Goal: Information Seeking & Learning: Learn about a topic

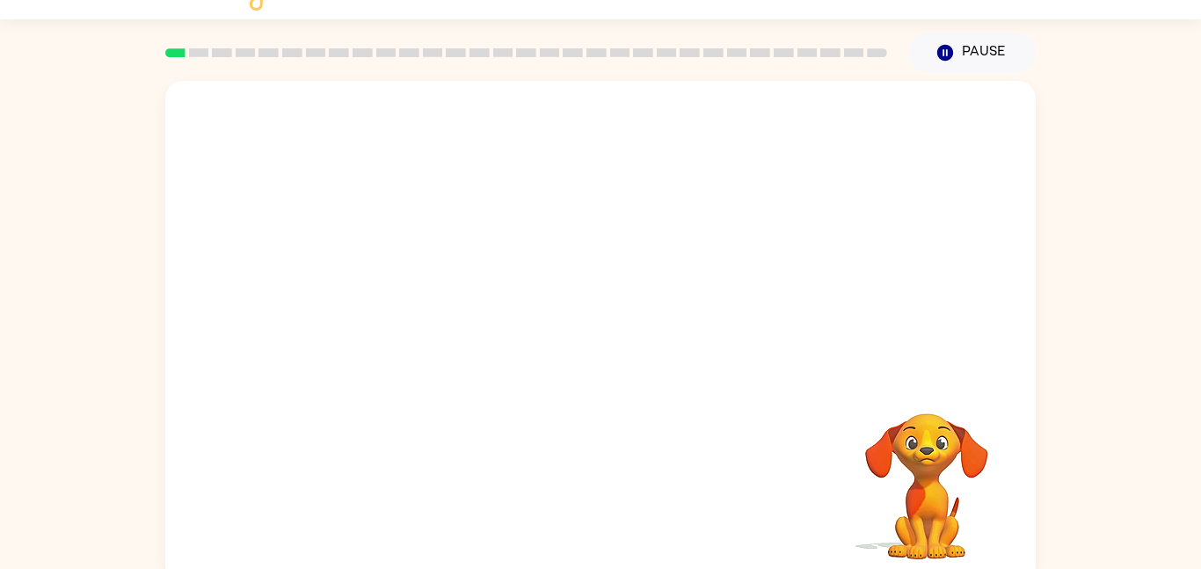
scroll to position [49, 0]
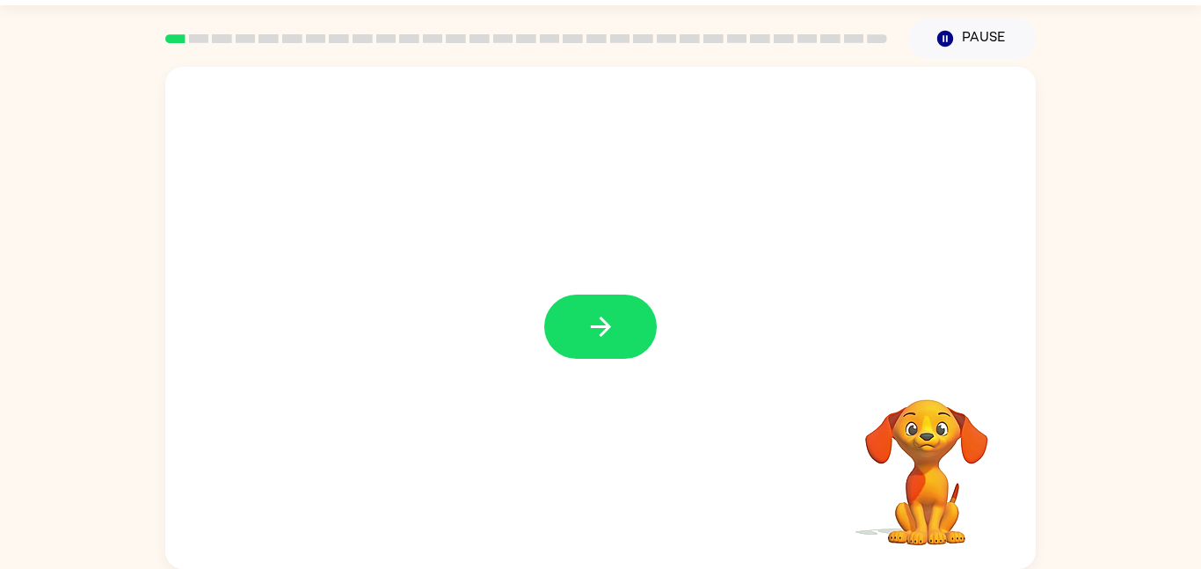
click at [611, 295] on div at bounding box center [600, 326] width 113 height 64
click at [611, 295] on button "button" at bounding box center [600, 326] width 113 height 64
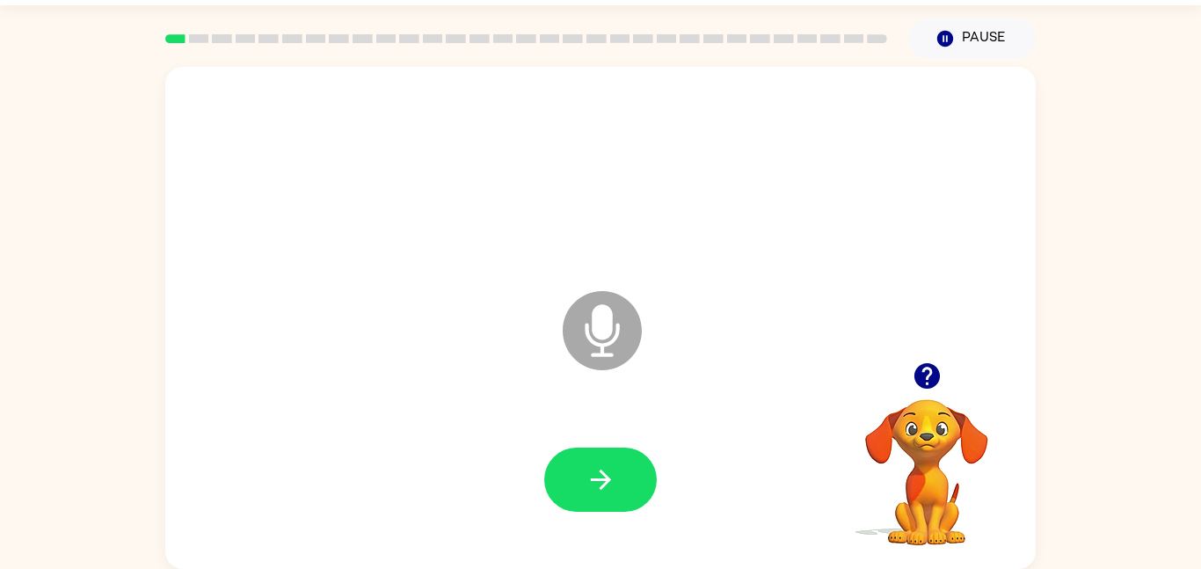
click at [595, 336] on icon "Microphone The Microphone is here when it is your turn to talk" at bounding box center [690, 353] width 264 height 132
click at [609, 485] on icon "button" at bounding box center [600, 479] width 31 height 31
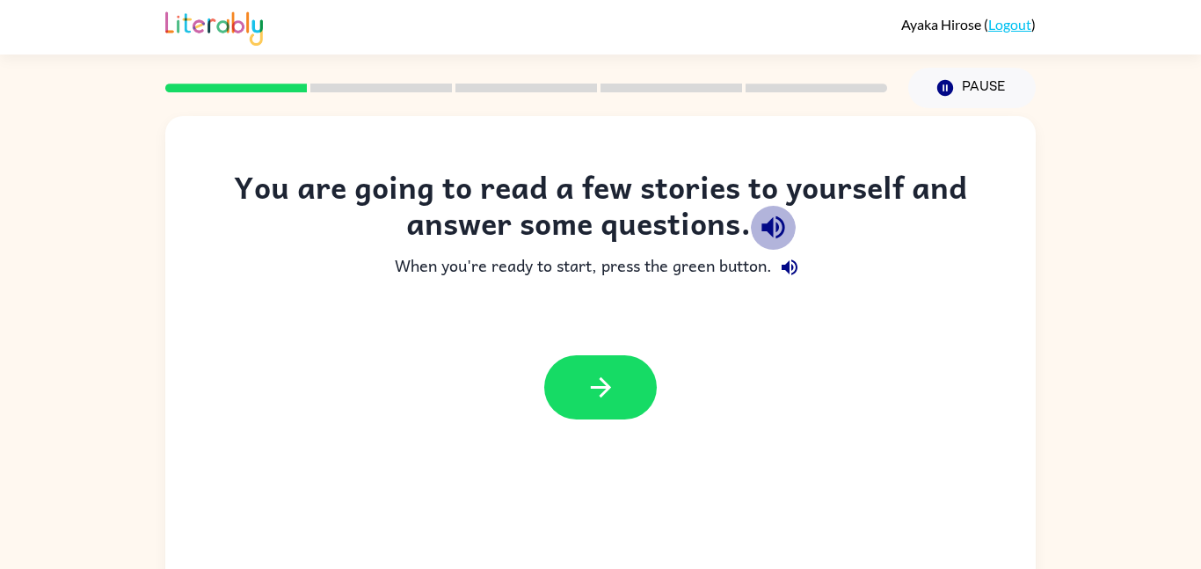
click at [781, 229] on icon "button" at bounding box center [773, 227] width 31 height 31
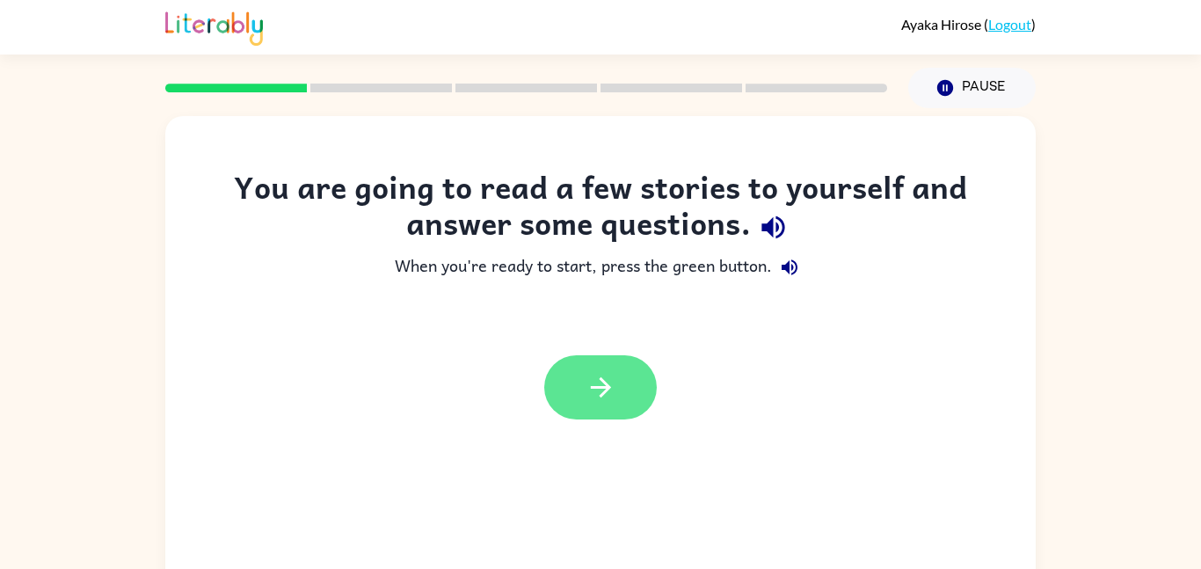
click at [626, 400] on button "button" at bounding box center [600, 387] width 113 height 64
click at [625, 403] on div at bounding box center [600, 387] width 113 height 64
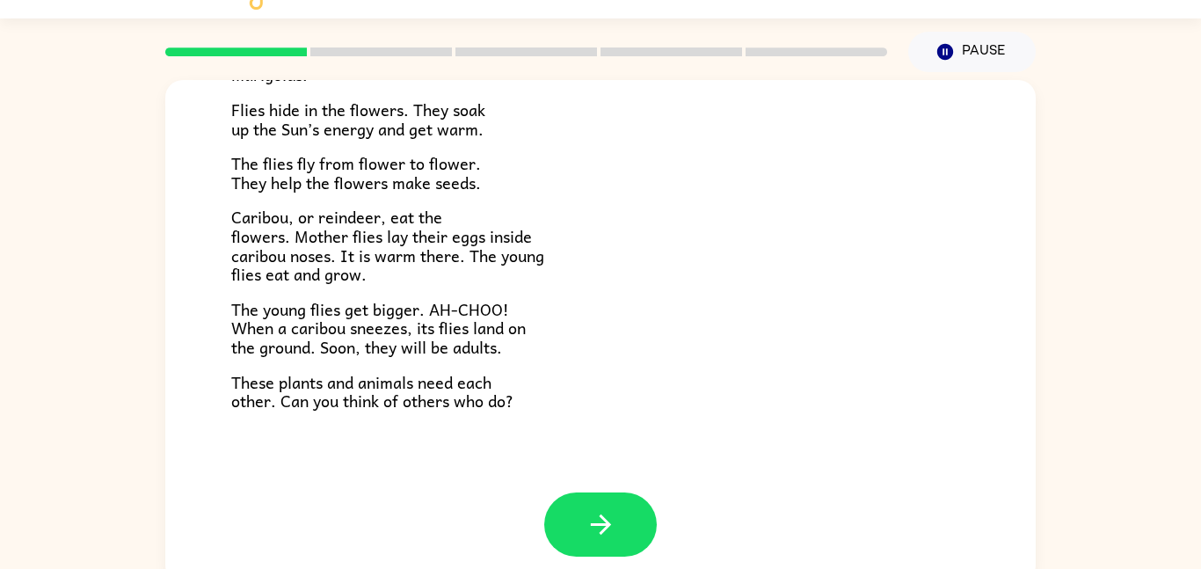
scroll to position [49, 0]
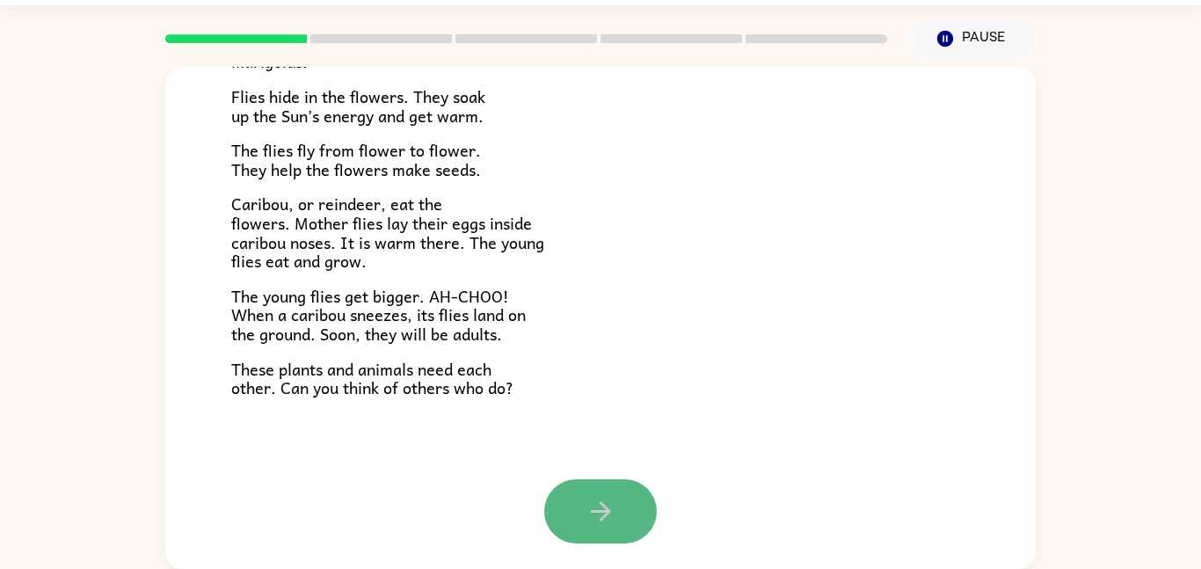
click at [573, 514] on button "button" at bounding box center [600, 511] width 113 height 64
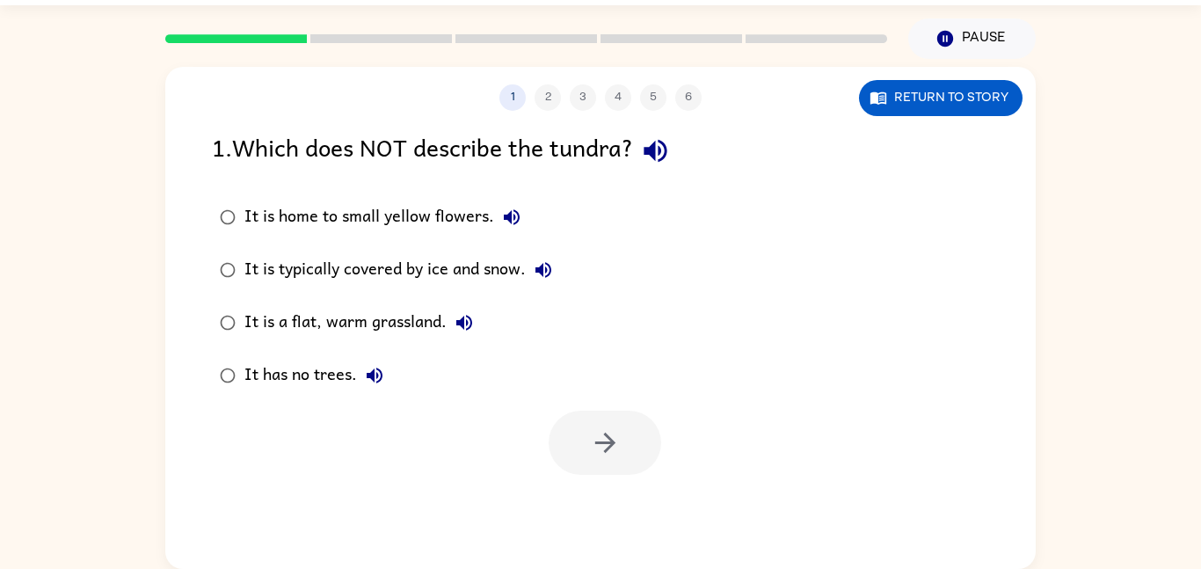
click at [668, 147] on icon "button" at bounding box center [655, 150] width 31 height 31
click at [508, 210] on icon "button" at bounding box center [511, 217] width 21 height 21
click at [549, 264] on icon "button" at bounding box center [543, 269] width 21 height 21
click at [457, 316] on icon "button" at bounding box center [464, 322] width 21 height 21
click at [381, 363] on button "It has no trees." at bounding box center [374, 375] width 35 height 35
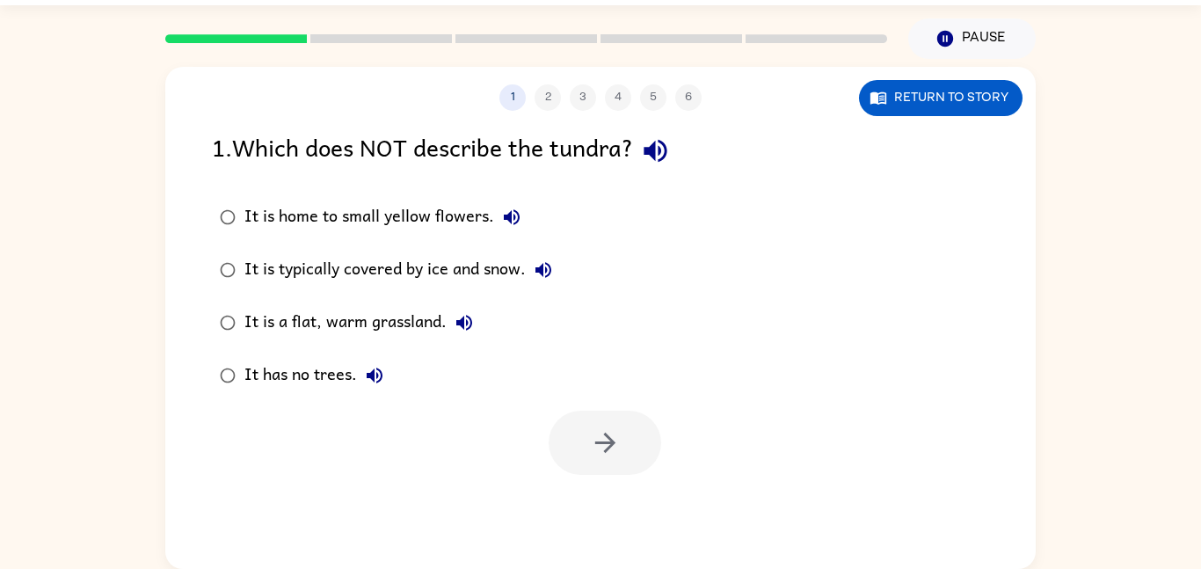
click at [342, 366] on div "It has no trees." at bounding box center [318, 375] width 148 height 35
click at [666, 143] on icon "button" at bounding box center [654, 151] width 23 height 23
click at [379, 376] on icon "button" at bounding box center [374, 375] width 21 height 21
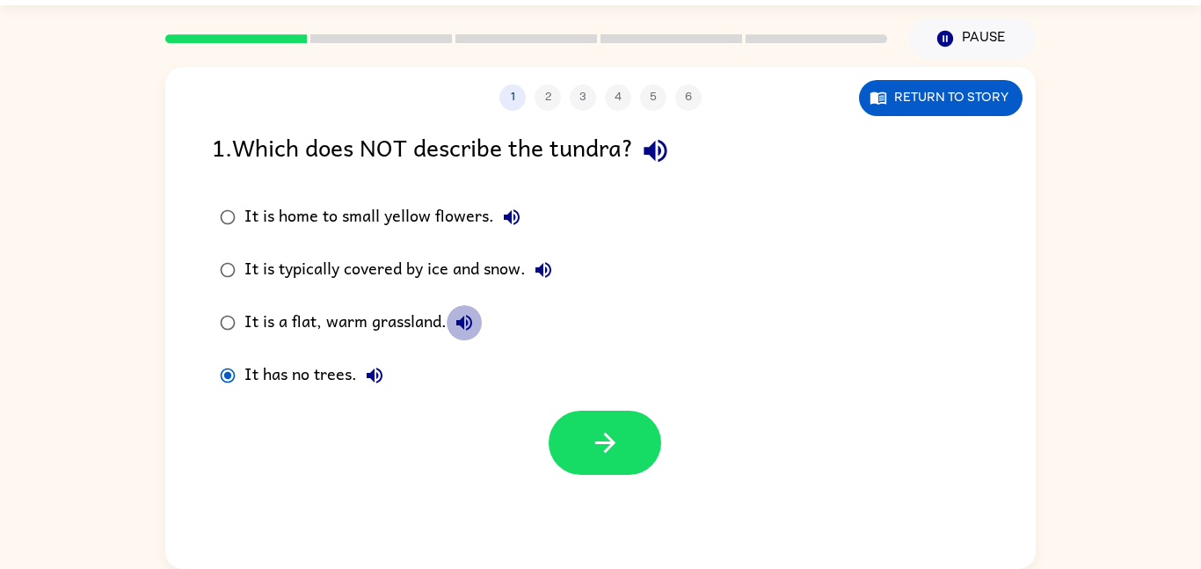
click at [462, 326] on icon "button" at bounding box center [464, 323] width 16 height 16
click at [416, 319] on div "It is a flat, warm grassland." at bounding box center [362, 322] width 237 height 35
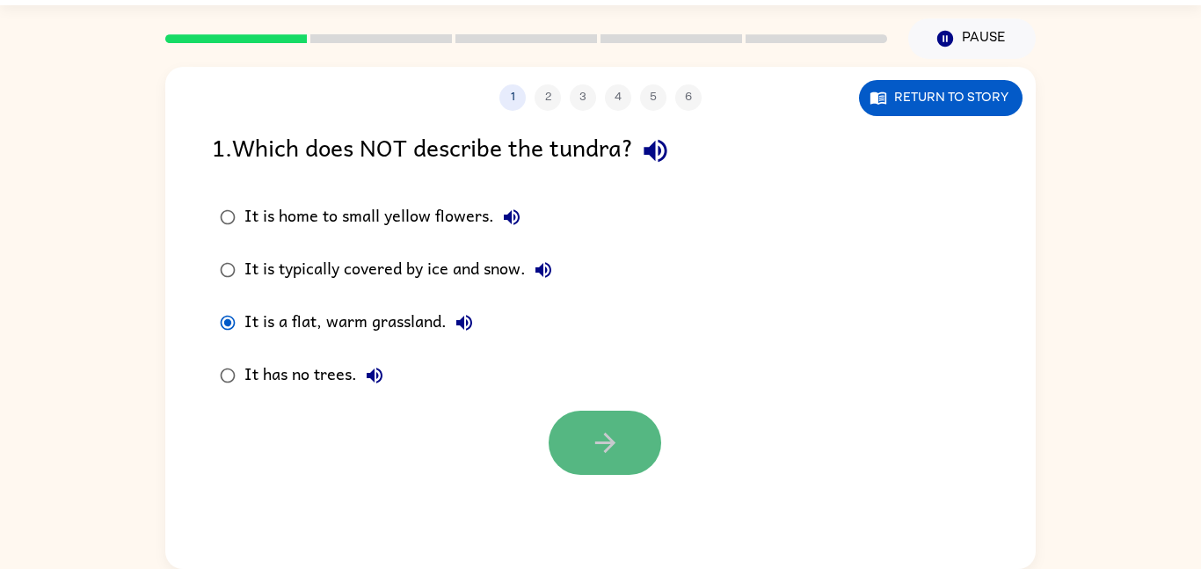
click at [604, 452] on icon "button" at bounding box center [604, 442] width 20 height 20
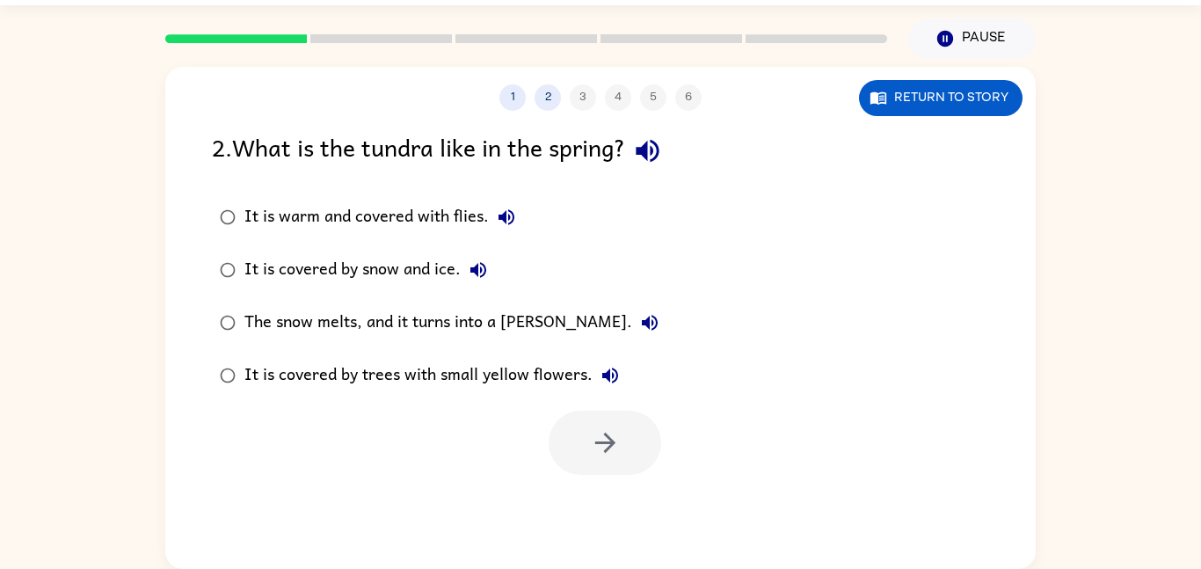
click at [663, 158] on icon "button" at bounding box center [647, 150] width 31 height 31
click at [660, 153] on icon "button" at bounding box center [647, 150] width 31 height 31
click at [500, 229] on button "It is warm and covered with flies." at bounding box center [506, 217] width 35 height 35
click at [490, 281] on button "It is covered by snow and ice." at bounding box center [478, 269] width 35 height 35
click at [639, 328] on icon "button" at bounding box center [649, 322] width 21 height 21
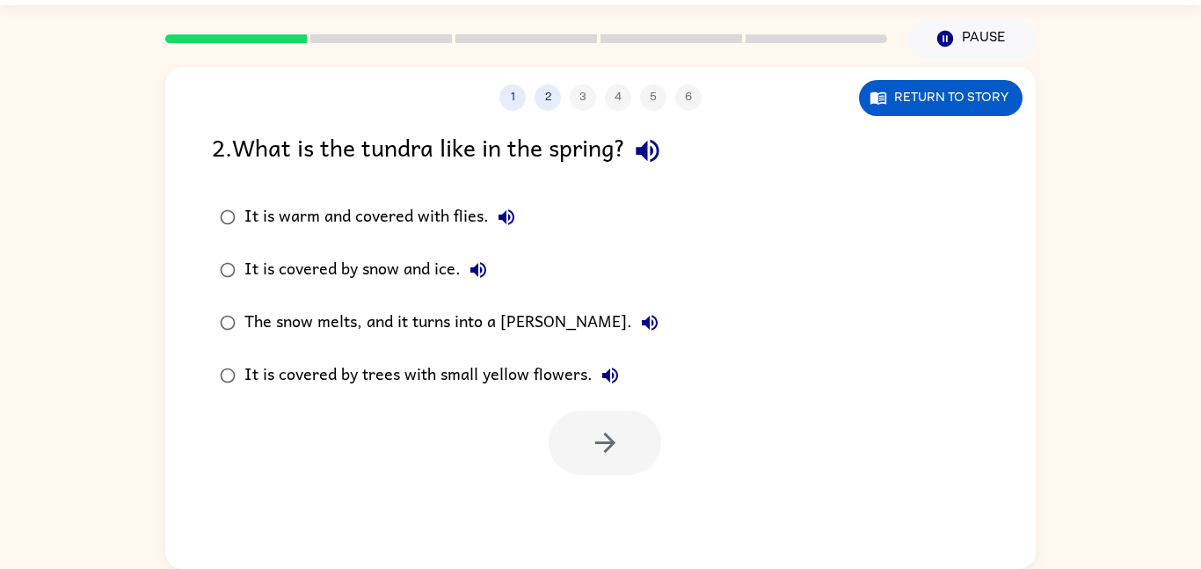
click at [622, 373] on button "It is covered by trees with small yellow flowers." at bounding box center [609, 375] width 35 height 35
click at [499, 326] on div "The snow melts, and it turns into a marsh." at bounding box center [455, 322] width 423 height 35
click at [588, 441] on button "button" at bounding box center [604, 442] width 113 height 64
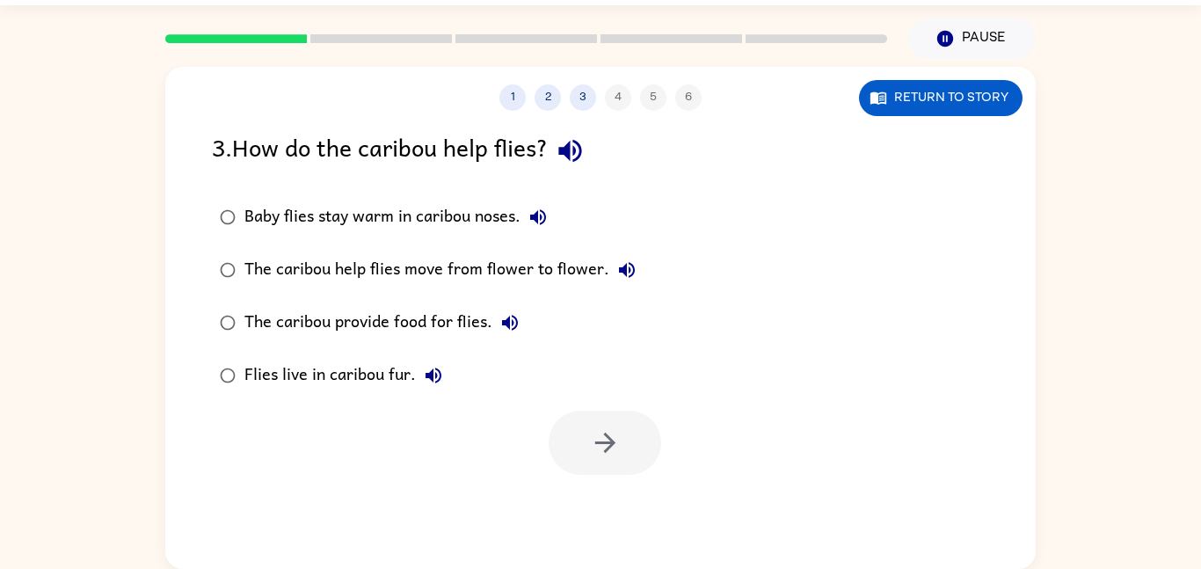
click at [592, 157] on button "button" at bounding box center [570, 150] width 45 height 45
click at [524, 210] on button "Baby flies stay warm in caribou noses." at bounding box center [537, 217] width 35 height 35
click at [626, 264] on icon "button" at bounding box center [627, 270] width 16 height 16
click at [510, 333] on icon "button" at bounding box center [509, 322] width 21 height 21
click at [441, 388] on button "Flies live in caribou fur." at bounding box center [433, 375] width 35 height 35
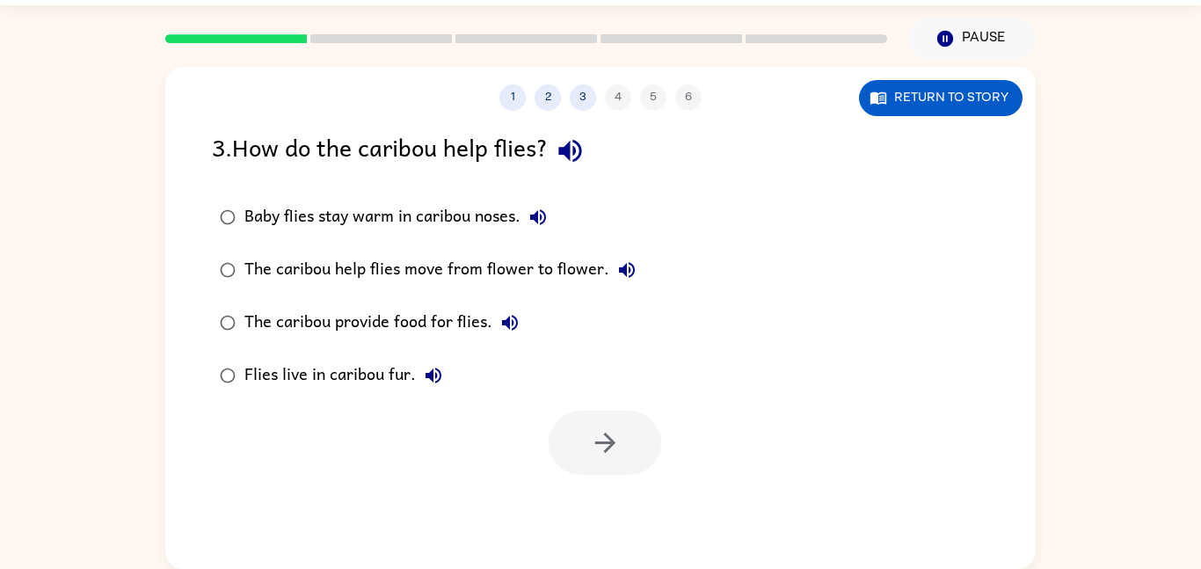
click at [506, 232] on div "Baby flies stay warm in caribou noses." at bounding box center [399, 217] width 311 height 35
click at [621, 452] on button "button" at bounding box center [604, 442] width 113 height 64
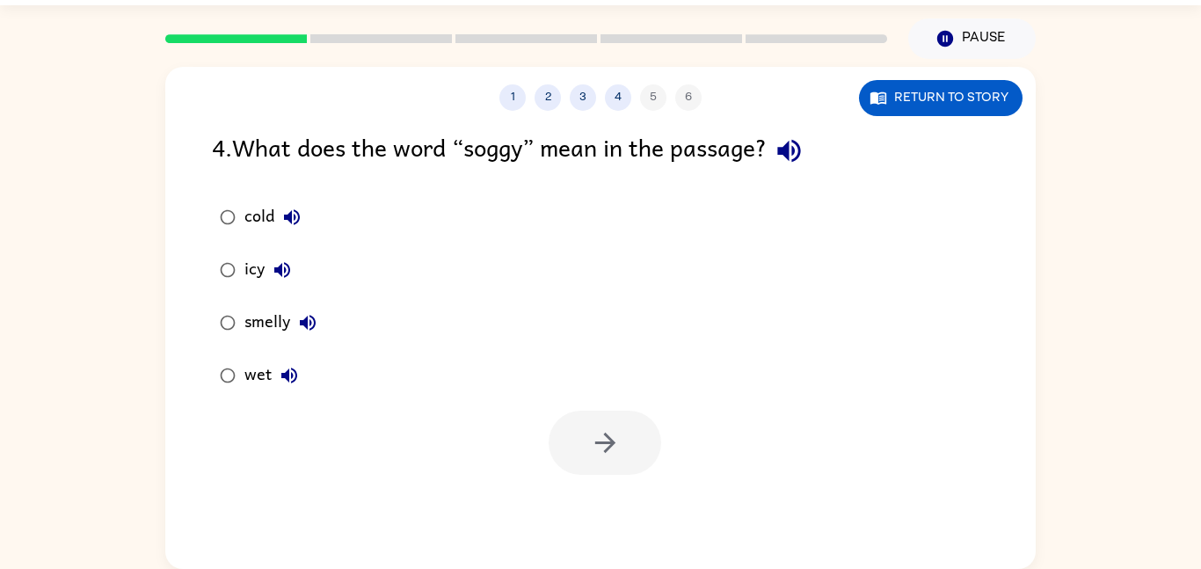
click at [811, 153] on button "button" at bounding box center [788, 150] width 45 height 45
click at [272, 382] on button "wet" at bounding box center [289, 375] width 35 height 35
click at [594, 466] on button "button" at bounding box center [604, 442] width 113 height 64
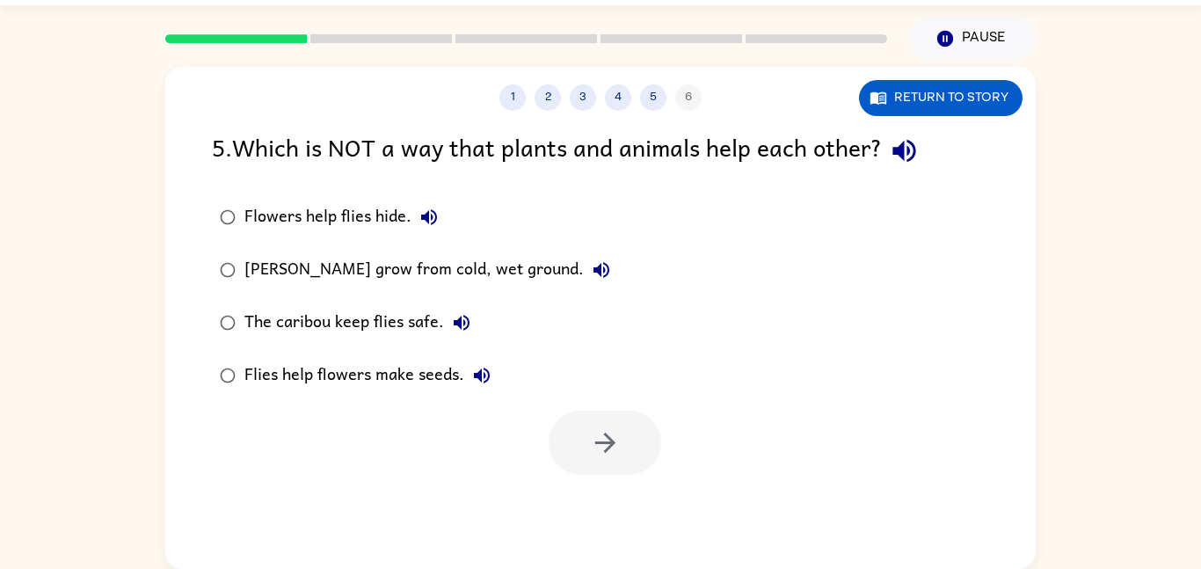
click at [909, 156] on icon "button" at bounding box center [904, 150] width 31 height 31
click at [427, 233] on button "Flowers help flies hide." at bounding box center [428, 217] width 35 height 35
click at [609, 275] on button "Marsh marigolds grow from cold, wet ground." at bounding box center [601, 269] width 35 height 35
click at [460, 333] on icon "button" at bounding box center [461, 322] width 21 height 21
click at [530, 284] on div "Marsh marigolds grow from cold, wet ground." at bounding box center [431, 269] width 374 height 35
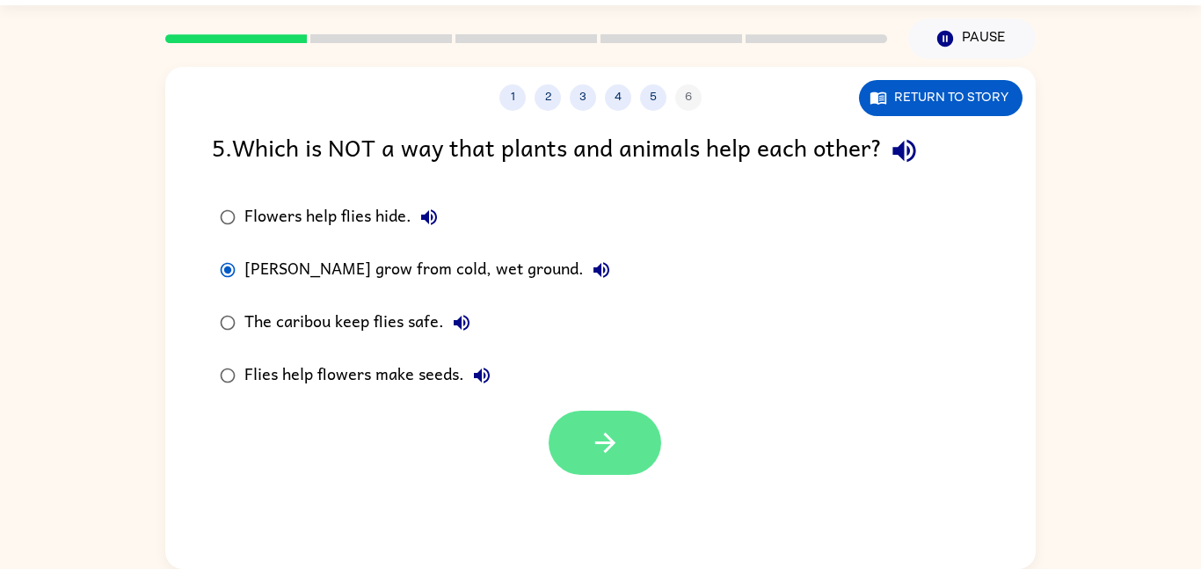
click at [615, 464] on button "button" at bounding box center [604, 442] width 113 height 64
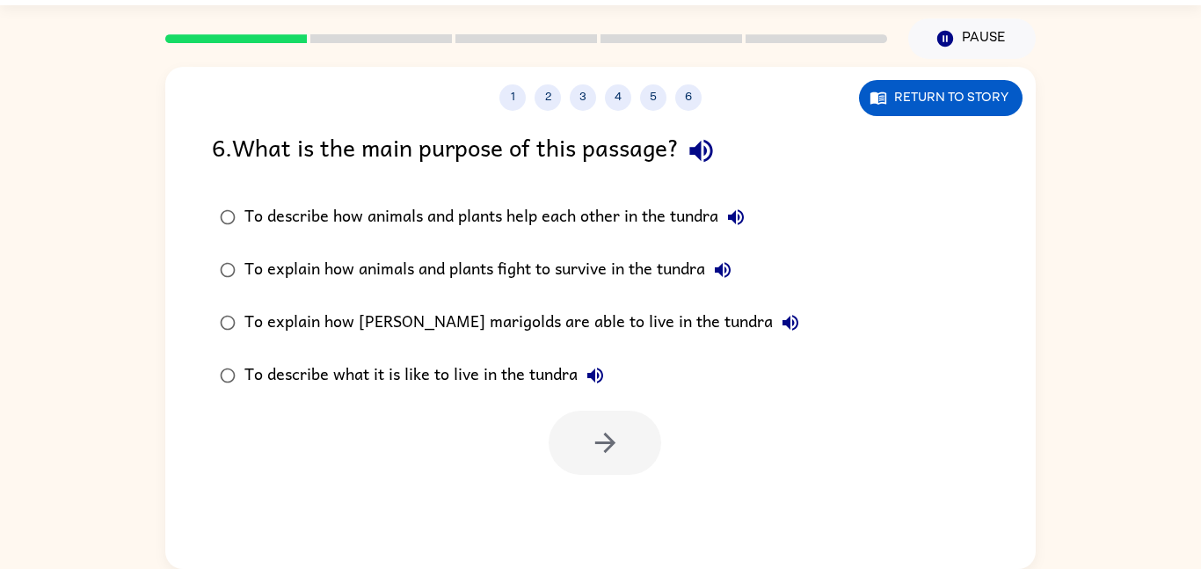
click at [705, 161] on icon "button" at bounding box center [701, 150] width 31 height 31
click at [713, 170] on button "button" at bounding box center [701, 150] width 45 height 45
click at [745, 216] on icon "button" at bounding box center [735, 217] width 21 height 21
click at [740, 262] on button "To explain how animals and plants fight to survive in the tundra" at bounding box center [722, 269] width 35 height 35
click at [780, 333] on icon "button" at bounding box center [790, 322] width 21 height 21
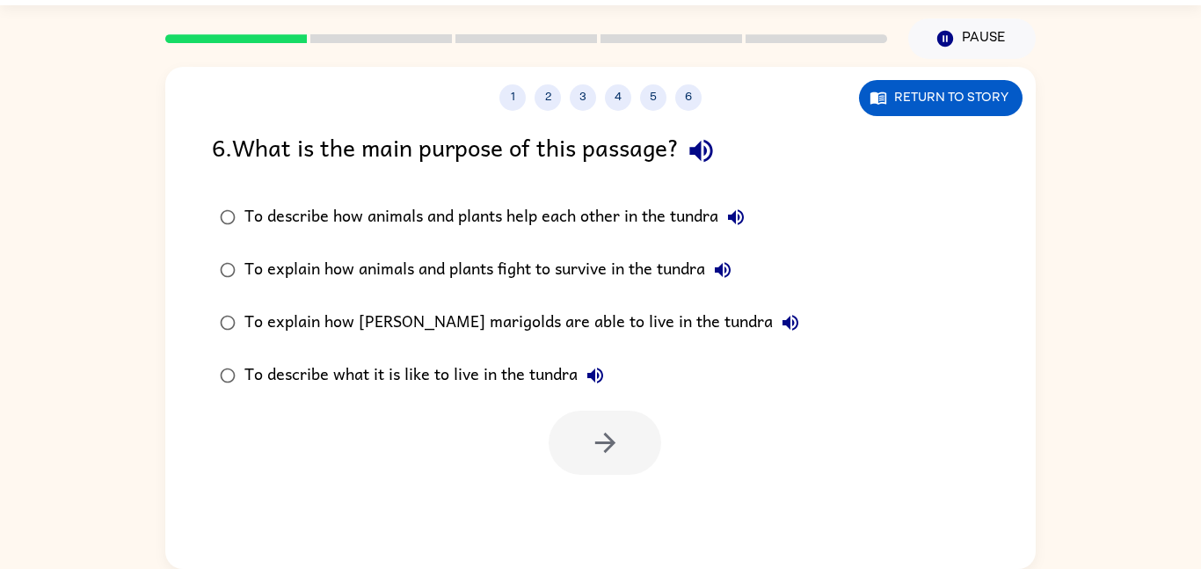
click at [598, 370] on icon "button" at bounding box center [595, 375] width 21 height 21
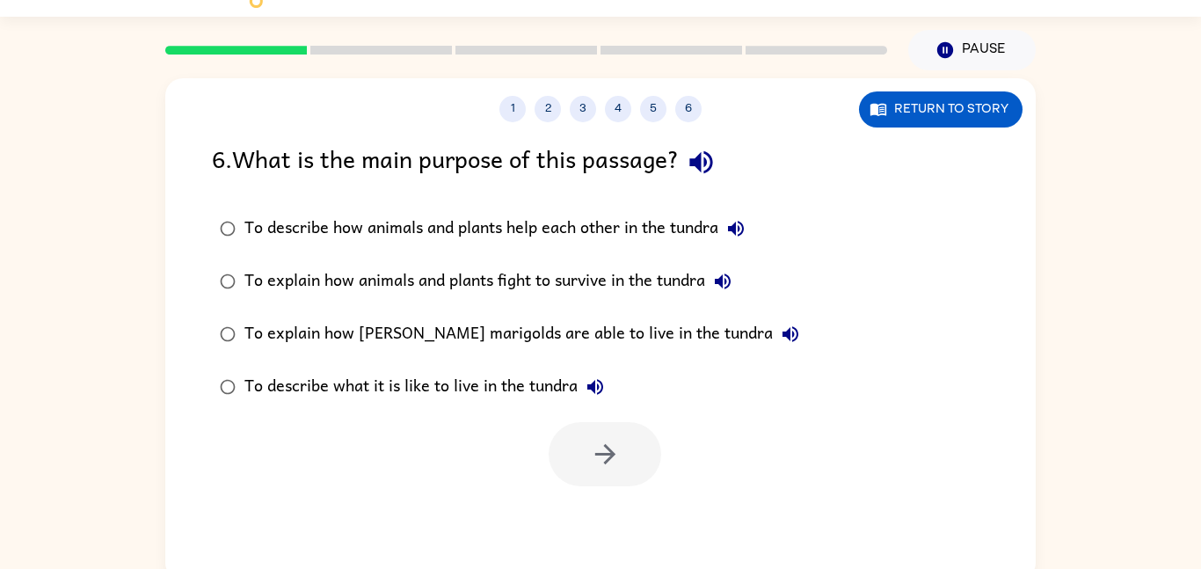
scroll to position [26, 0]
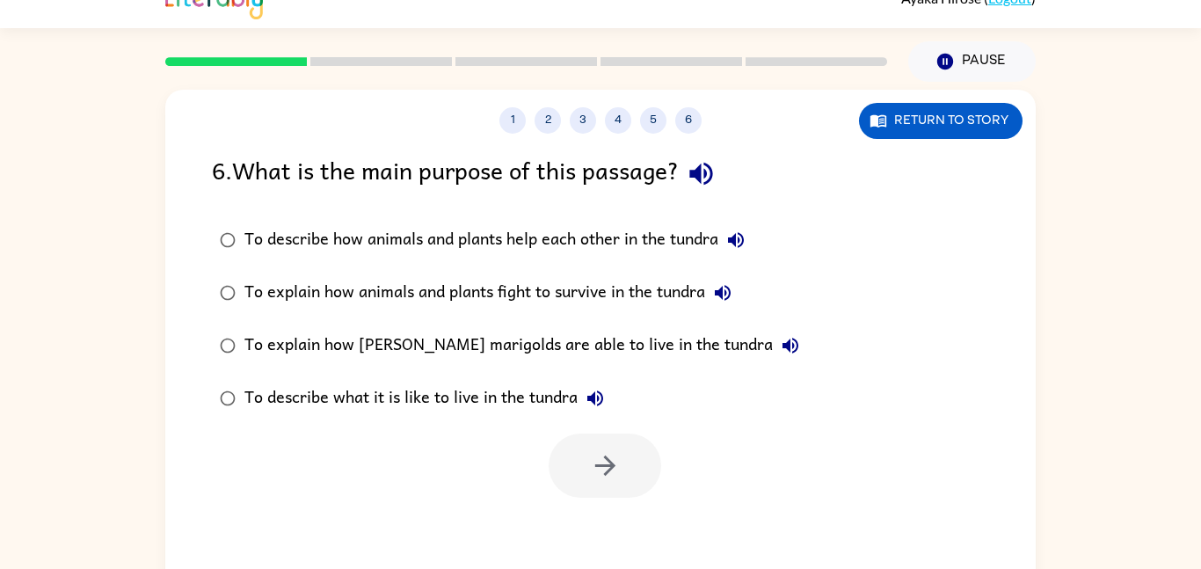
click at [659, 244] on div "To describe how animals and plants help each other in the tundra" at bounding box center [498, 239] width 509 height 35
click at [630, 461] on button "button" at bounding box center [604, 465] width 113 height 64
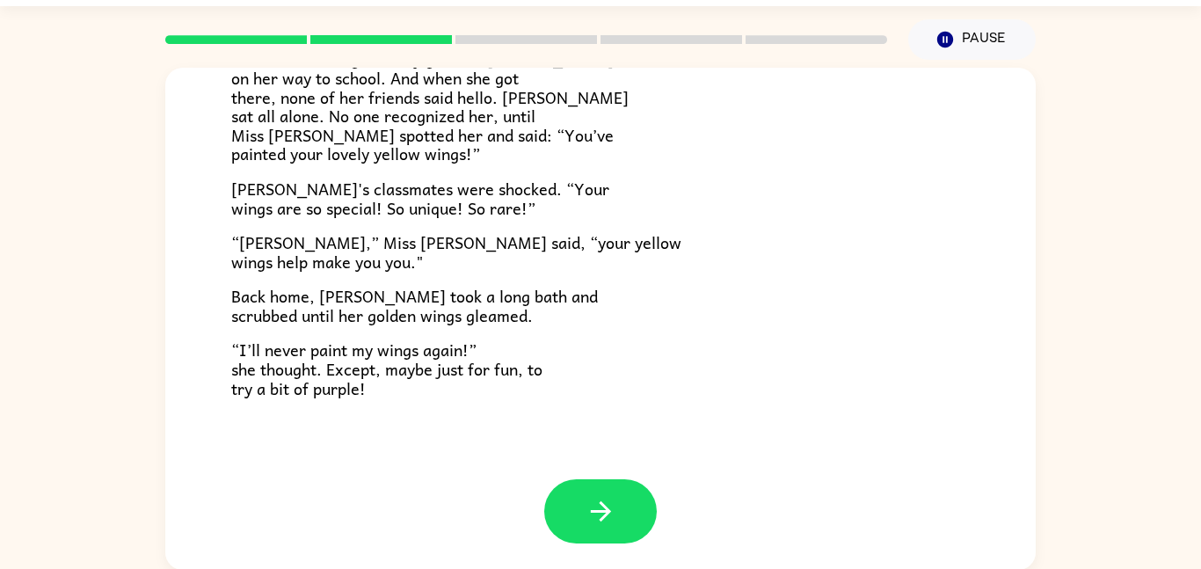
scroll to position [49, 0]
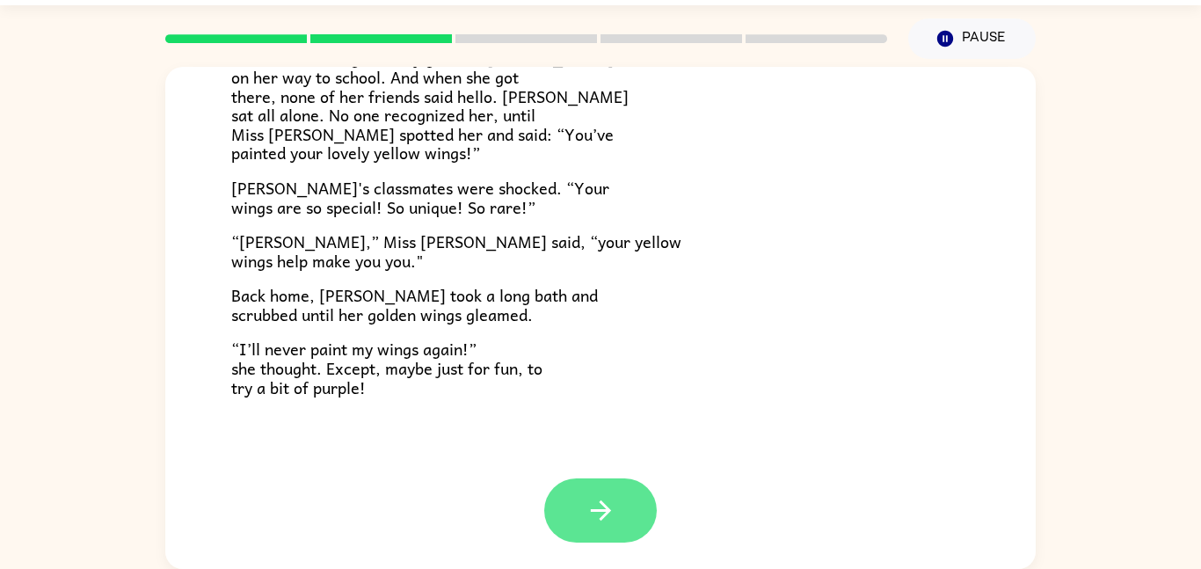
click at [615, 489] on button "button" at bounding box center [600, 510] width 113 height 64
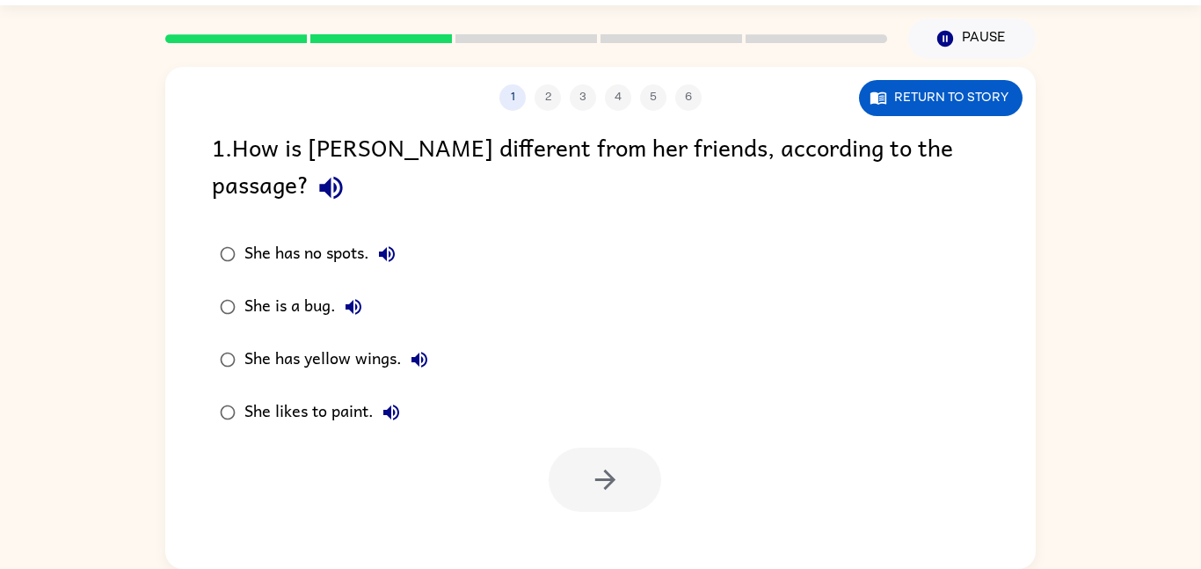
scroll to position [0, 0]
click at [342, 177] on icon "button" at bounding box center [330, 188] width 23 height 23
click at [402, 236] on button "She has no spots." at bounding box center [386, 253] width 35 height 35
click at [384, 280] on label "She is a bug." at bounding box center [323, 306] width 243 height 53
click at [350, 296] on icon "button" at bounding box center [353, 306] width 21 height 21
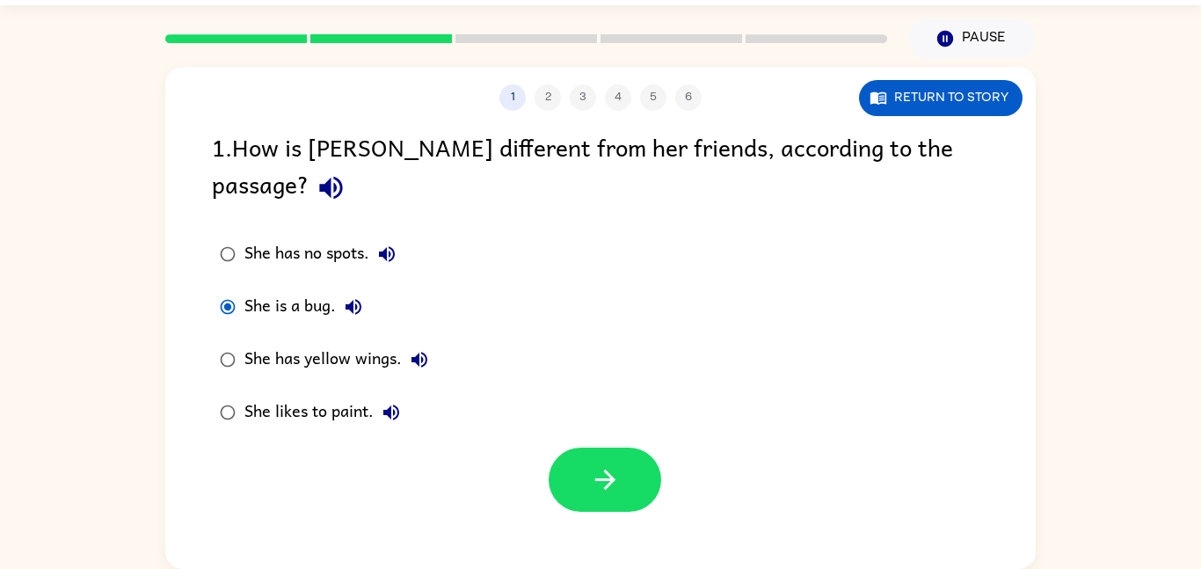
click at [421, 349] on icon "button" at bounding box center [419, 359] width 21 height 21
click at [381, 342] on div "She has yellow wings." at bounding box center [340, 359] width 192 height 35
click at [612, 464] on icon "button" at bounding box center [605, 479] width 31 height 31
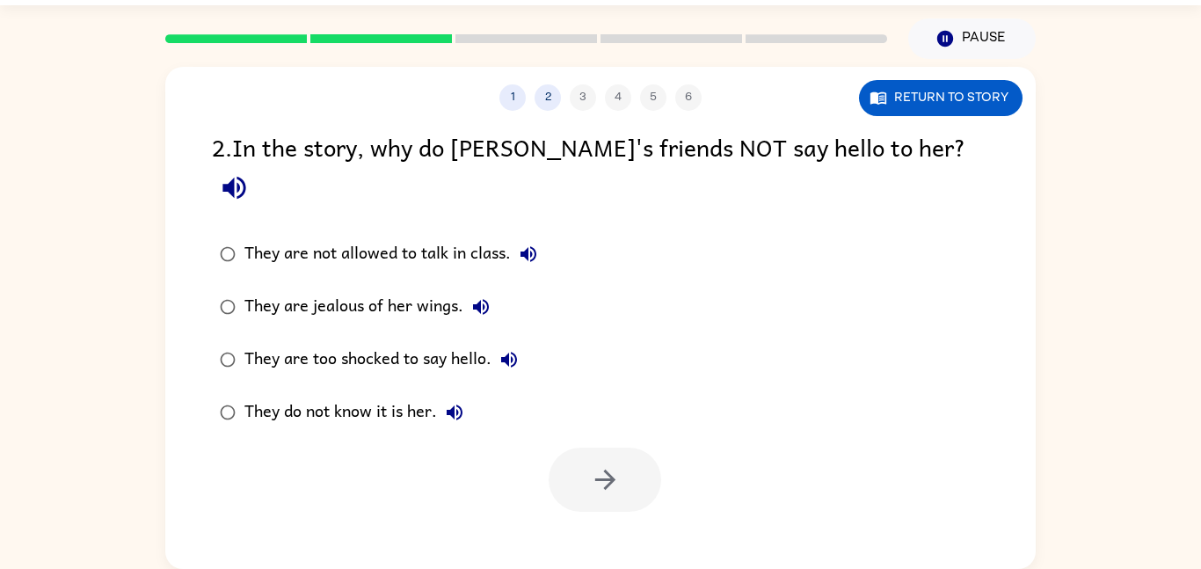
click at [257, 165] on button "button" at bounding box center [234, 187] width 45 height 45
click at [531, 236] on button "They are not allowed to talk in class." at bounding box center [528, 253] width 35 height 35
click at [495, 289] on button "They are jealous of her wings." at bounding box center [480, 306] width 35 height 35
click at [526, 342] on div "They are too shocked to say hello." at bounding box center [385, 359] width 282 height 35
click at [519, 342] on div "They are too shocked to say hello." at bounding box center [385, 359] width 282 height 35
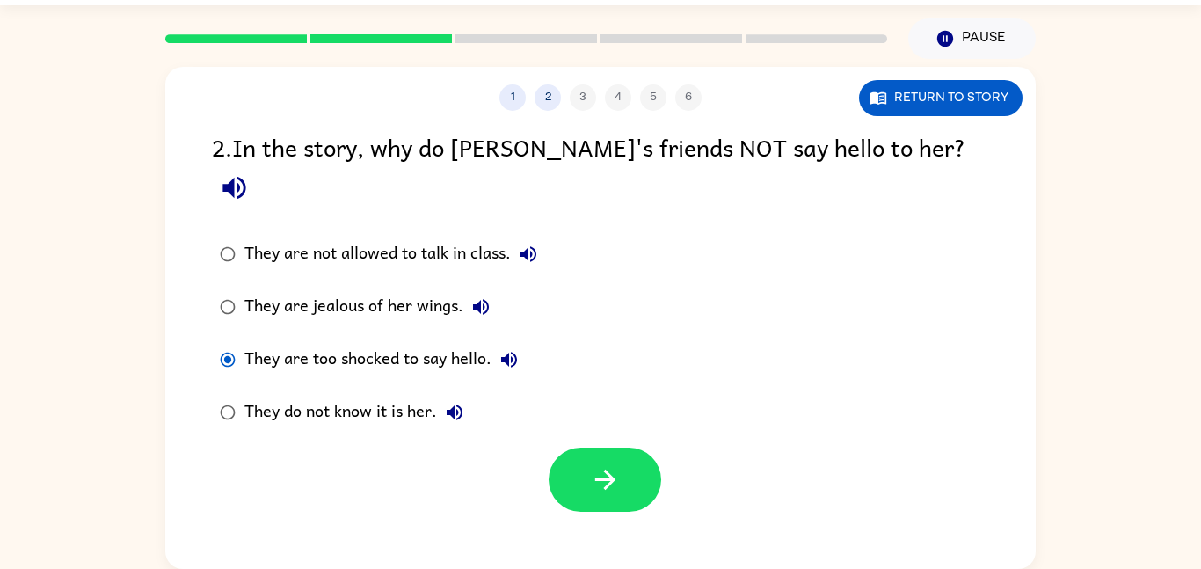
click at [525, 342] on div "They are too shocked to say hello." at bounding box center [385, 359] width 282 height 35
click at [519, 349] on icon "button" at bounding box center [508, 359] width 21 height 21
click at [466, 395] on button "They do not know it is her." at bounding box center [454, 412] width 35 height 35
click at [593, 464] on icon "button" at bounding box center [605, 479] width 31 height 31
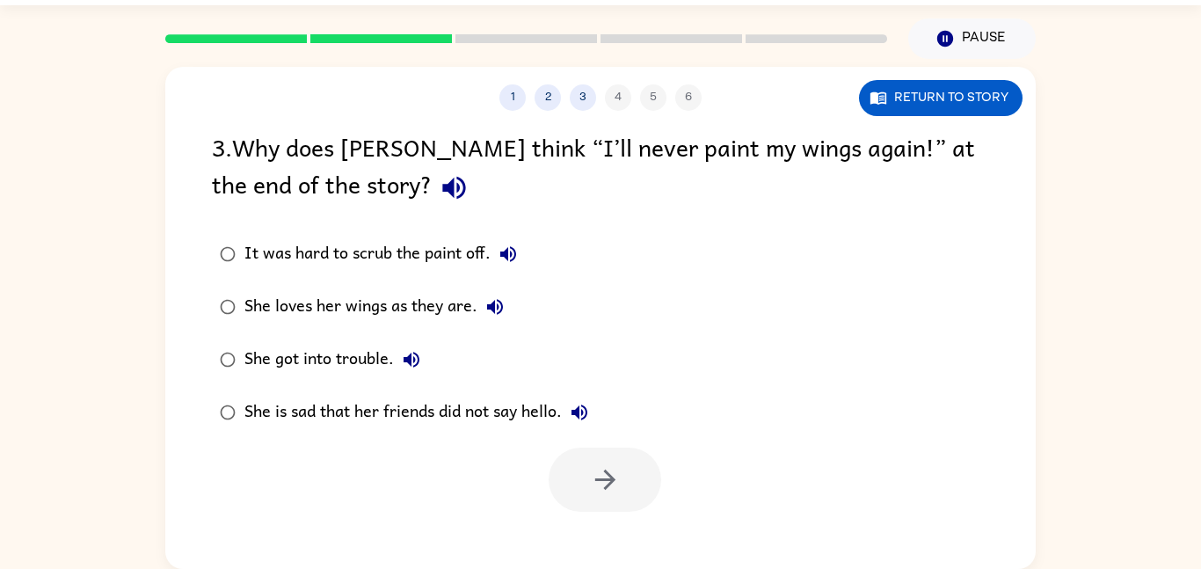
click at [432, 191] on button "button" at bounding box center [454, 187] width 45 height 45
click at [523, 261] on button "It was hard to scrub the paint off." at bounding box center [507, 253] width 35 height 35
click at [498, 311] on icon "button" at bounding box center [494, 306] width 21 height 21
click at [420, 364] on icon "button" at bounding box center [411, 359] width 21 height 21
click at [580, 420] on icon "button" at bounding box center [579, 412] width 21 height 21
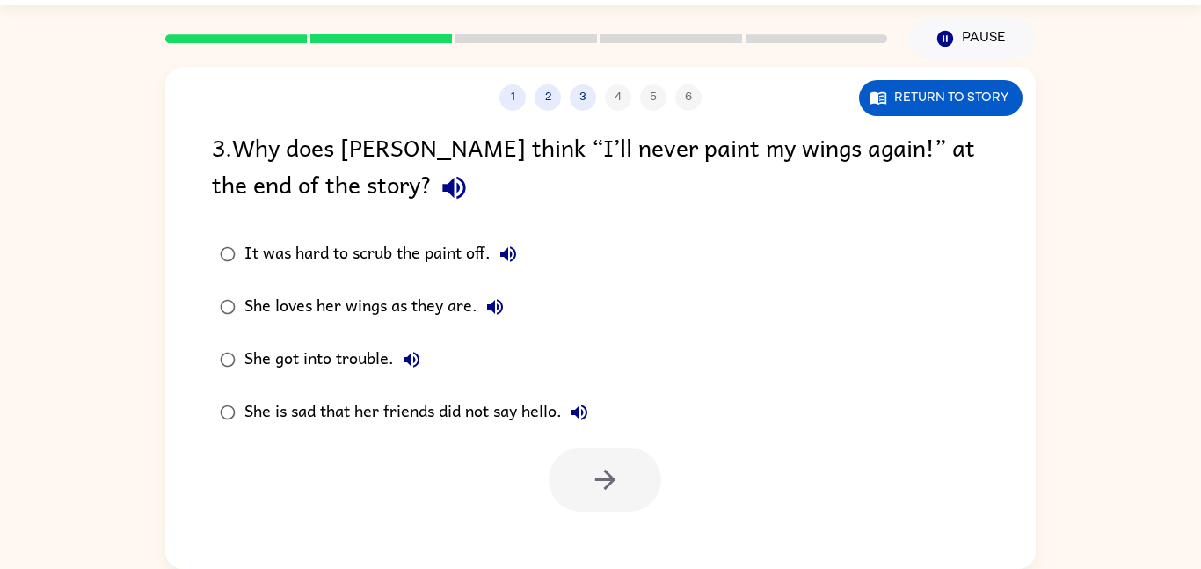
click at [478, 303] on button "She loves her wings as they are." at bounding box center [494, 306] width 35 height 35
click at [439, 309] on div "She loves her wings as they are." at bounding box center [378, 306] width 268 height 35
click at [635, 498] on button "button" at bounding box center [604, 479] width 113 height 64
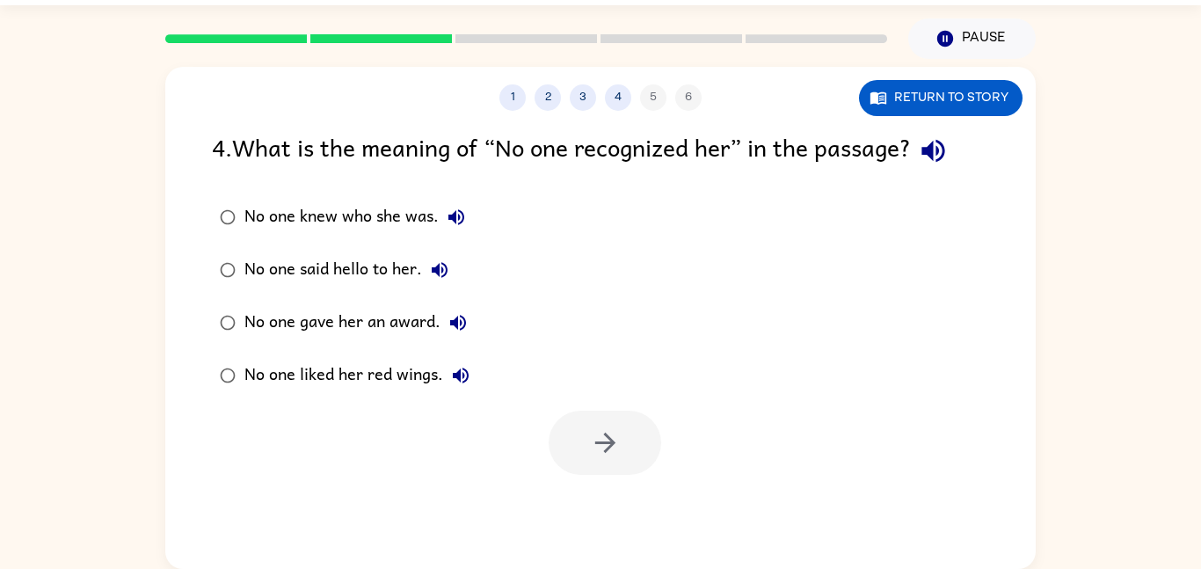
click at [941, 166] on icon "button" at bounding box center [933, 150] width 31 height 31
click at [439, 211] on button "No one knew who she was." at bounding box center [456, 217] width 35 height 35
click at [456, 217] on icon "button" at bounding box center [456, 217] width 21 height 21
click at [457, 225] on icon "button" at bounding box center [456, 217] width 21 height 21
click at [432, 273] on icon "button" at bounding box center [439, 269] width 21 height 21
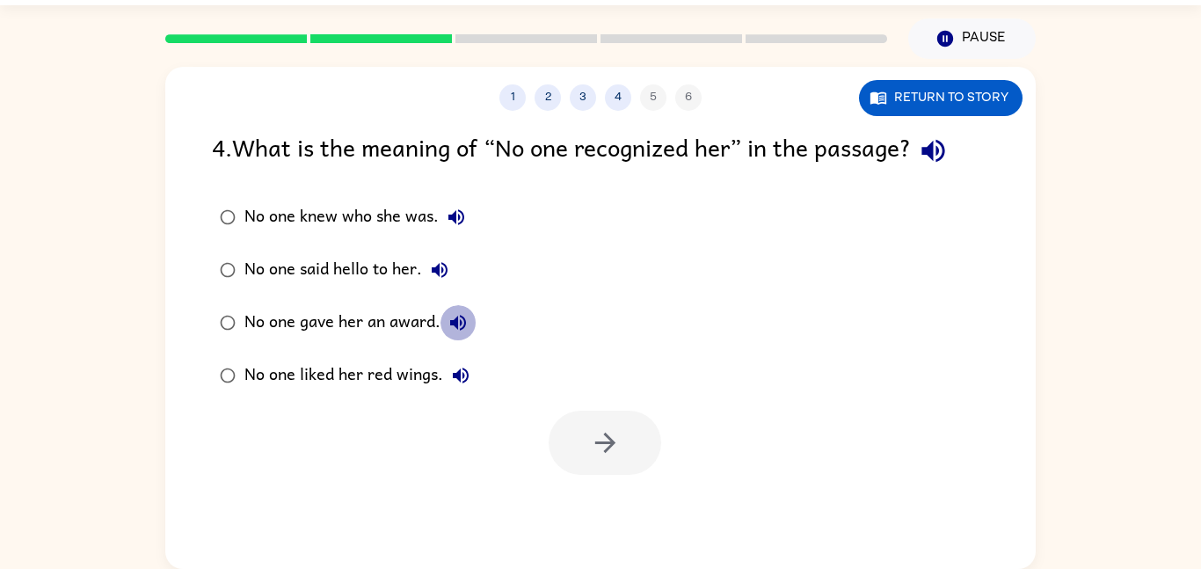
click at [457, 322] on icon "button" at bounding box center [458, 323] width 16 height 16
click at [463, 364] on button "No one liked her red wings." at bounding box center [460, 375] width 35 height 35
click at [419, 212] on div "No one knew who she was." at bounding box center [358, 217] width 229 height 35
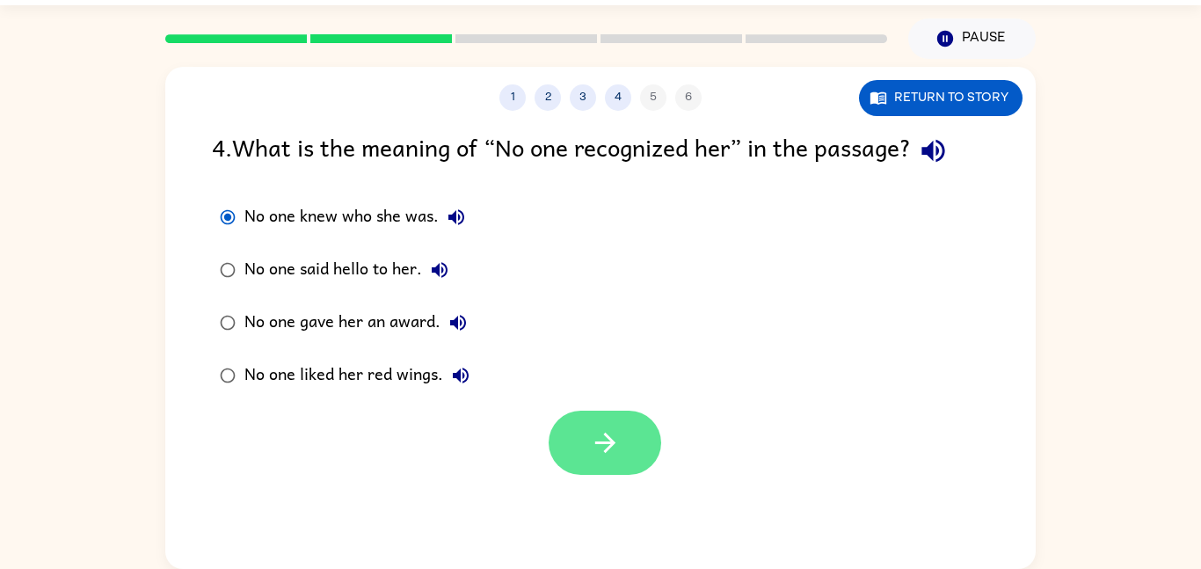
click at [611, 439] on icon "button" at bounding box center [605, 442] width 31 height 31
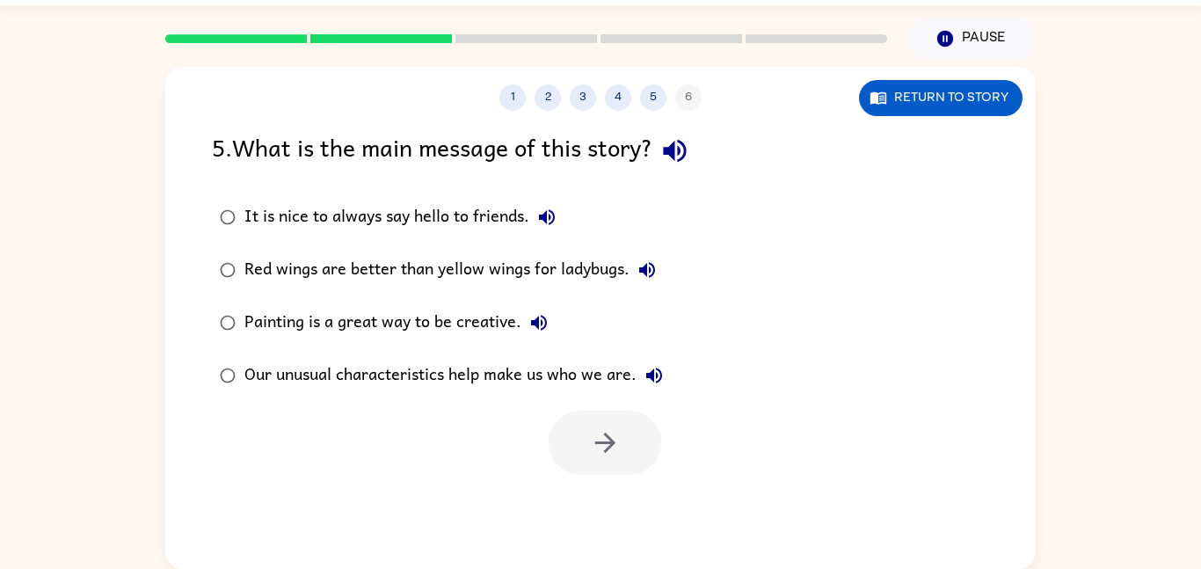
click at [546, 220] on icon "button" at bounding box center [547, 217] width 16 height 16
click at [676, 168] on button "button" at bounding box center [674, 150] width 45 height 45
click at [563, 216] on button "It is nice to always say hello to friends." at bounding box center [546, 217] width 35 height 35
click at [551, 230] on button "It is nice to always say hello to friends." at bounding box center [546, 217] width 35 height 35
click at [548, 229] on button "It is nice to always say hello to friends." at bounding box center [546, 217] width 35 height 35
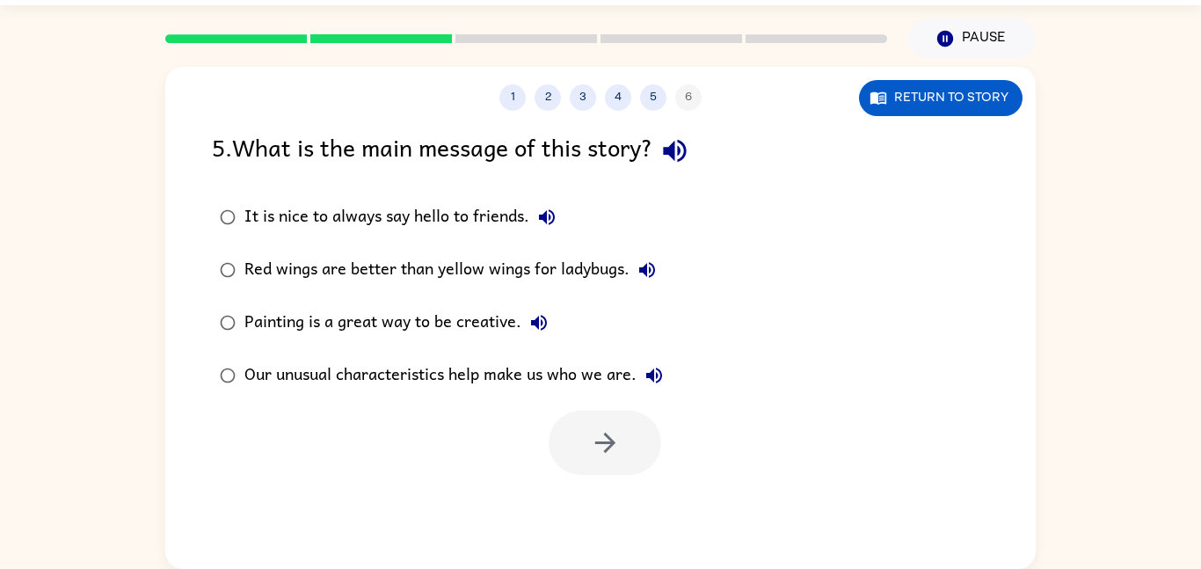
click at [542, 221] on icon "button" at bounding box center [546, 217] width 21 height 21
click at [658, 274] on button "Red wings are better than yellow wings for ladybugs." at bounding box center [646, 269] width 35 height 35
click at [541, 354] on label "Our unusual characteristics help make us who we are." at bounding box center [441, 375] width 478 height 53
click at [659, 376] on icon "button" at bounding box center [653, 375] width 21 height 21
click at [603, 374] on div "Our unusual characteristics help make us who we are." at bounding box center [457, 375] width 427 height 35
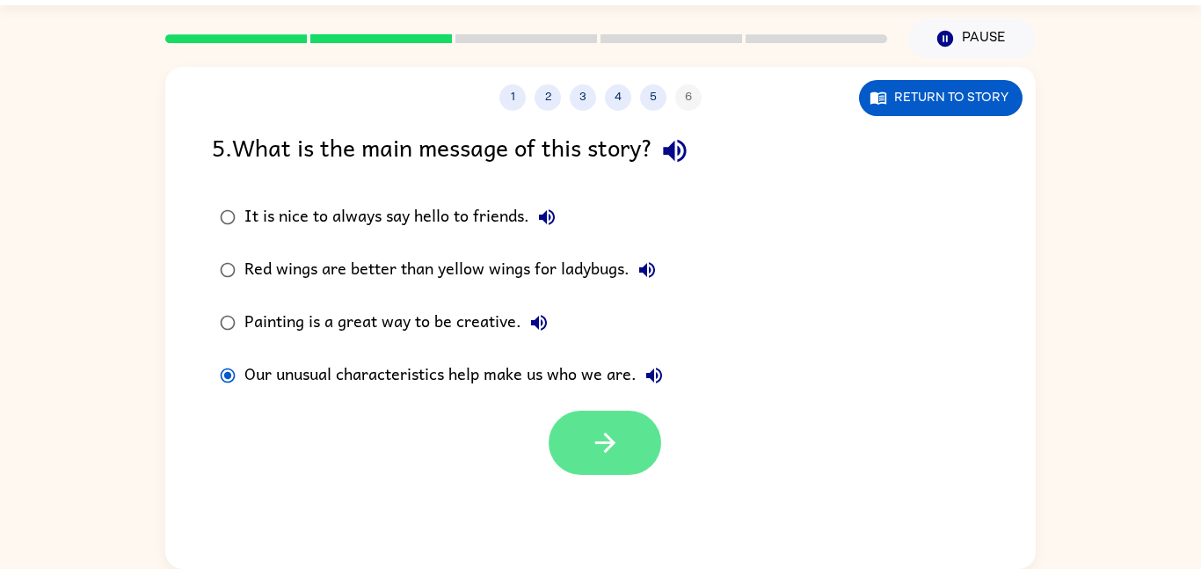
click at [613, 441] on icon "button" at bounding box center [604, 442] width 20 height 20
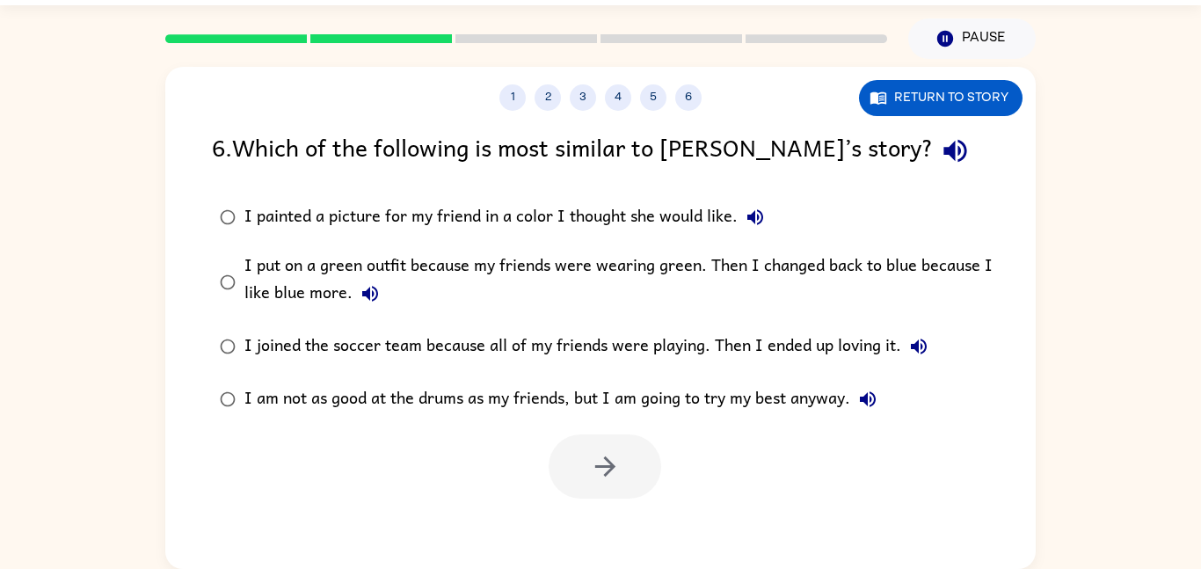
click at [933, 169] on button "button" at bounding box center [955, 150] width 45 height 45
click at [757, 222] on icon "button" at bounding box center [754, 217] width 21 height 21
click at [367, 305] on button "I put on a green outfit because my friends were wearing green. Then I changed b…" at bounding box center [369, 293] width 35 height 35
click at [312, 270] on div "I put on a green outfit because my friends were wearing green. Then I changed b…" at bounding box center [628, 281] width 768 height 59
click at [929, 352] on button "I joined the soccer team because all of my friends were playing. Then I ended u…" at bounding box center [918, 346] width 35 height 35
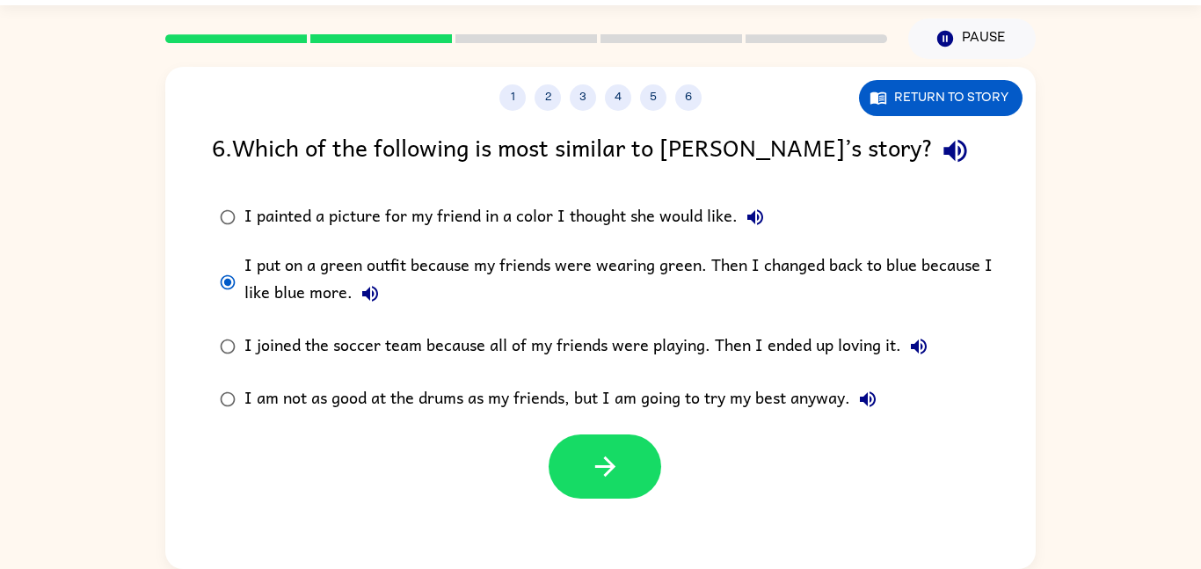
click at [873, 404] on icon "button" at bounding box center [867, 399] width 21 height 21
click at [884, 403] on button "I am not as good at the drums as my friends, but I am going to try my best anyw…" at bounding box center [867, 398] width 35 height 35
click at [626, 496] on button "button" at bounding box center [604, 466] width 113 height 64
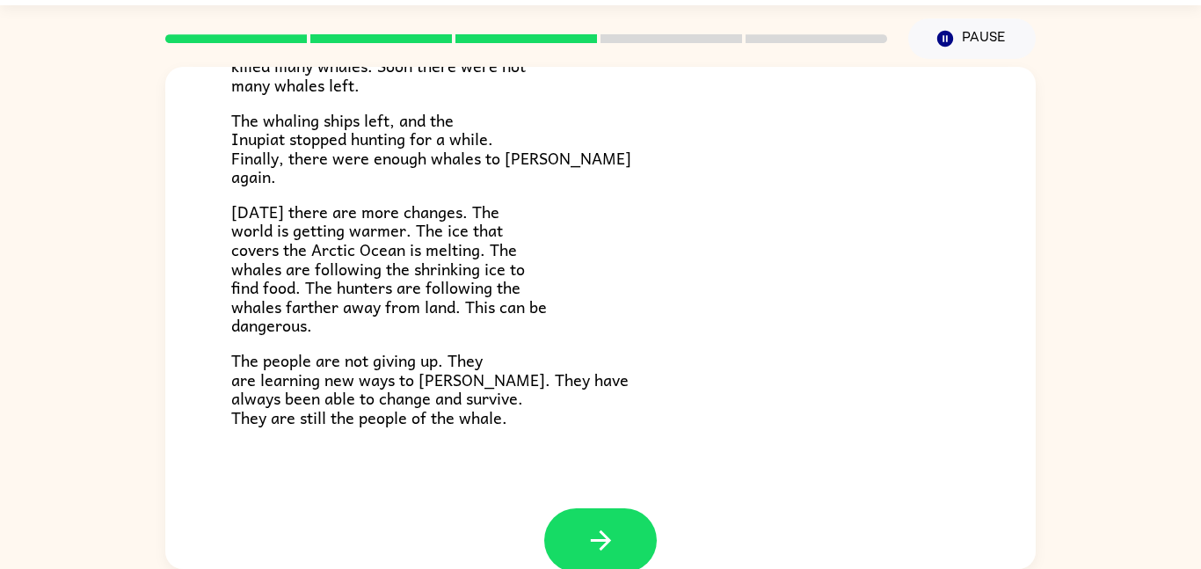
scroll to position [592, 0]
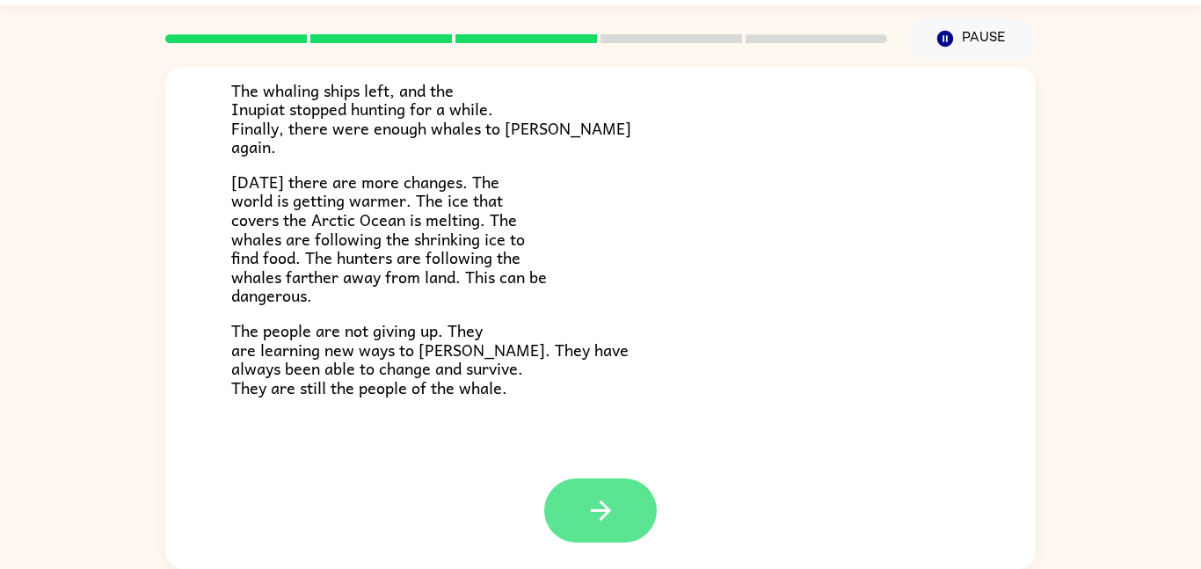
click at [581, 488] on button "button" at bounding box center [600, 510] width 113 height 64
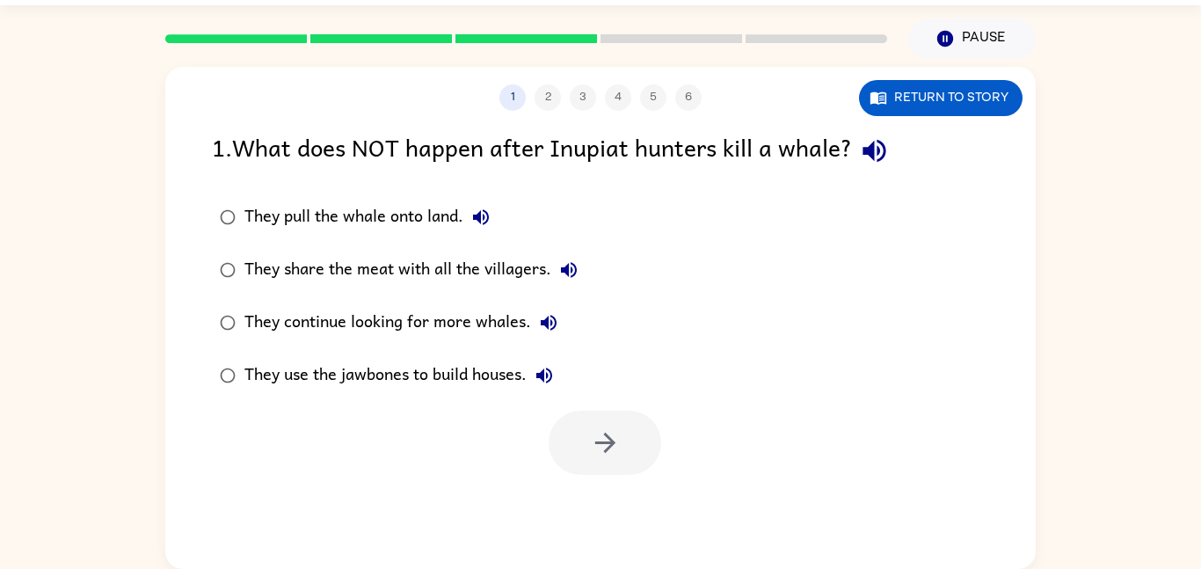
scroll to position [0, 0]
click at [879, 158] on icon "button" at bounding box center [874, 150] width 31 height 31
click at [872, 169] on button "button" at bounding box center [874, 150] width 45 height 45
click at [496, 226] on button "They pull the whale onto land." at bounding box center [480, 217] width 35 height 35
click at [585, 269] on button "They share the meat with all the villagers." at bounding box center [568, 269] width 35 height 35
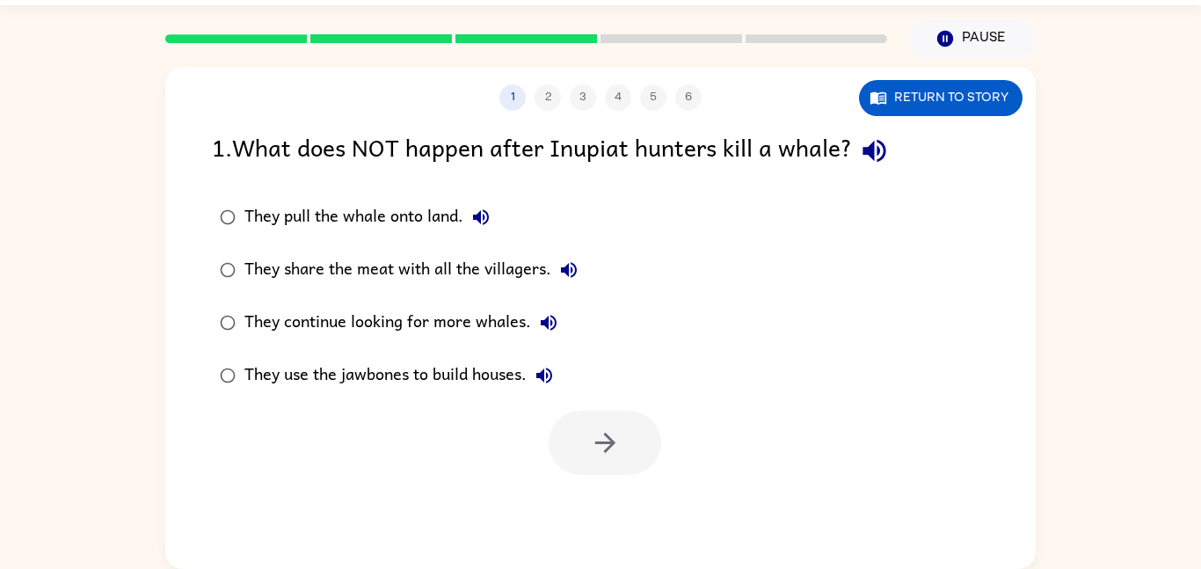
click at [555, 325] on icon "button" at bounding box center [549, 323] width 16 height 16
click at [555, 380] on icon "button" at bounding box center [544, 375] width 21 height 21
click at [552, 383] on icon "button" at bounding box center [544, 375] width 21 height 21
click at [546, 384] on icon "button" at bounding box center [544, 375] width 21 height 21
click at [556, 388] on button "They use the jawbones to build houses." at bounding box center [544, 375] width 35 height 35
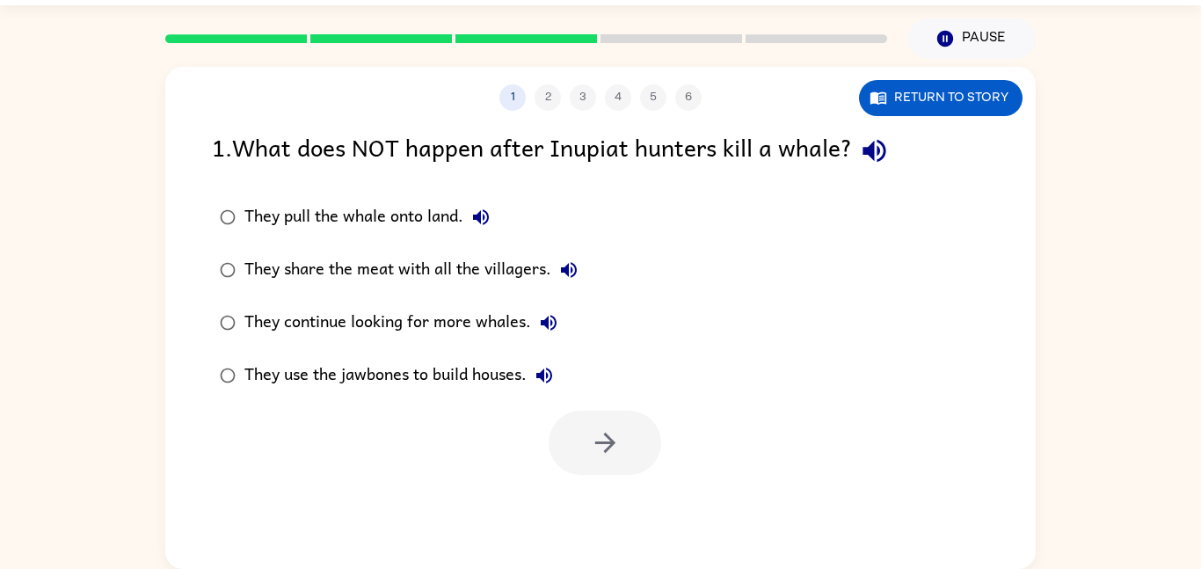
click at [556, 391] on div "They use the jawbones to build houses." at bounding box center [402, 375] width 317 height 35
click at [624, 453] on button "button" at bounding box center [604, 442] width 113 height 64
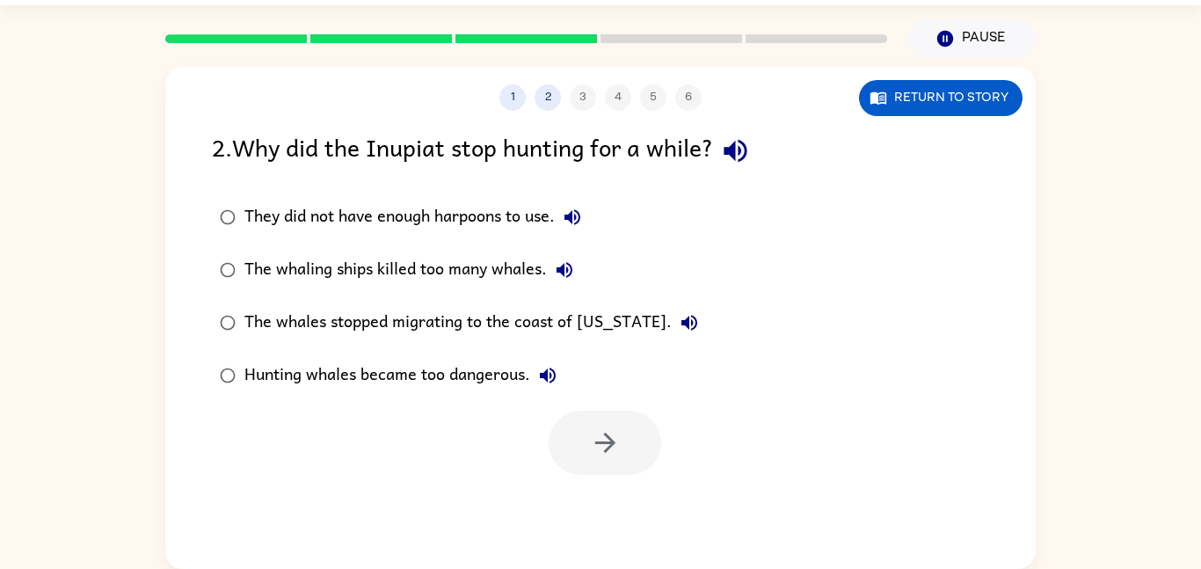
click at [746, 156] on icon "button" at bounding box center [734, 151] width 23 height 23
click at [573, 227] on icon "button" at bounding box center [572, 217] width 21 height 21
click at [577, 220] on icon "button" at bounding box center [572, 217] width 21 height 21
click at [590, 212] on div "They did not have enough harpoons to use." at bounding box center [416, 217] width 345 height 35
click at [590, 210] on div "They did not have enough harpoons to use." at bounding box center [416, 217] width 345 height 35
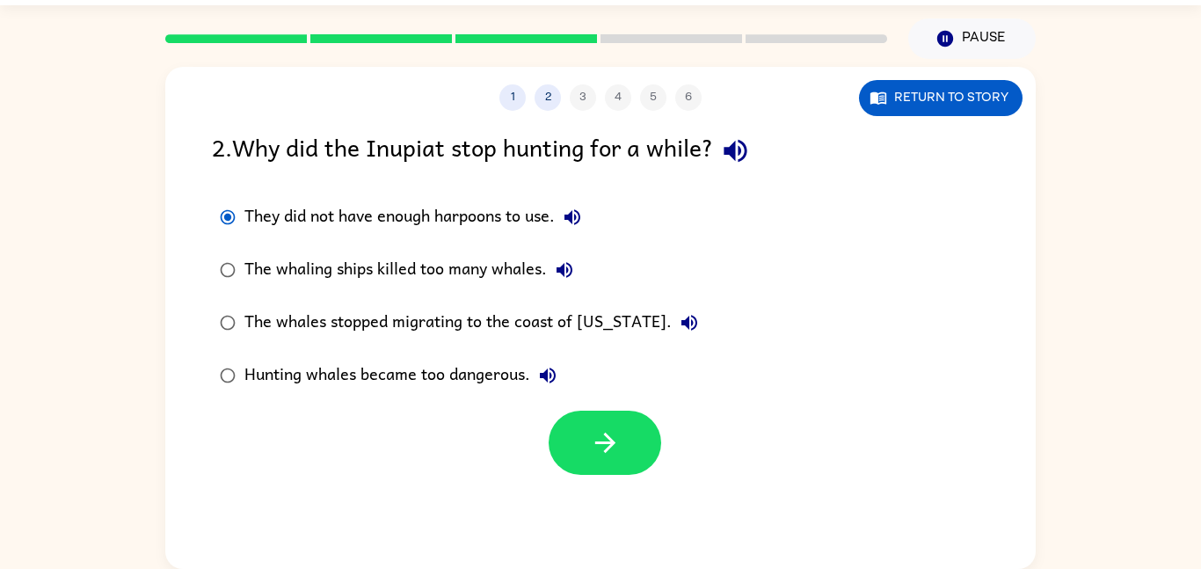
click at [579, 226] on icon "button" at bounding box center [572, 217] width 21 height 21
click at [580, 222] on icon "button" at bounding box center [572, 217] width 16 height 16
click at [580, 218] on icon "button" at bounding box center [572, 217] width 16 height 16
click at [569, 272] on icon "button" at bounding box center [564, 270] width 16 height 16
click at [672, 326] on button "The whales stopped migrating to the coast of Alaska." at bounding box center [689, 322] width 35 height 35
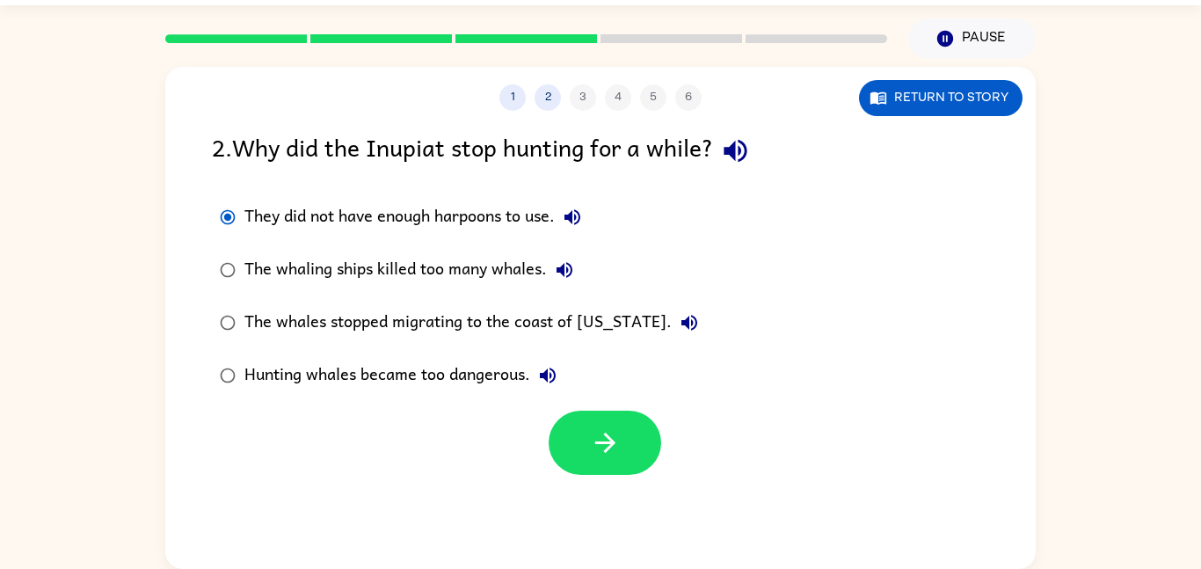
click at [553, 386] on icon "button" at bounding box center [547, 375] width 21 height 21
click at [666, 327] on div "The whales stopped migrating to the coast of Alaska." at bounding box center [475, 322] width 462 height 35
click at [679, 331] on icon "button" at bounding box center [689, 322] width 21 height 21
click at [566, 280] on icon "button" at bounding box center [564, 269] width 21 height 21
click at [583, 203] on button "They did not have enough harpoons to use." at bounding box center [572, 217] width 35 height 35
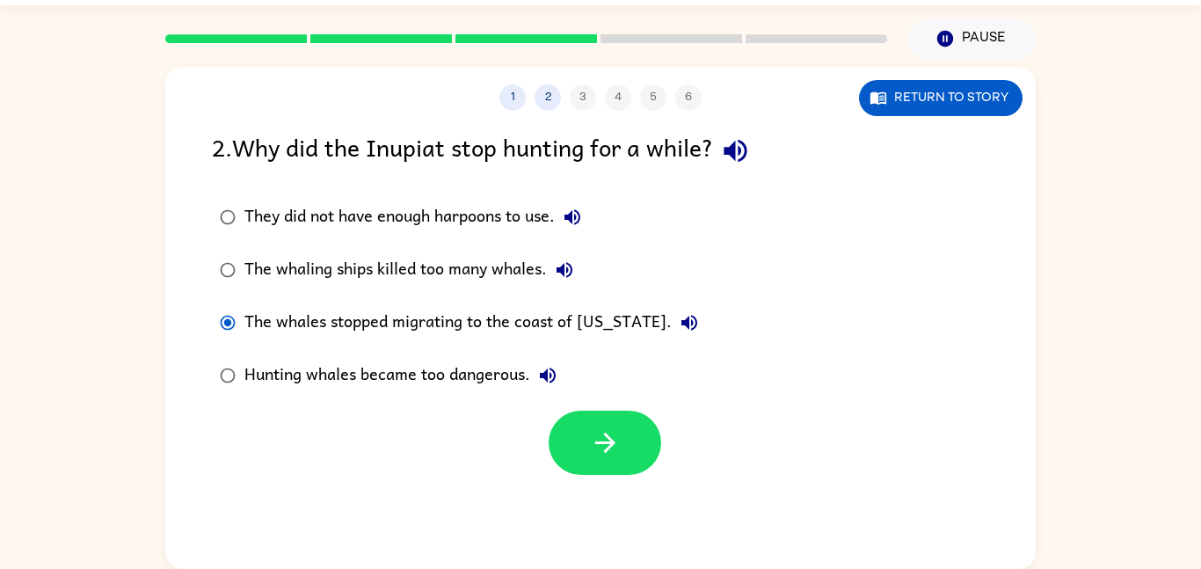
click at [589, 226] on button "They did not have enough harpoons to use." at bounding box center [572, 217] width 35 height 35
click at [580, 214] on icon "button" at bounding box center [572, 217] width 16 height 16
click at [580, 220] on icon "button" at bounding box center [572, 217] width 16 height 16
click at [519, 205] on div "They did not have enough harpoons to use." at bounding box center [416, 217] width 345 height 35
click at [624, 439] on button "button" at bounding box center [604, 442] width 113 height 64
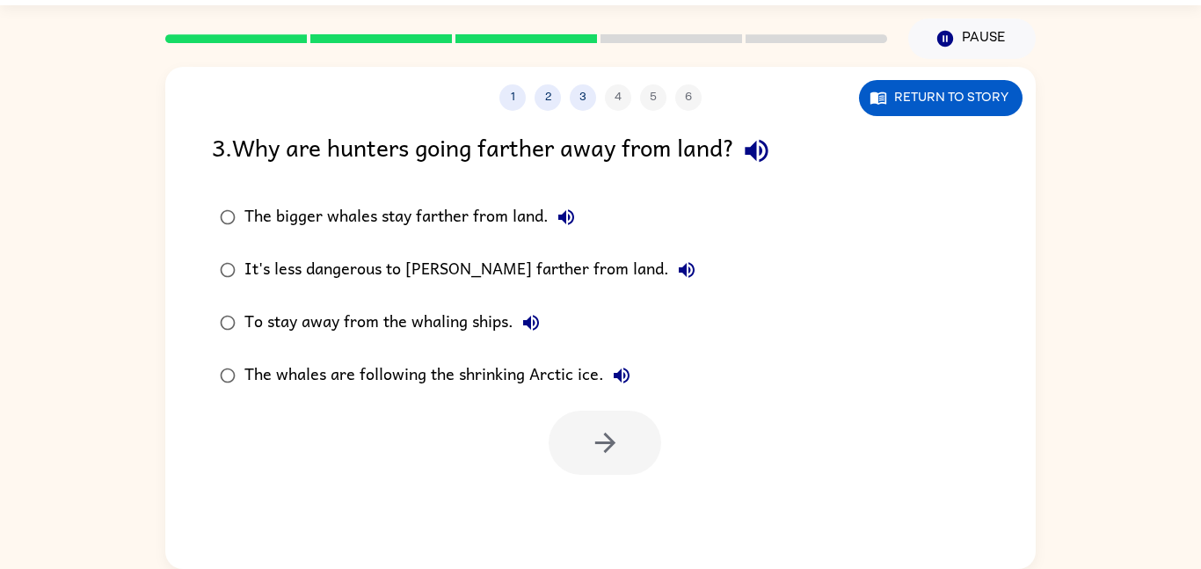
click at [763, 155] on icon "button" at bounding box center [755, 151] width 23 height 23
click at [561, 234] on button "The bigger whales stay farther from land." at bounding box center [565, 217] width 35 height 35
click at [601, 287] on div "It's less dangerous to hunt farther from land." at bounding box center [474, 269] width 460 height 35
click at [676, 280] on icon "button" at bounding box center [686, 269] width 21 height 21
click at [516, 330] on div "To stay away from the whaling ships." at bounding box center [396, 322] width 304 height 35
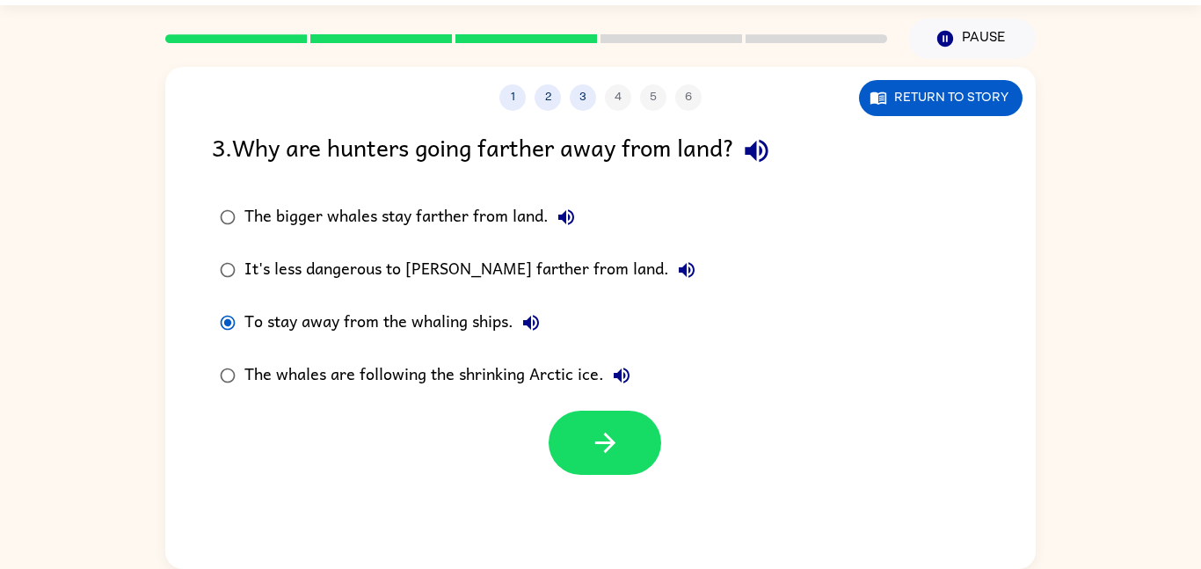
click at [518, 331] on button "To stay away from the whaling ships." at bounding box center [530, 322] width 35 height 35
click at [613, 391] on button "The whales are following the shrinking Arctic ice." at bounding box center [621, 375] width 35 height 35
click at [454, 385] on div "The whales are following the shrinking Arctic ice." at bounding box center [441, 375] width 395 height 35
click at [609, 447] on icon "button" at bounding box center [604, 442] width 20 height 20
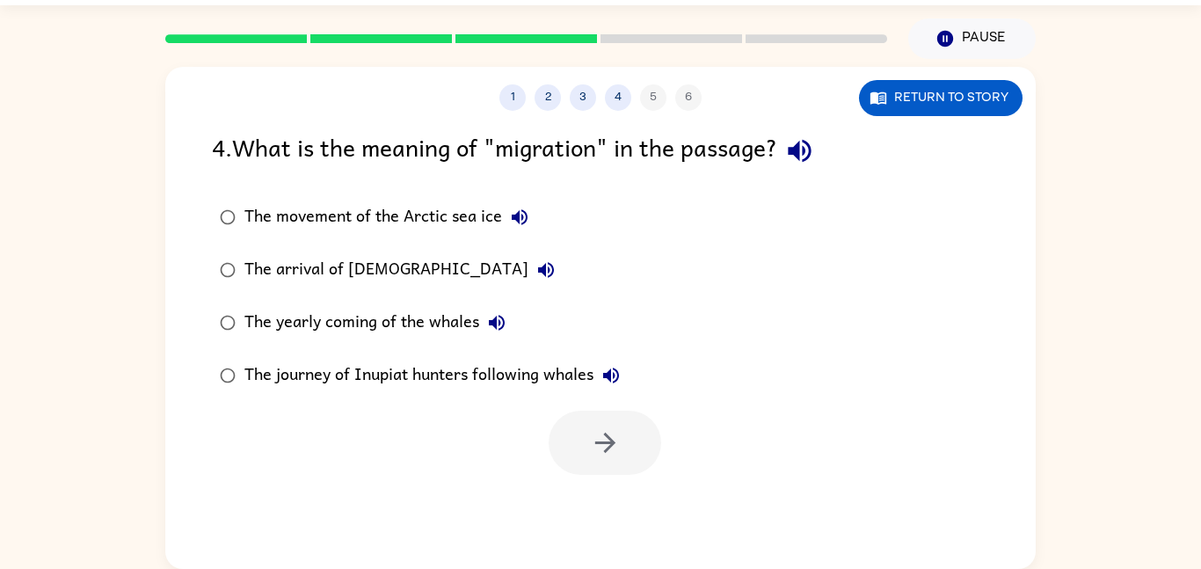
click at [786, 166] on div "4 . What is the meaning of "migration" in the passage?" at bounding box center [600, 150] width 777 height 45
click at [803, 169] on button "button" at bounding box center [799, 150] width 45 height 45
click at [510, 222] on icon "button" at bounding box center [519, 217] width 21 height 21
click at [535, 280] on icon "button" at bounding box center [545, 269] width 21 height 21
click at [487, 320] on icon "button" at bounding box center [496, 322] width 21 height 21
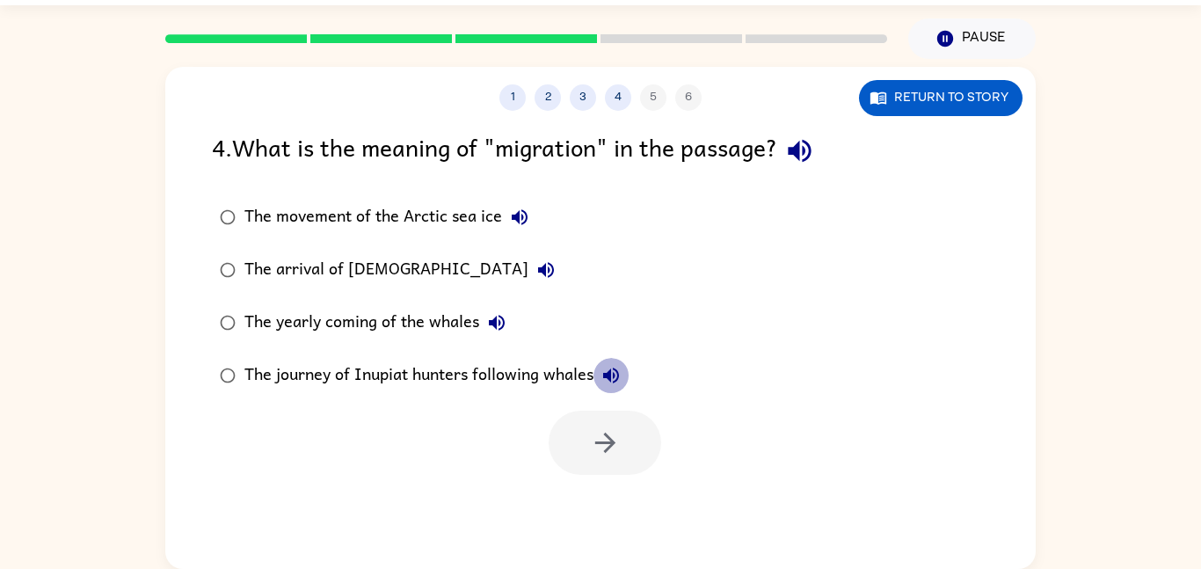
click at [613, 374] on icon "button" at bounding box center [610, 375] width 21 height 21
click at [457, 235] on div "The movement of the Arctic sea ice" at bounding box center [390, 217] width 293 height 35
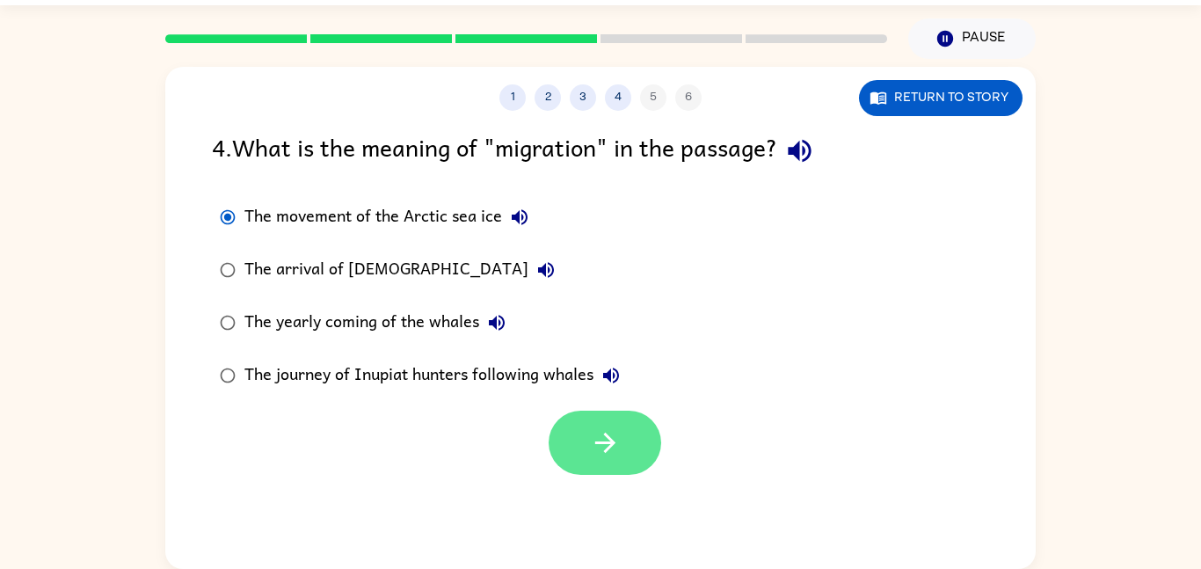
click at [610, 453] on icon "button" at bounding box center [605, 442] width 31 height 31
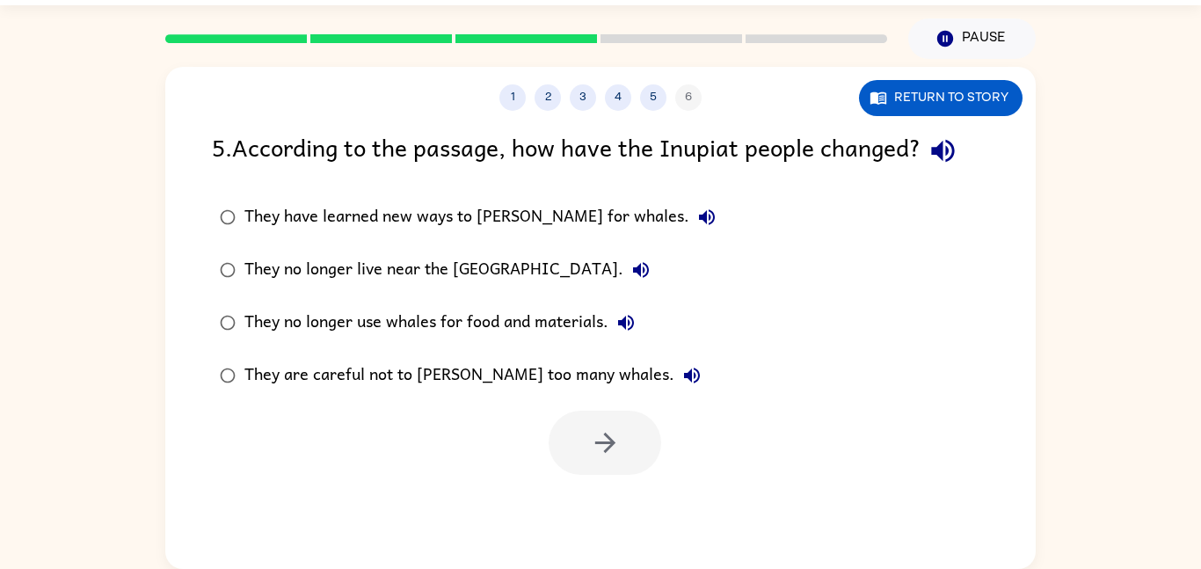
scroll to position [47, 0]
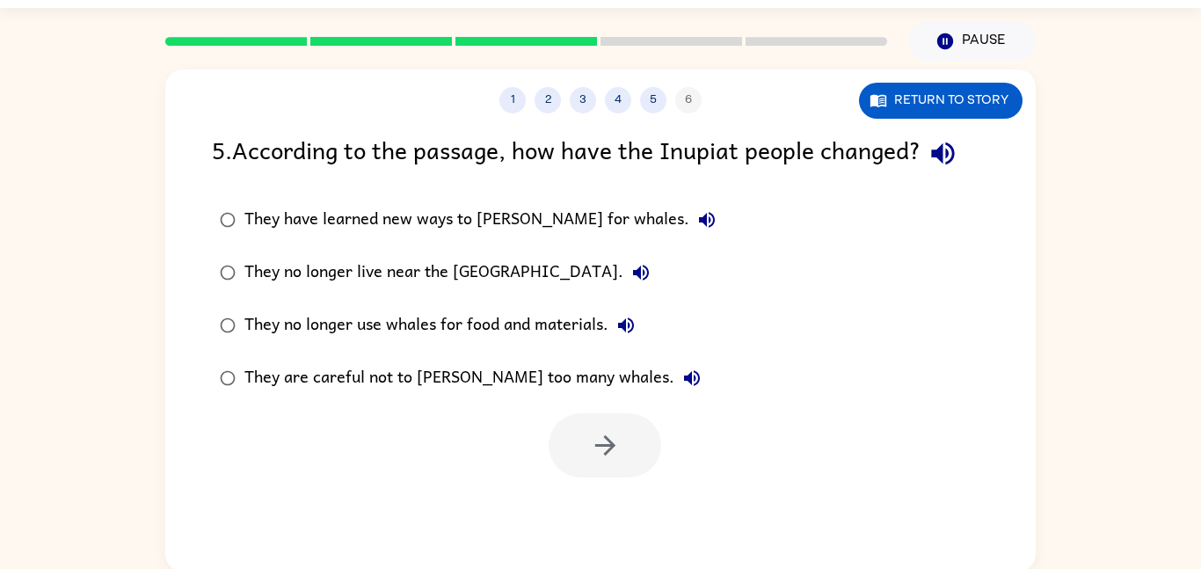
click at [944, 165] on icon "button" at bounding box center [942, 153] width 31 height 31
click at [696, 215] on icon "button" at bounding box center [706, 219] width 21 height 21
click at [550, 243] on label "They have learned new ways to hunt for whales." at bounding box center [467, 219] width 531 height 53
click at [554, 232] on div "They have learned new ways to hunt for whales." at bounding box center [484, 219] width 480 height 35
click at [627, 443] on button "button" at bounding box center [604, 445] width 113 height 64
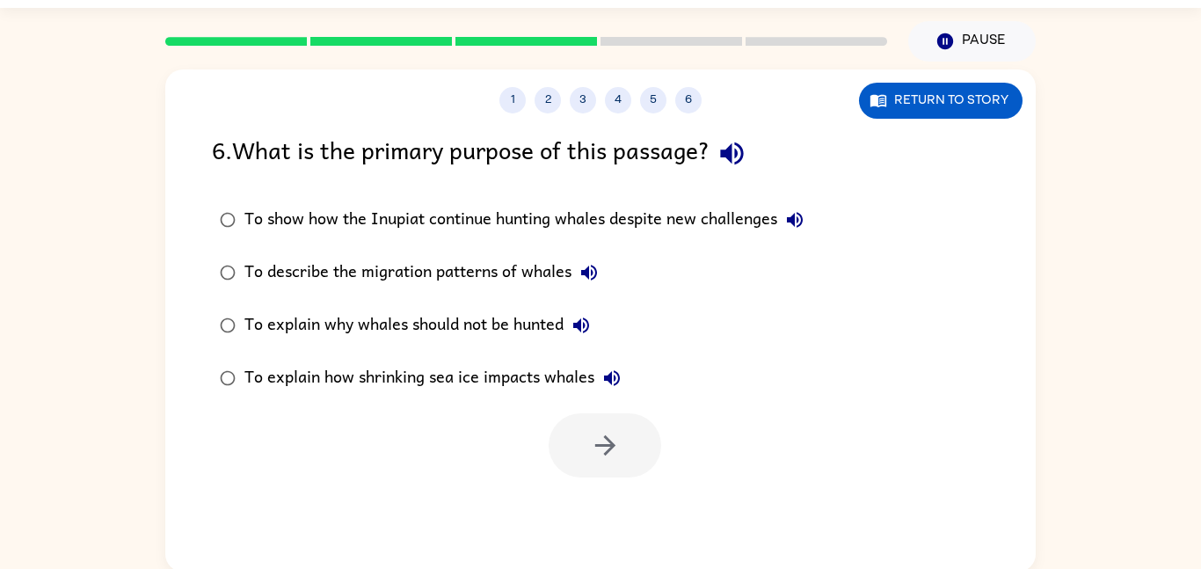
click at [744, 142] on icon "button" at bounding box center [731, 153] width 31 height 31
click at [804, 229] on icon "button" at bounding box center [794, 219] width 21 height 21
click at [596, 274] on icon "button" at bounding box center [589, 273] width 16 height 16
click at [583, 302] on label "To explain why whales should not be hunted" at bounding box center [511, 325] width 619 height 53
click at [592, 288] on button "To describe the migration patterns of whales" at bounding box center [588, 272] width 35 height 35
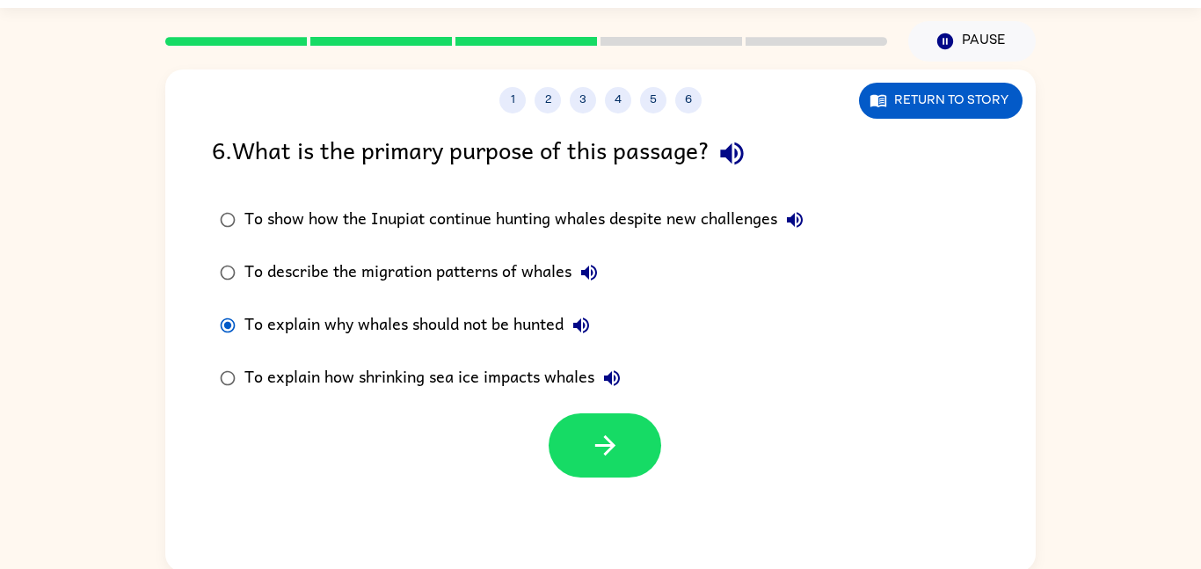
click at [589, 338] on button "To explain why whales should not be hunted" at bounding box center [580, 325] width 35 height 35
click at [618, 385] on icon "button" at bounding box center [611, 377] width 21 height 21
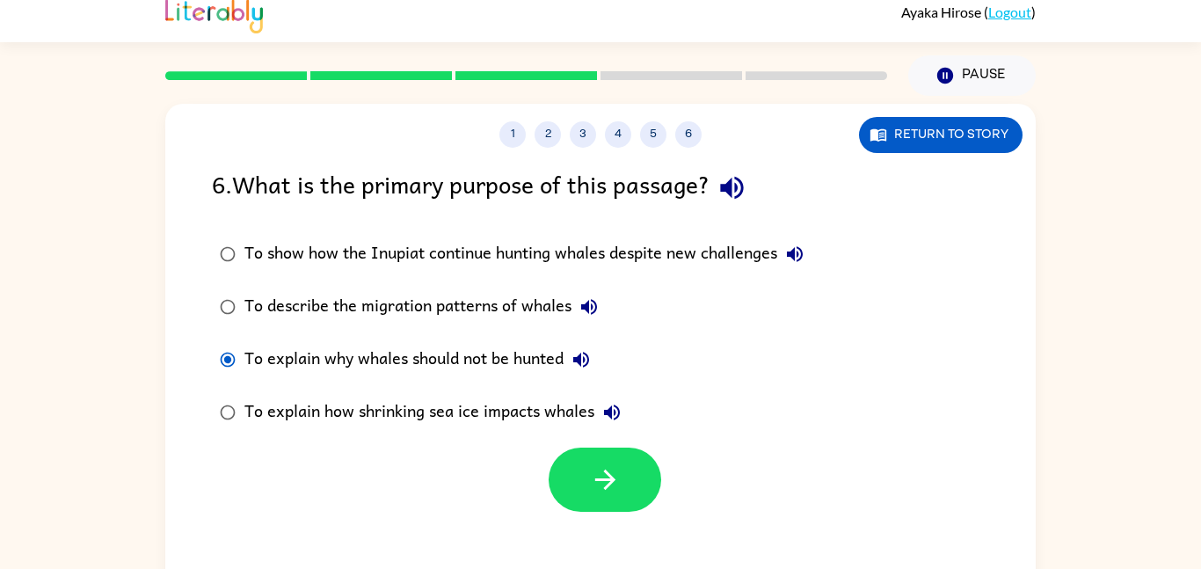
scroll to position [0, 0]
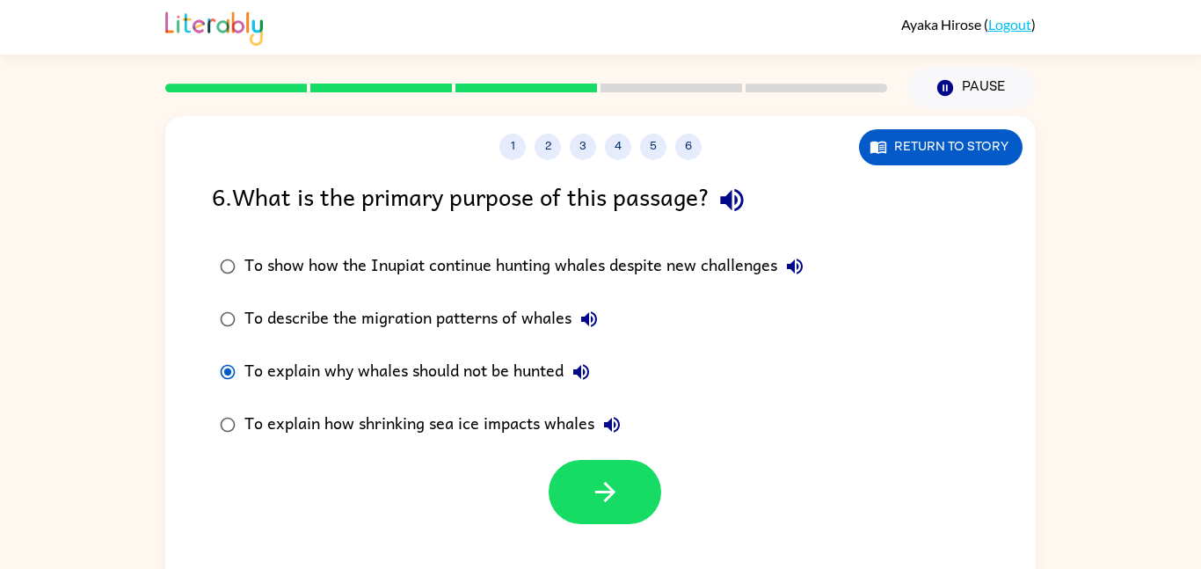
click at [694, 292] on label "To show how the Inupiat continue hunting whales despite new challenges" at bounding box center [511, 266] width 619 height 53
click at [701, 271] on div "To show how the Inupiat continue hunting whales despite new challenges" at bounding box center [528, 266] width 568 height 35
click at [697, 285] on label "To show how the Inupiat continue hunting whales despite new challenges" at bounding box center [511, 266] width 619 height 53
click at [635, 482] on button "button" at bounding box center [604, 492] width 113 height 64
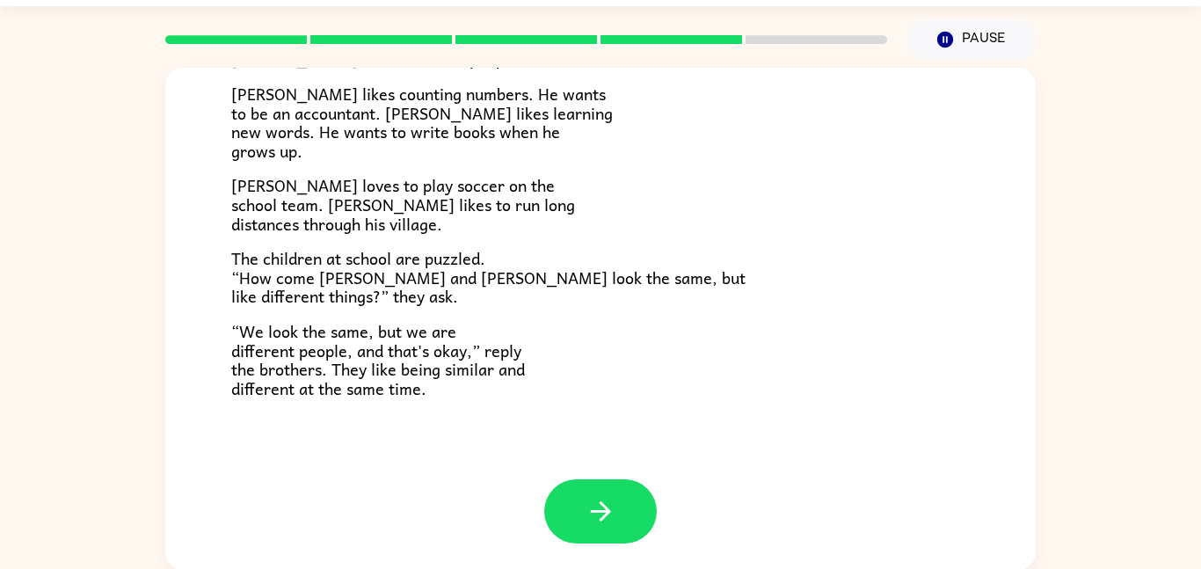
scroll to position [49, 0]
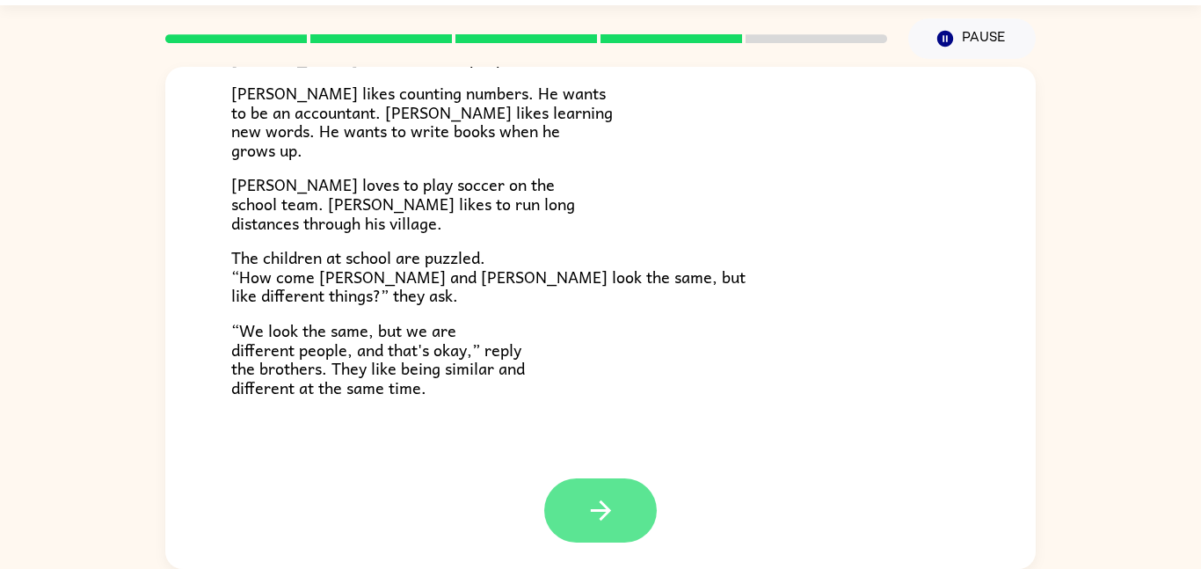
click at [601, 506] on icon "button" at bounding box center [600, 510] width 31 height 31
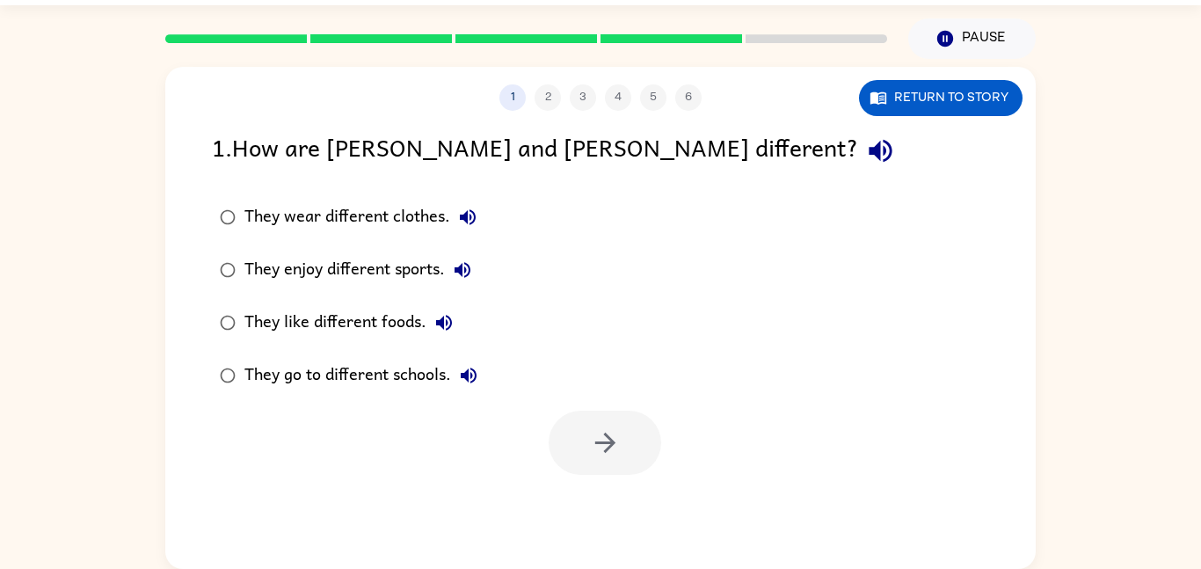
scroll to position [0, 0]
click at [865, 155] on icon "button" at bounding box center [880, 150] width 31 height 31
click at [474, 201] on button "They wear different clothes." at bounding box center [467, 217] width 35 height 35
click at [463, 227] on icon "button" at bounding box center [467, 217] width 21 height 21
click at [466, 217] on icon "button" at bounding box center [468, 217] width 16 height 16
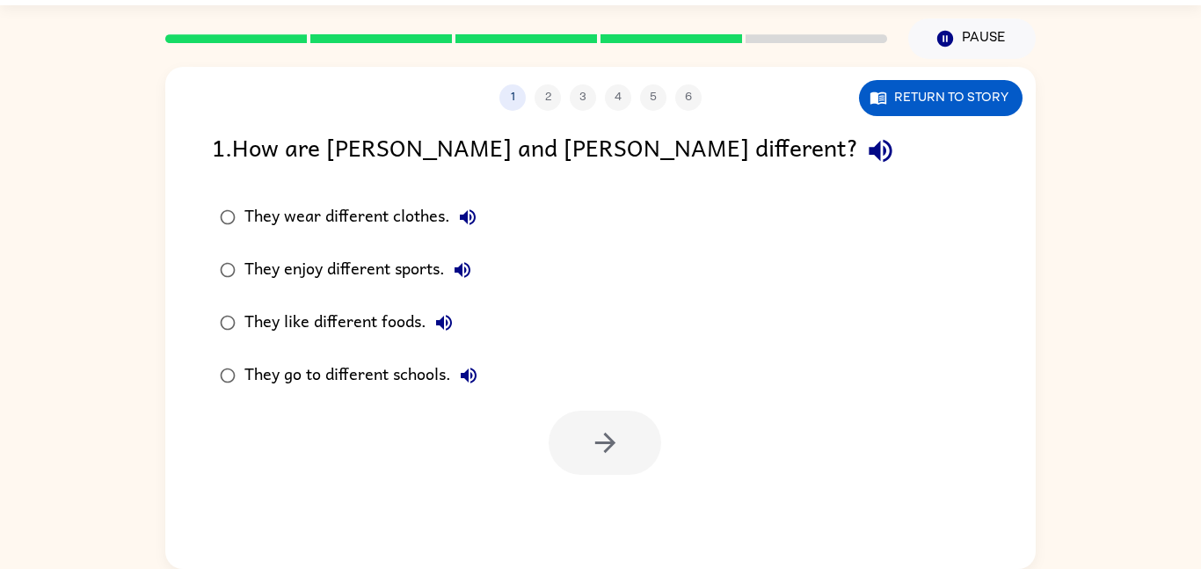
click at [469, 271] on icon "button" at bounding box center [462, 269] width 21 height 21
click at [453, 325] on icon "button" at bounding box center [443, 322] width 21 height 21
click at [476, 371] on icon "button" at bounding box center [469, 375] width 16 height 16
click at [425, 266] on div "They enjoy different sports." at bounding box center [362, 269] width 236 height 35
click at [605, 458] on icon "button" at bounding box center [605, 442] width 31 height 31
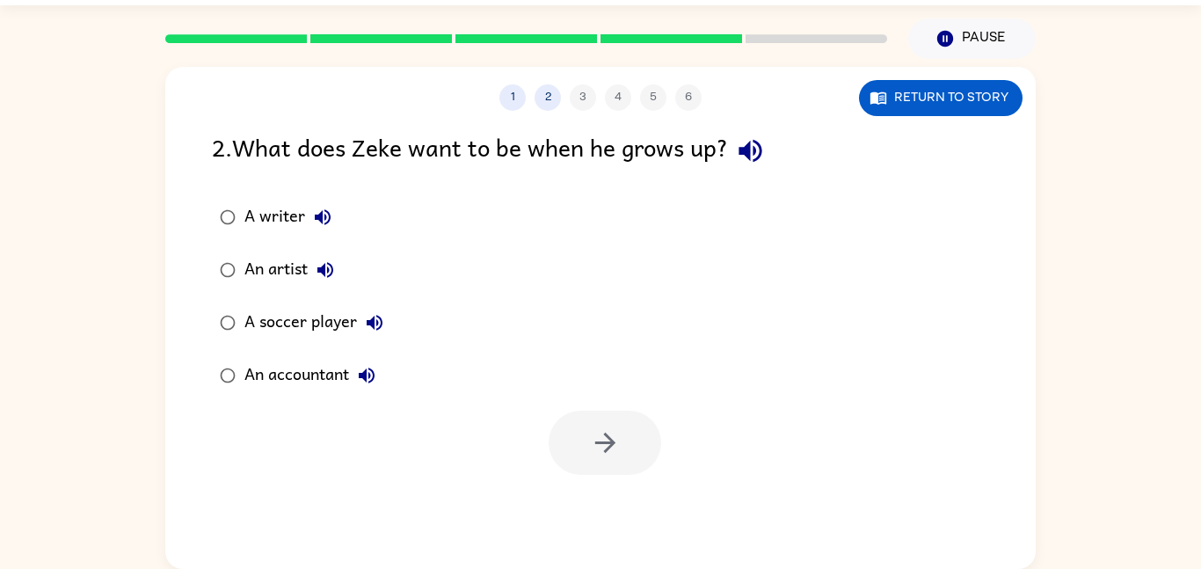
click at [767, 172] on div "2 . What does Zeke want to be when he grows up?" at bounding box center [600, 150] width 777 height 45
click at [766, 160] on icon "button" at bounding box center [750, 150] width 31 height 31
click at [339, 382] on div "An accountant" at bounding box center [314, 375] width 140 height 35
click at [377, 381] on icon "button" at bounding box center [366, 375] width 21 height 21
click at [615, 440] on icon "button" at bounding box center [605, 442] width 31 height 31
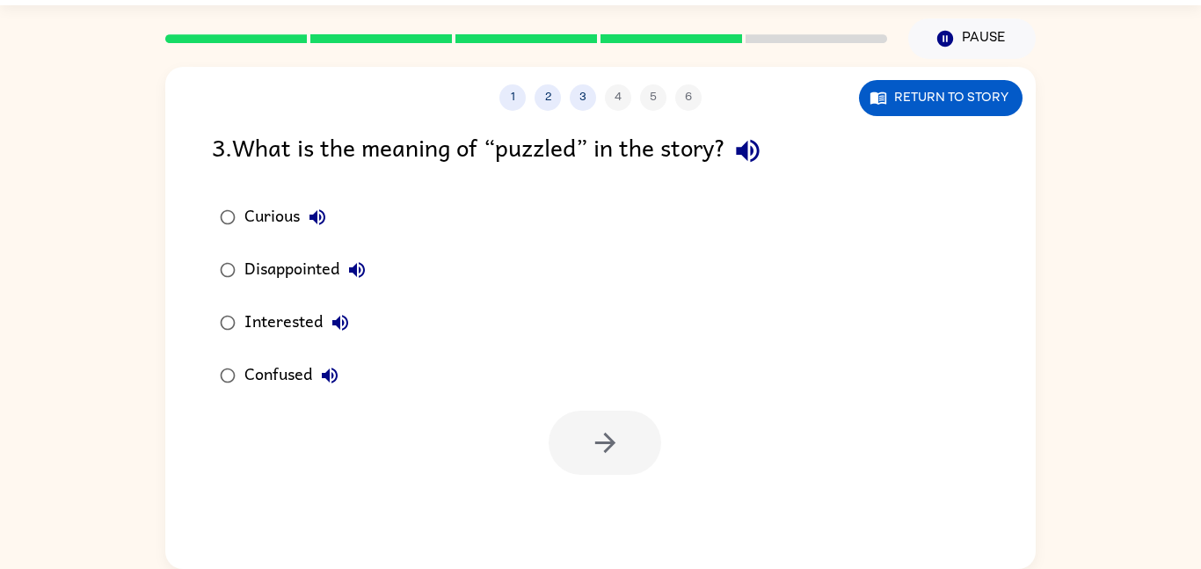
click at [770, 156] on button "button" at bounding box center [747, 150] width 45 height 45
click at [320, 220] on icon "button" at bounding box center [317, 217] width 21 height 21
click at [321, 223] on icon "button" at bounding box center [317, 217] width 16 height 16
click at [374, 266] on button "Disappointed" at bounding box center [356, 269] width 35 height 35
click at [355, 325] on button "Interested" at bounding box center [340, 322] width 35 height 35
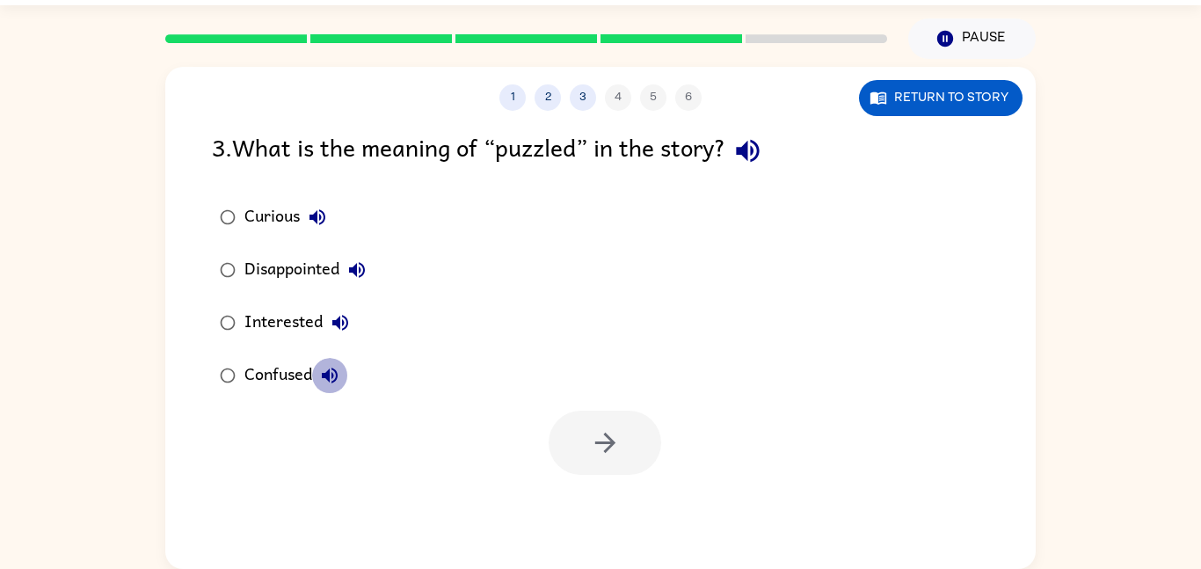
click at [346, 381] on button "Confused" at bounding box center [329, 375] width 35 height 35
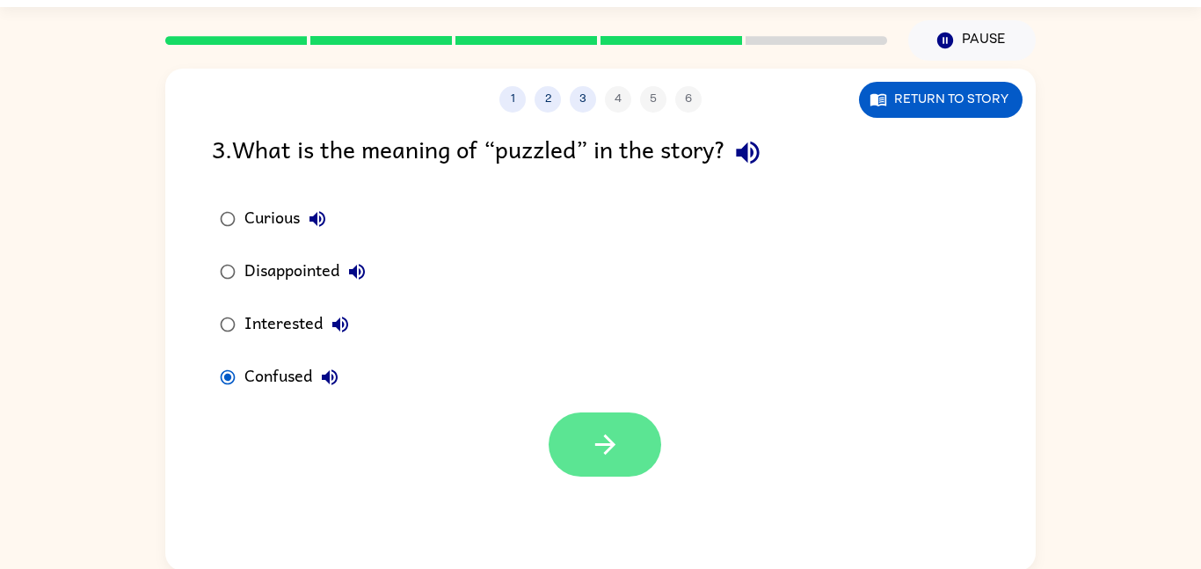
click at [611, 457] on icon "button" at bounding box center [605, 444] width 31 height 31
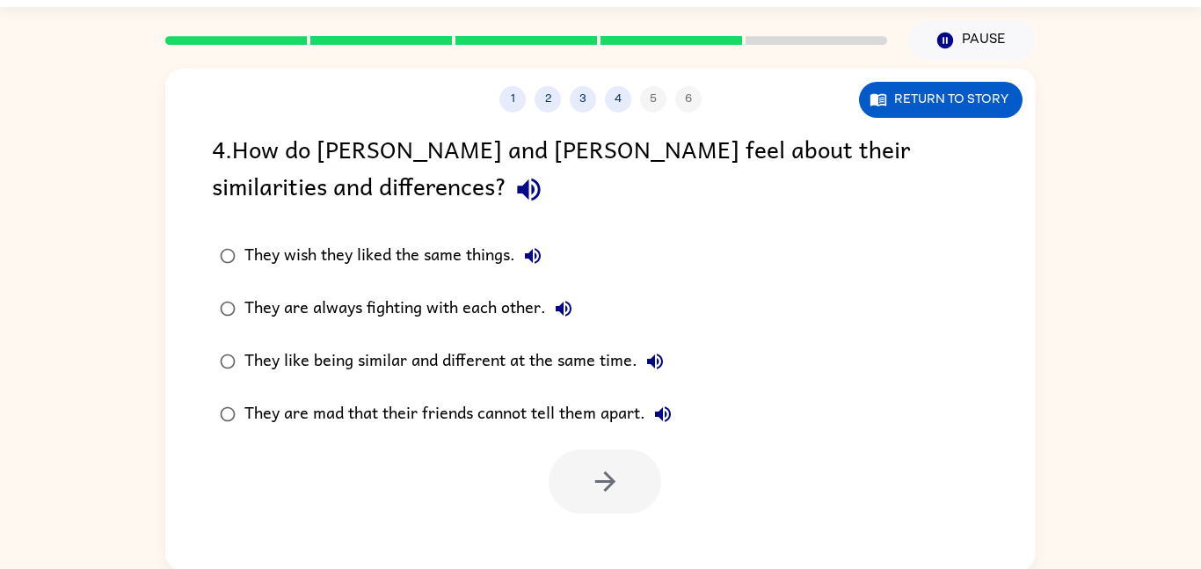
scroll to position [49, 0]
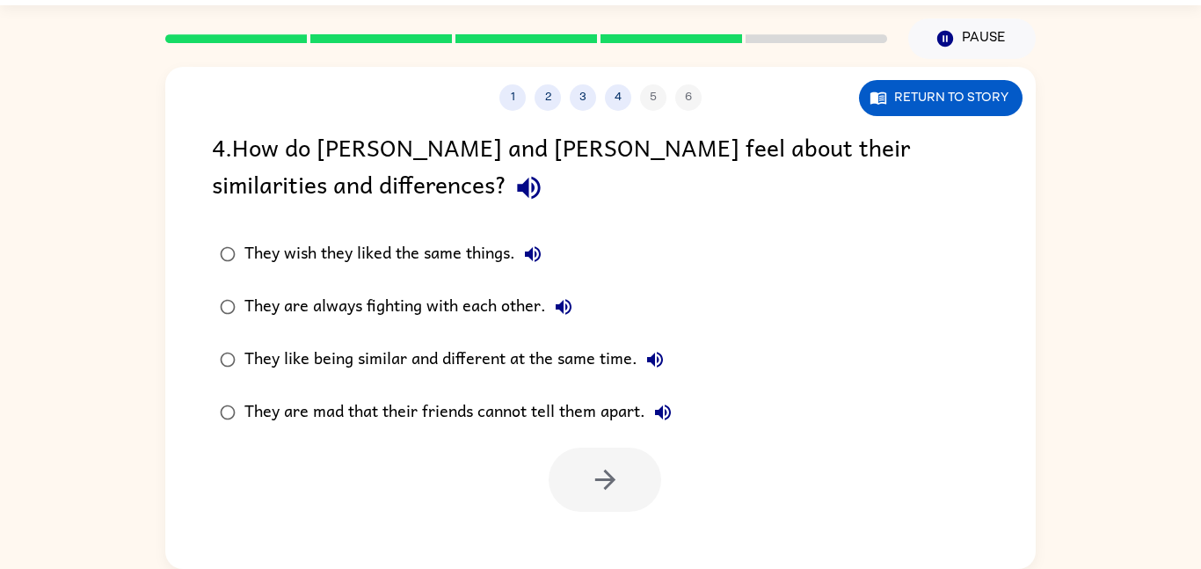
click at [517, 185] on icon "button" at bounding box center [528, 188] width 23 height 23
click at [545, 262] on button "They wish they liked the same things." at bounding box center [532, 253] width 35 height 35
click at [569, 310] on icon "button" at bounding box center [563, 306] width 21 height 21
click at [661, 368] on icon "button" at bounding box center [654, 359] width 21 height 21
click at [586, 360] on div "They like being similar and different at the same time." at bounding box center [458, 359] width 428 height 35
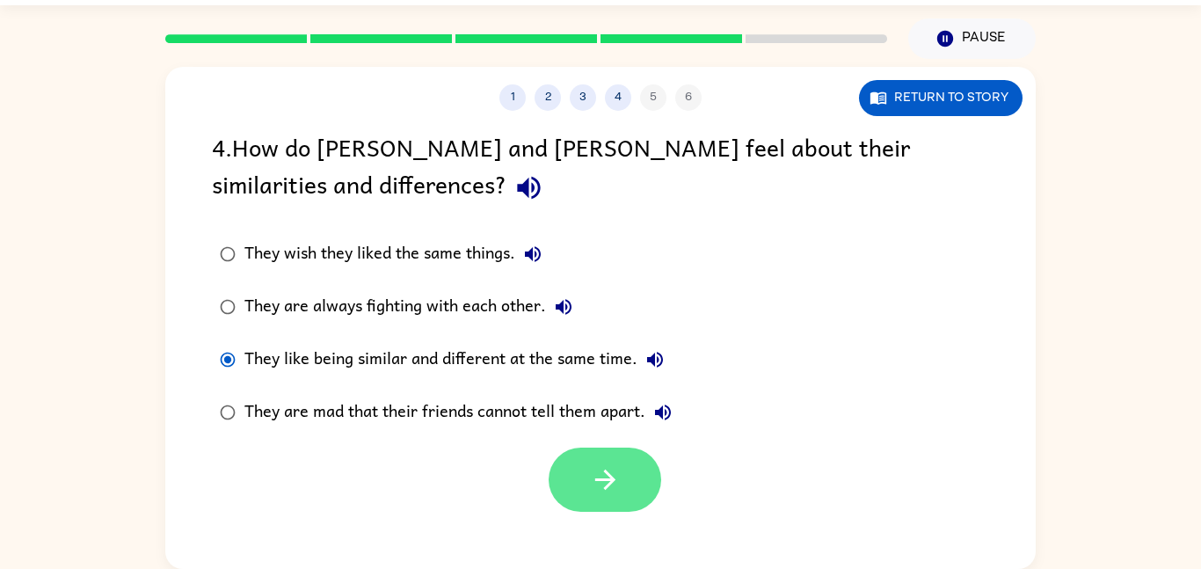
click at [613, 492] on icon "button" at bounding box center [605, 479] width 31 height 31
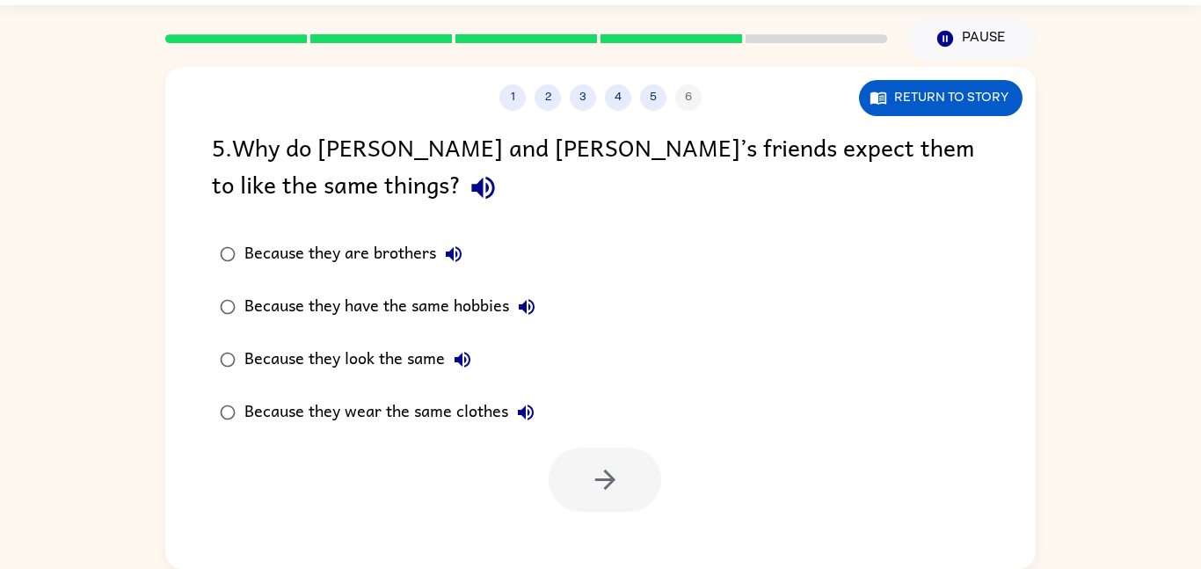
click at [468, 191] on icon "button" at bounding box center [483, 187] width 31 height 31
click at [463, 255] on icon "button" at bounding box center [453, 253] width 21 height 21
click at [532, 310] on icon "button" at bounding box center [526, 306] width 21 height 21
click at [461, 367] on icon "button" at bounding box center [462, 359] width 21 height 21
click at [536, 420] on icon "button" at bounding box center [525, 412] width 21 height 21
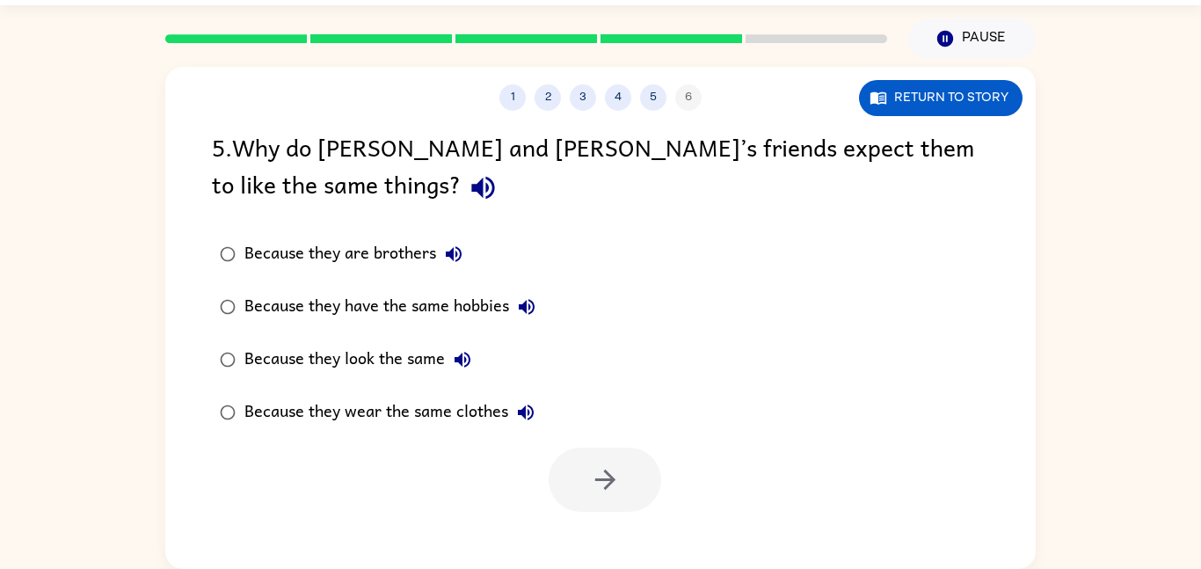
click at [229, 210] on div "5 . Why do Zane and Zeke’s friends expect them to like the same things?" at bounding box center [600, 169] width 777 height 82
click at [468, 201] on icon "button" at bounding box center [483, 187] width 31 height 31
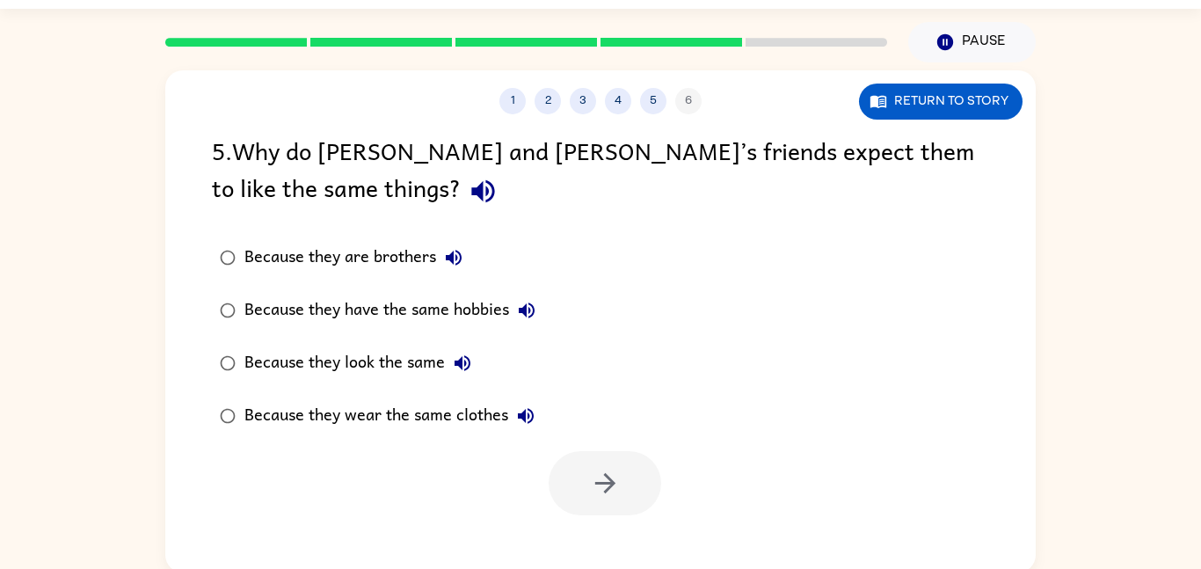
click at [461, 178] on button "button" at bounding box center [483, 191] width 45 height 45
click at [214, 177] on div "5 . Why do Zane and Zeke’s friends expect them to like the same things?" at bounding box center [600, 173] width 777 height 82
click at [421, 265] on div "Because they are brothers" at bounding box center [357, 257] width 227 height 35
click at [610, 503] on button "button" at bounding box center [604, 483] width 113 height 64
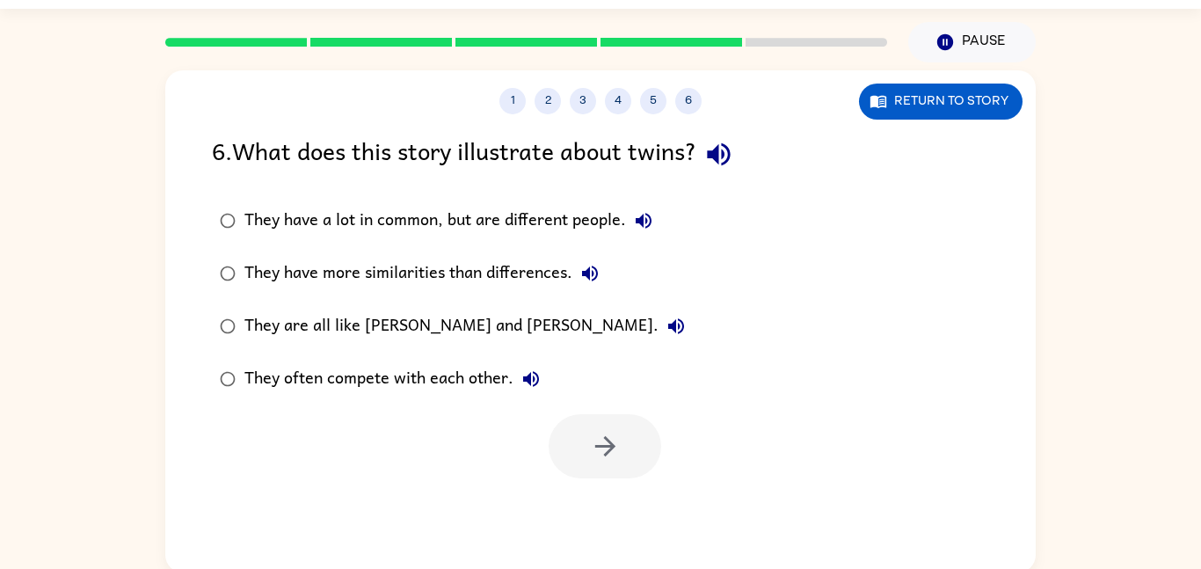
click at [732, 168] on icon "button" at bounding box center [718, 154] width 31 height 31
click at [640, 232] on button "They have a lot in common, but are different people." at bounding box center [643, 220] width 35 height 35
click at [598, 289] on div "They have more similarities than differences." at bounding box center [425, 273] width 363 height 35
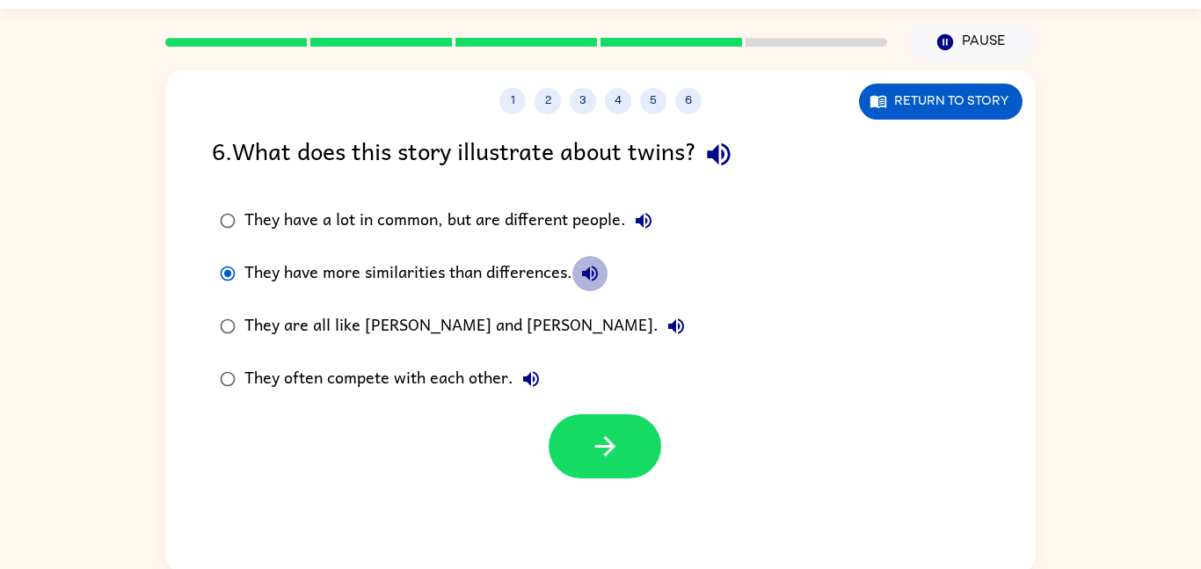
click at [600, 275] on icon "button" at bounding box center [589, 273] width 21 height 21
click at [658, 317] on button "They are all like Zane and Zeke." at bounding box center [675, 326] width 35 height 35
click at [658, 325] on button "They are all like Zane and Zeke." at bounding box center [675, 326] width 35 height 35
click at [665, 327] on icon "button" at bounding box center [675, 326] width 21 height 21
click at [658, 329] on button "They are all like Zane and Zeke." at bounding box center [675, 326] width 35 height 35
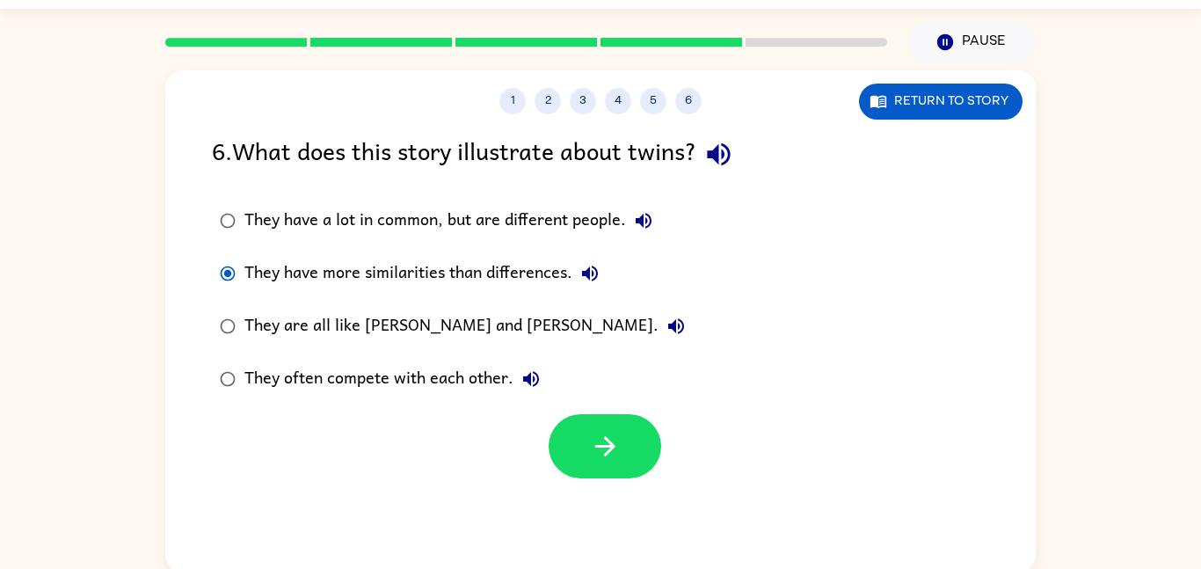
click at [530, 388] on icon "button" at bounding box center [530, 378] width 21 height 21
click at [561, 265] on div "They have more similarities than differences." at bounding box center [425, 273] width 363 height 35
click at [596, 275] on icon "button" at bounding box center [590, 273] width 16 height 16
click at [590, 279] on icon "button" at bounding box center [590, 273] width 16 height 16
click at [655, 221] on button "They have a lot in common, but are different people." at bounding box center [643, 220] width 35 height 35
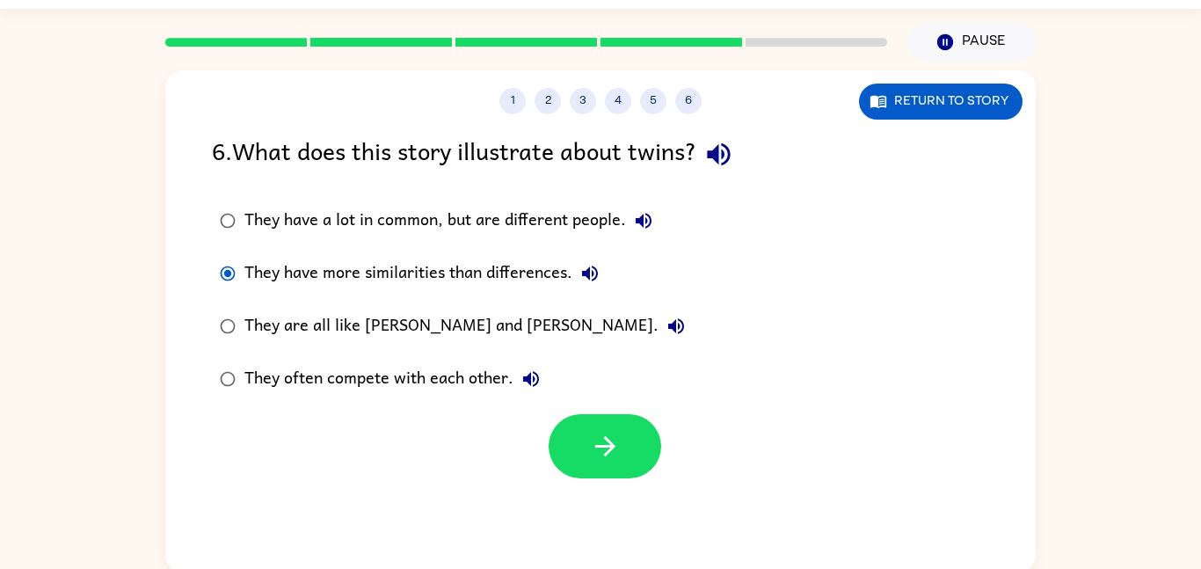
click at [542, 220] on div "They have a lot in common, but are different people." at bounding box center [452, 220] width 417 height 35
click at [614, 451] on icon "button" at bounding box center [605, 446] width 31 height 31
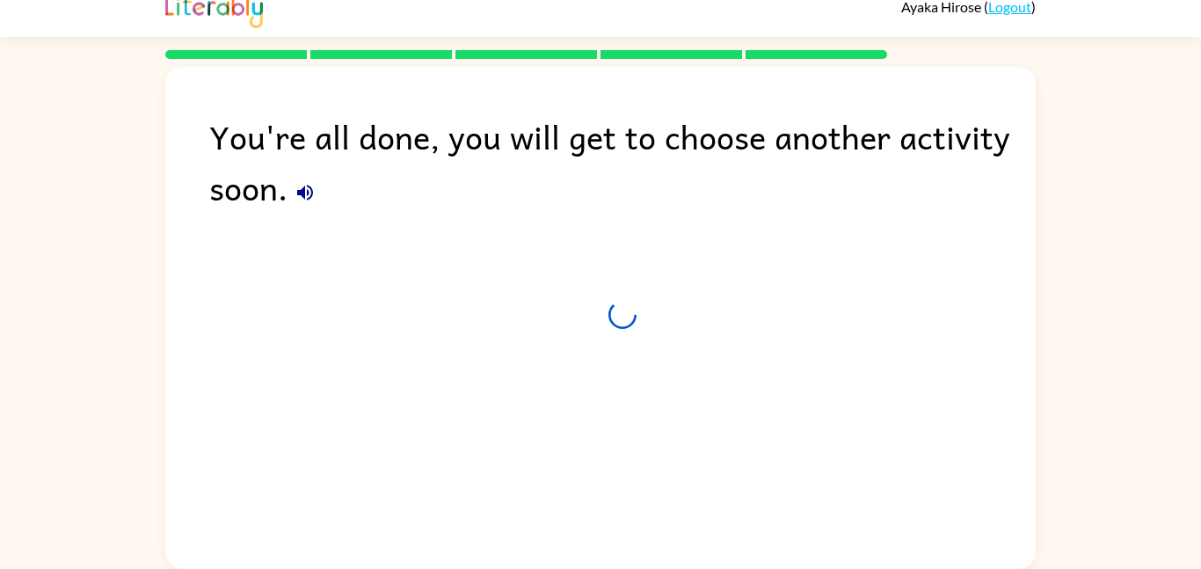
scroll to position [18, 0]
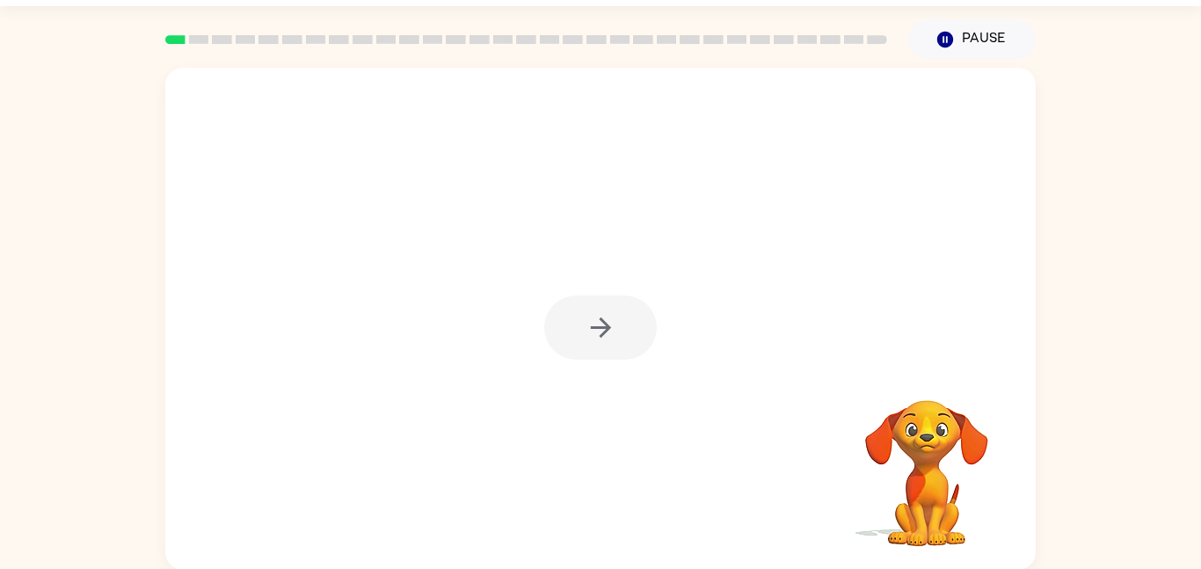
scroll to position [49, 0]
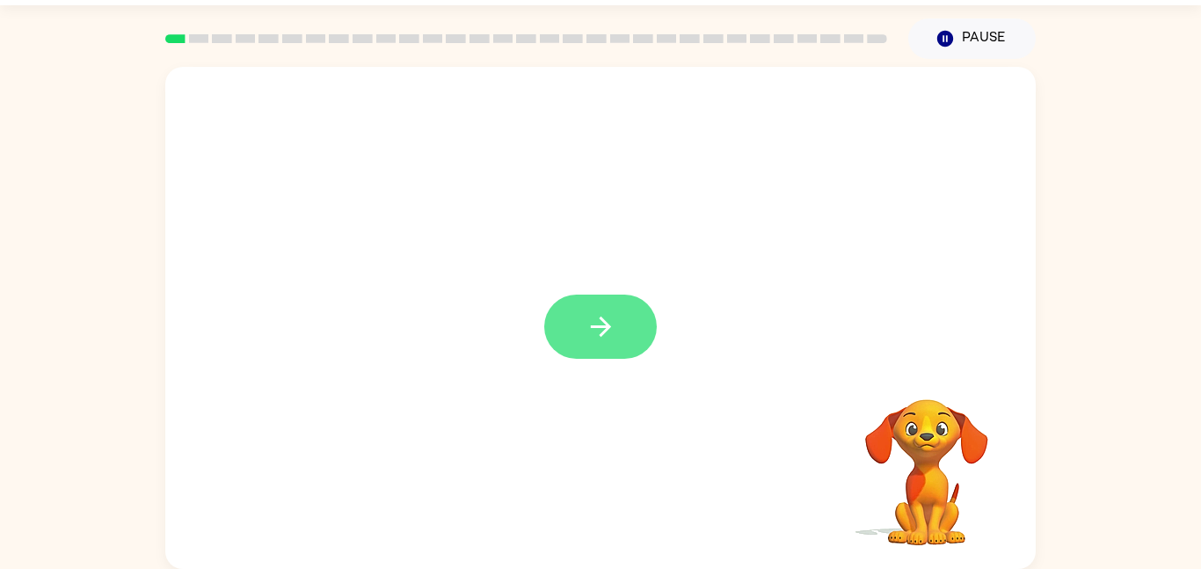
click at [572, 329] on button "button" at bounding box center [600, 326] width 113 height 64
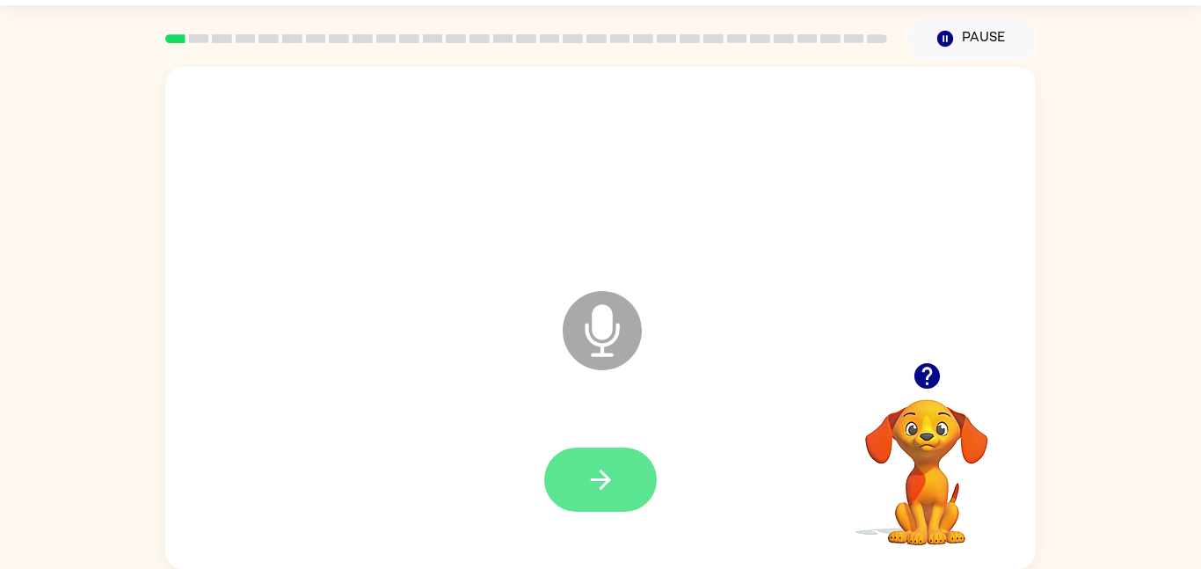
click at [579, 489] on button "button" at bounding box center [600, 479] width 113 height 64
click at [567, 502] on button "button" at bounding box center [600, 479] width 113 height 64
click at [606, 480] on icon "button" at bounding box center [600, 479] width 20 height 20
click at [593, 475] on icon "button" at bounding box center [600, 479] width 31 height 31
click at [593, 477] on icon "button" at bounding box center [600, 479] width 31 height 31
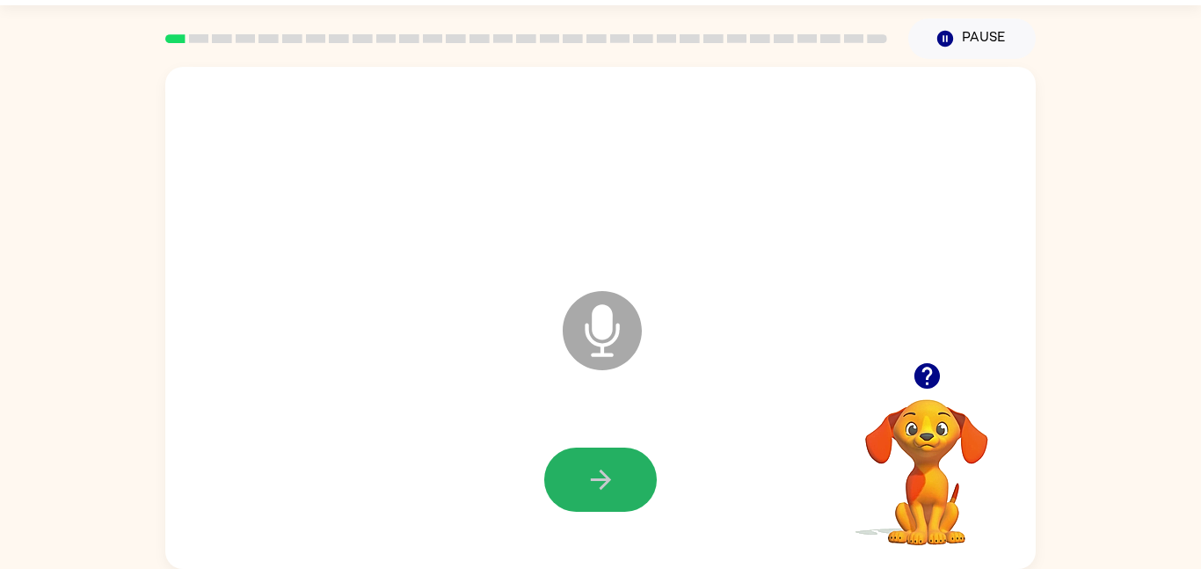
click at [593, 477] on icon "button" at bounding box center [600, 479] width 31 height 31
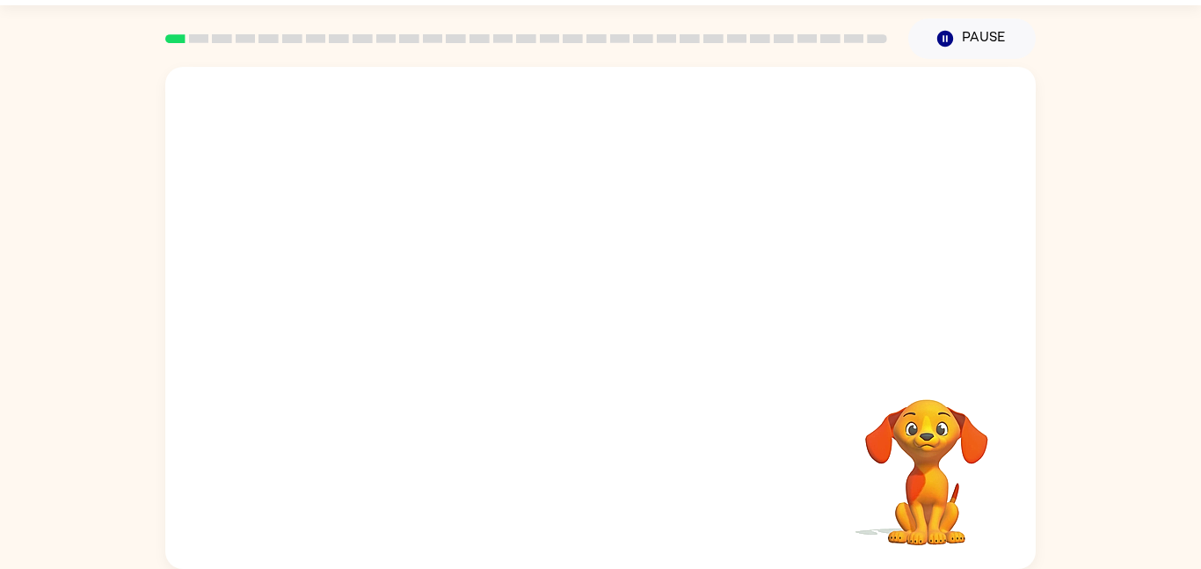
click at [593, 477] on div at bounding box center [600, 480] width 835 height 144
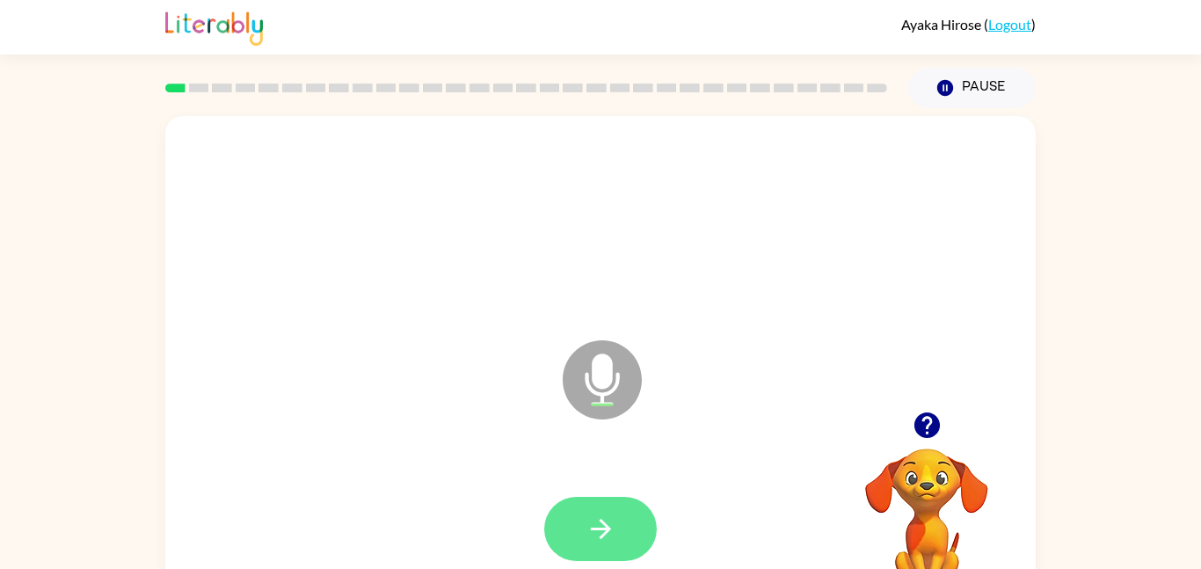
click at [606, 517] on icon "button" at bounding box center [600, 528] width 31 height 31
click at [614, 534] on icon "button" at bounding box center [600, 528] width 31 height 31
click at [619, 538] on button "button" at bounding box center [600, 529] width 113 height 64
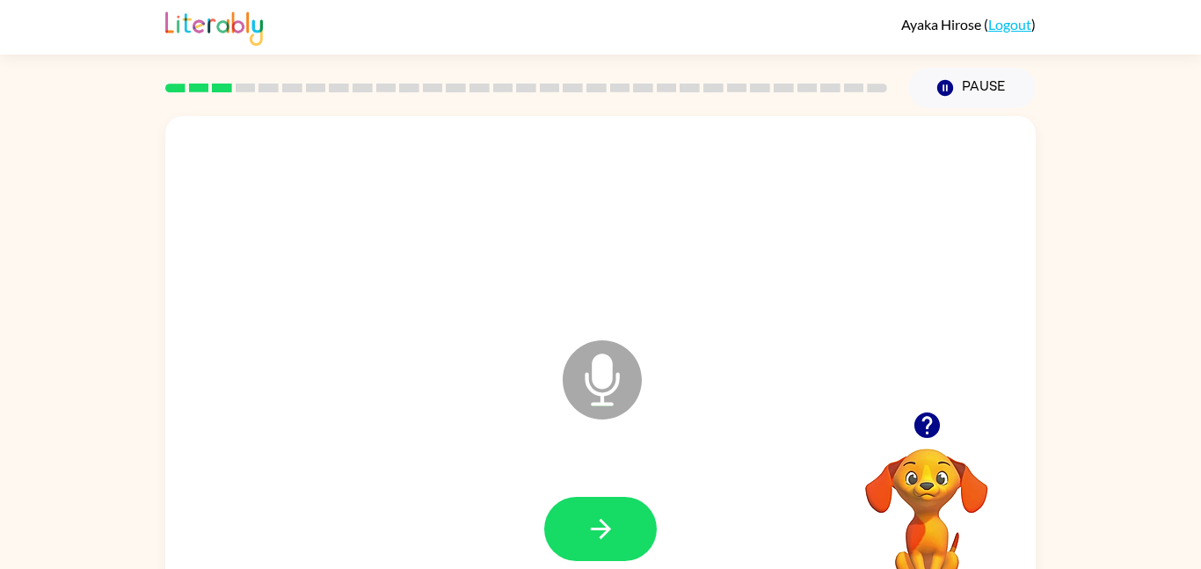
click at [619, 538] on button "button" at bounding box center [600, 529] width 113 height 64
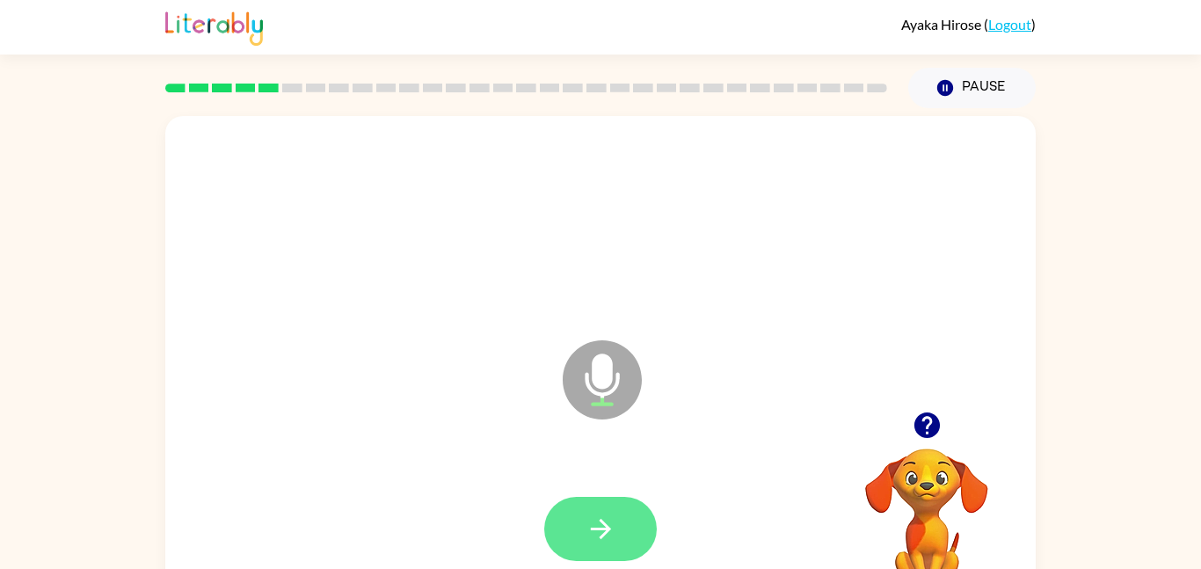
click at [605, 505] on button "button" at bounding box center [600, 529] width 113 height 64
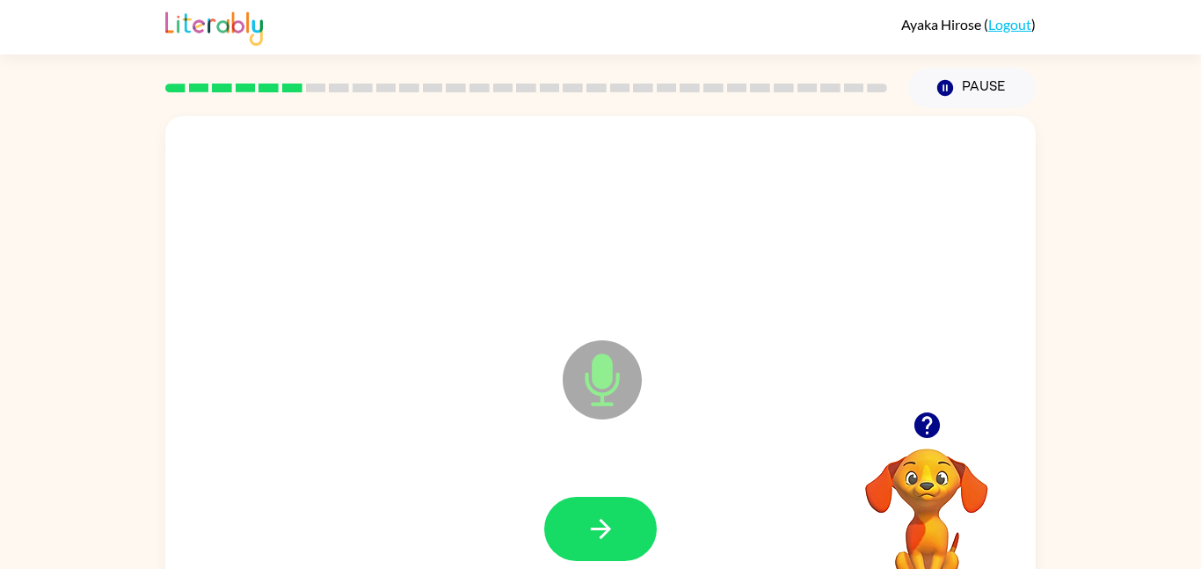
click at [605, 505] on button "button" at bounding box center [600, 529] width 113 height 64
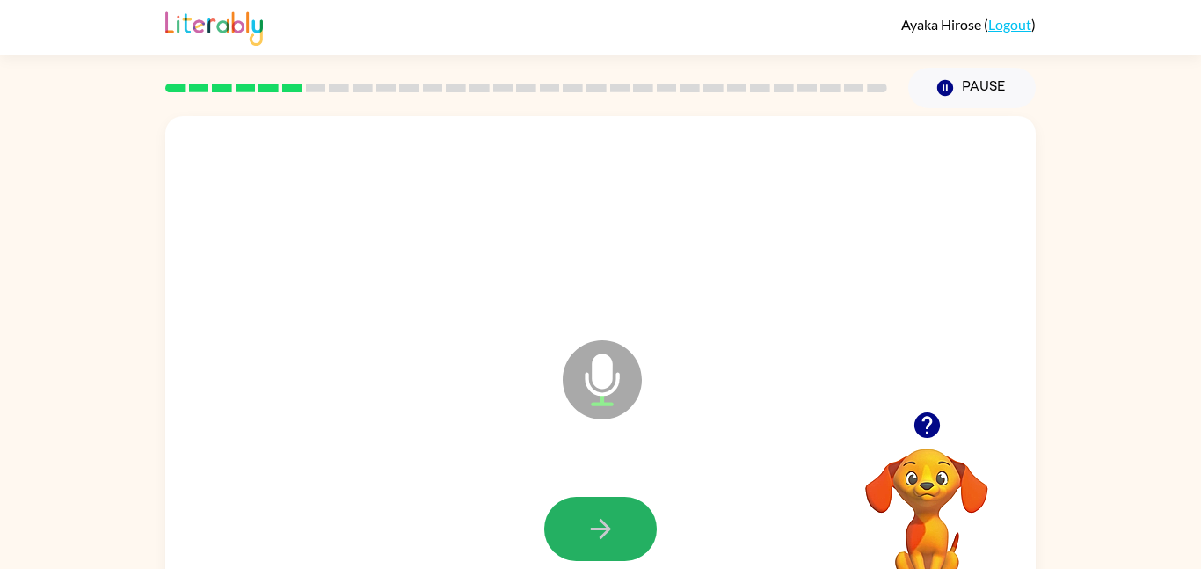
click at [605, 505] on button "button" at bounding box center [600, 529] width 113 height 64
click at [618, 505] on button "button" at bounding box center [600, 529] width 113 height 64
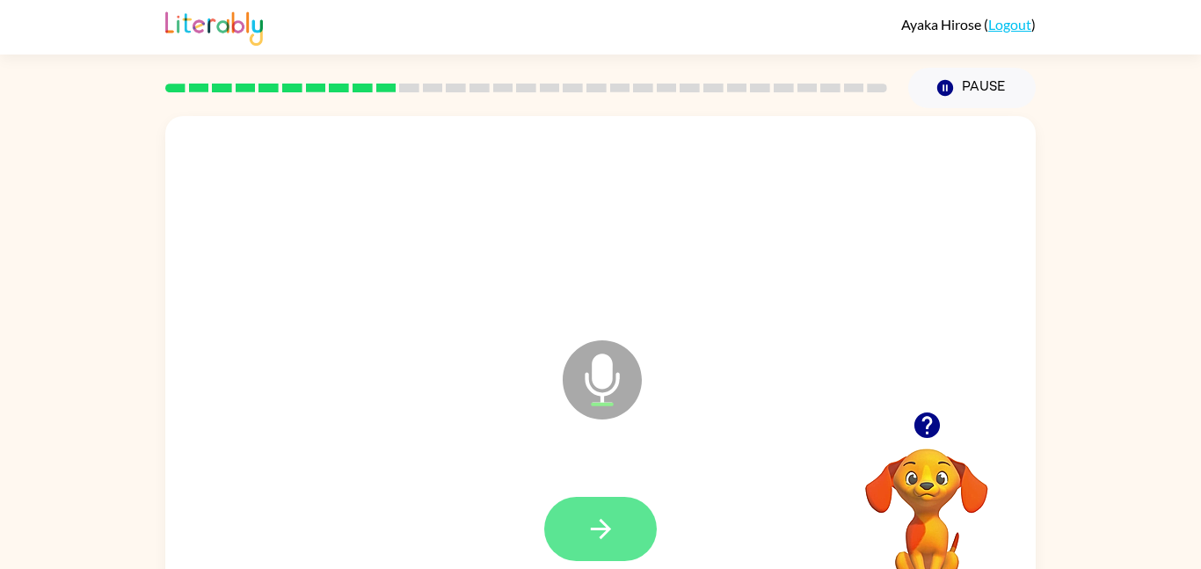
click at [618, 505] on button "button" at bounding box center [600, 529] width 113 height 64
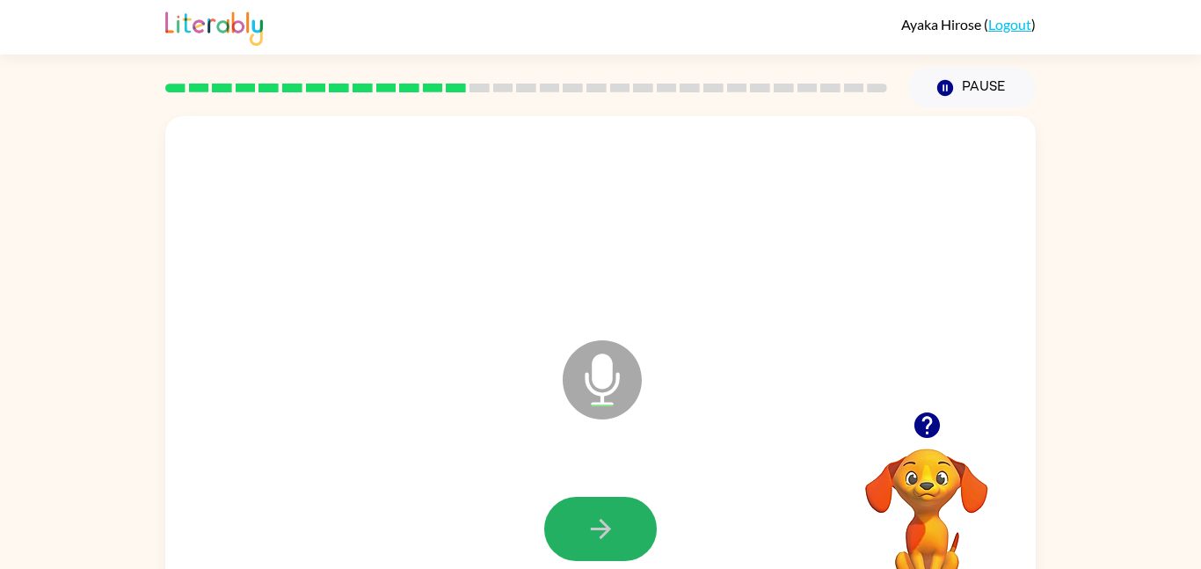
click at [618, 505] on button "button" at bounding box center [600, 529] width 113 height 64
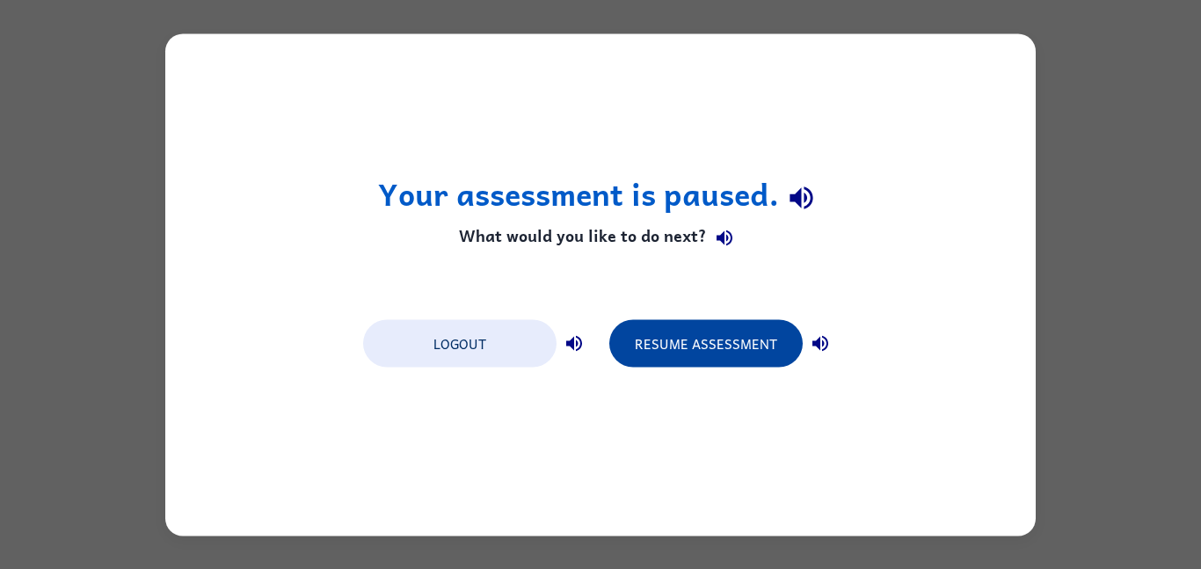
click at [726, 356] on button "Resume Assessment" at bounding box center [705, 342] width 193 height 47
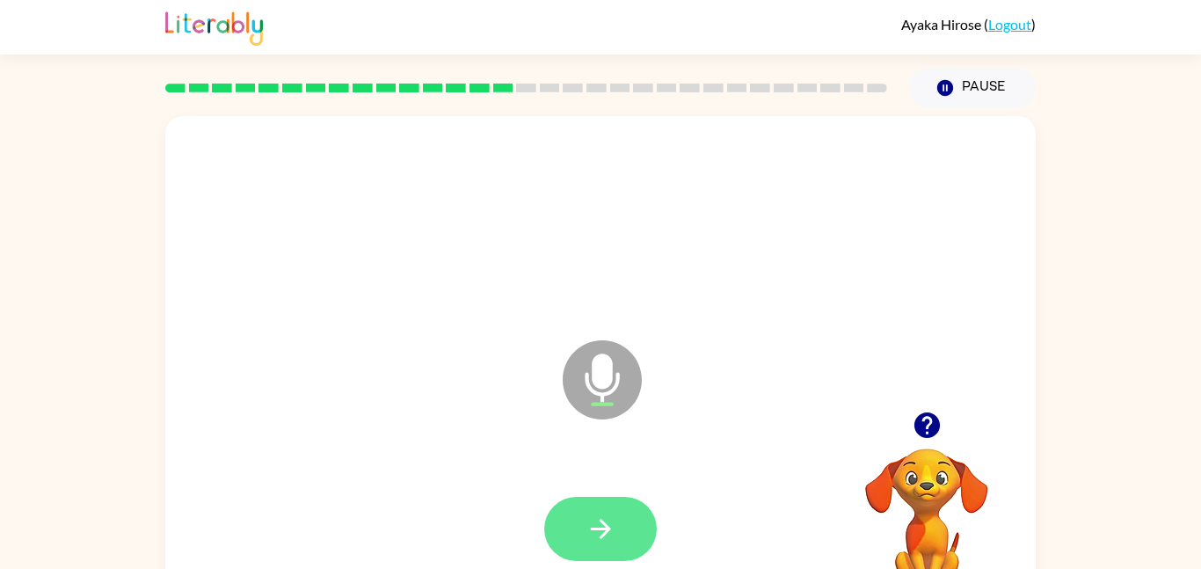
click at [621, 515] on button "button" at bounding box center [600, 529] width 113 height 64
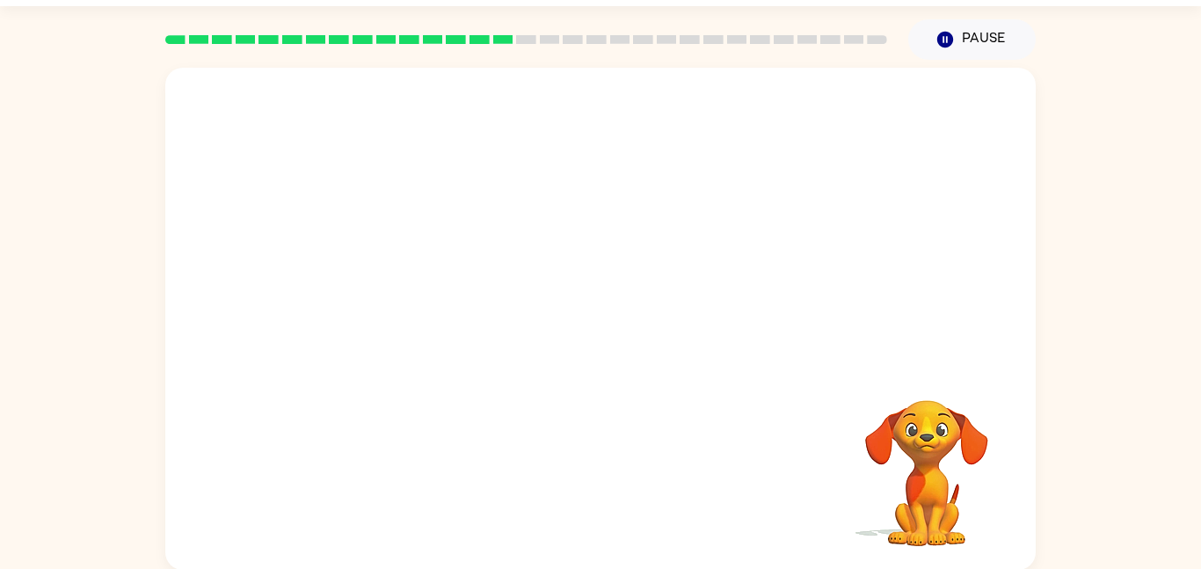
scroll to position [49, 0]
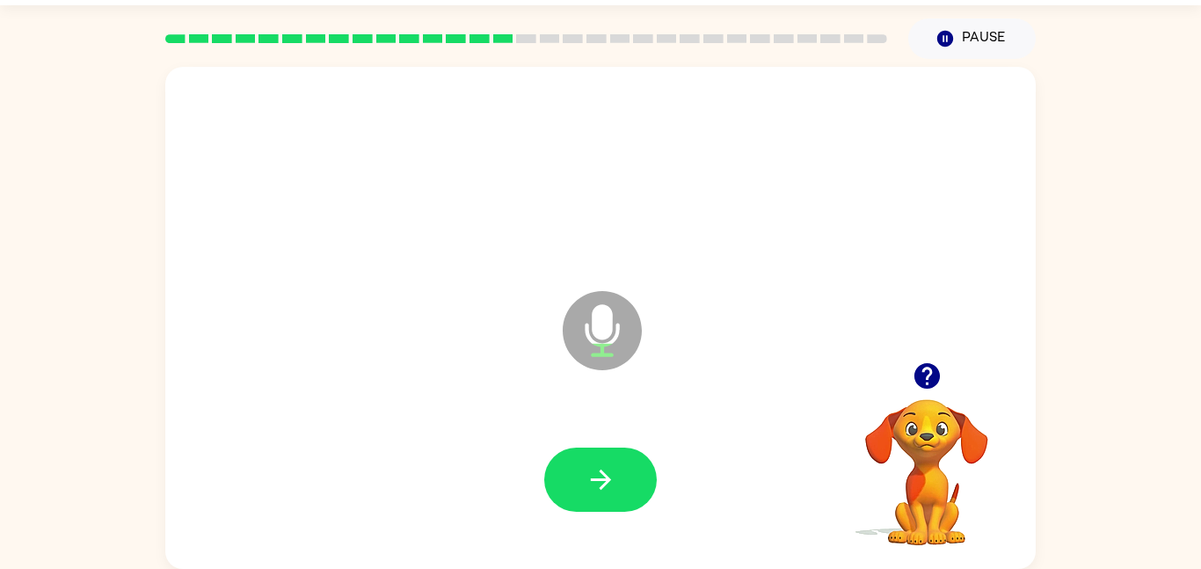
click at [621, 515] on div at bounding box center [600, 480] width 835 height 144
click at [621, 512] on div at bounding box center [600, 480] width 835 height 144
click at [612, 474] on icon "button" at bounding box center [600, 479] width 31 height 31
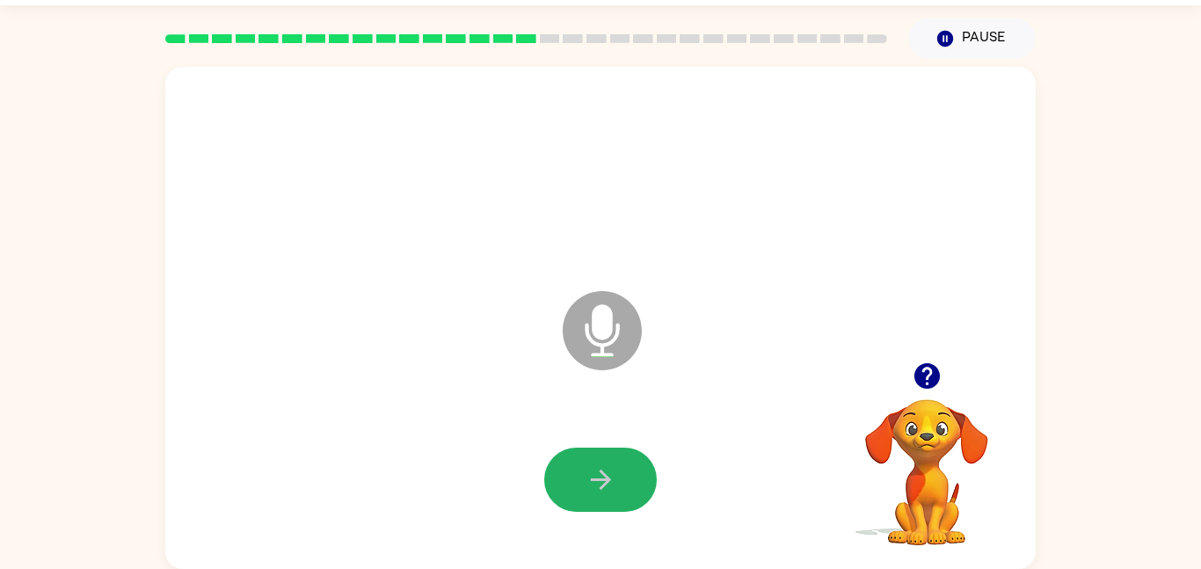
click at [612, 474] on icon "button" at bounding box center [600, 479] width 31 height 31
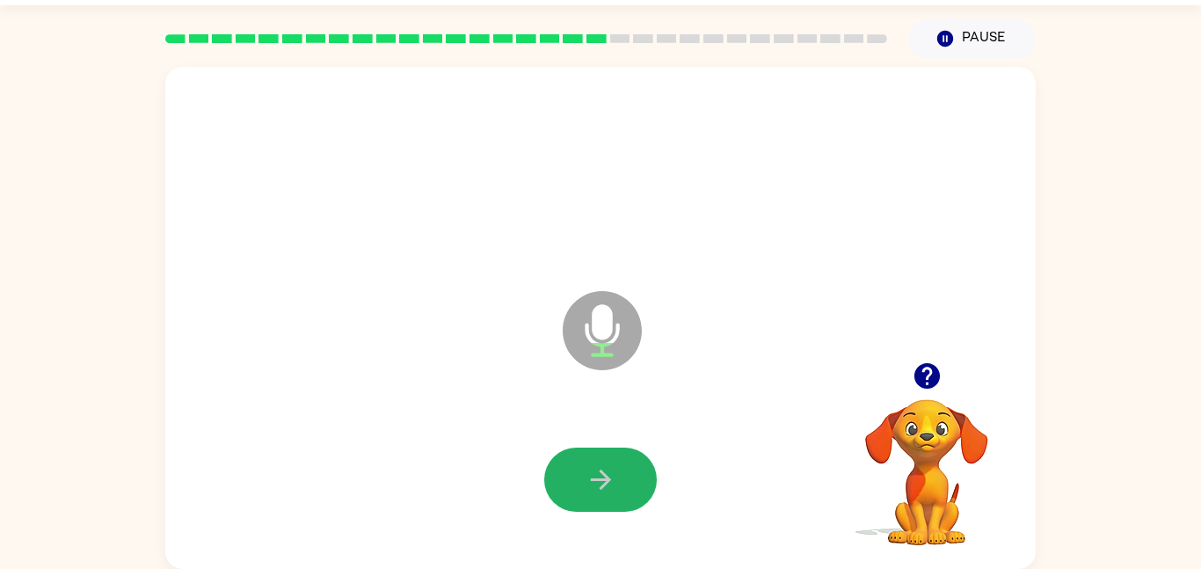
click at [612, 474] on icon "button" at bounding box center [600, 479] width 31 height 31
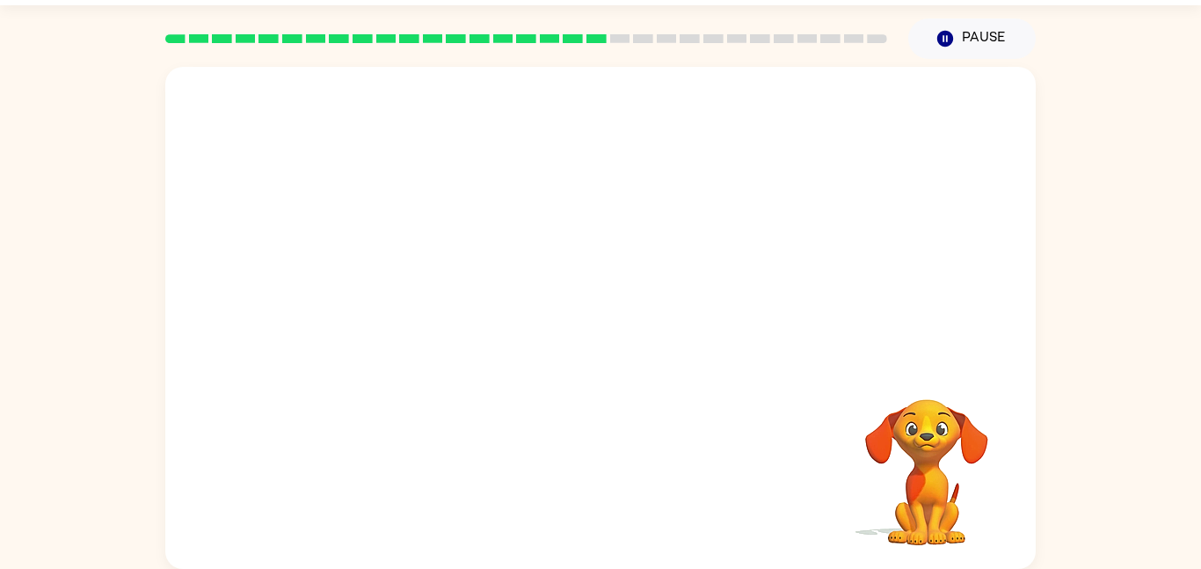
click at [318, 459] on div at bounding box center [600, 480] width 835 height 144
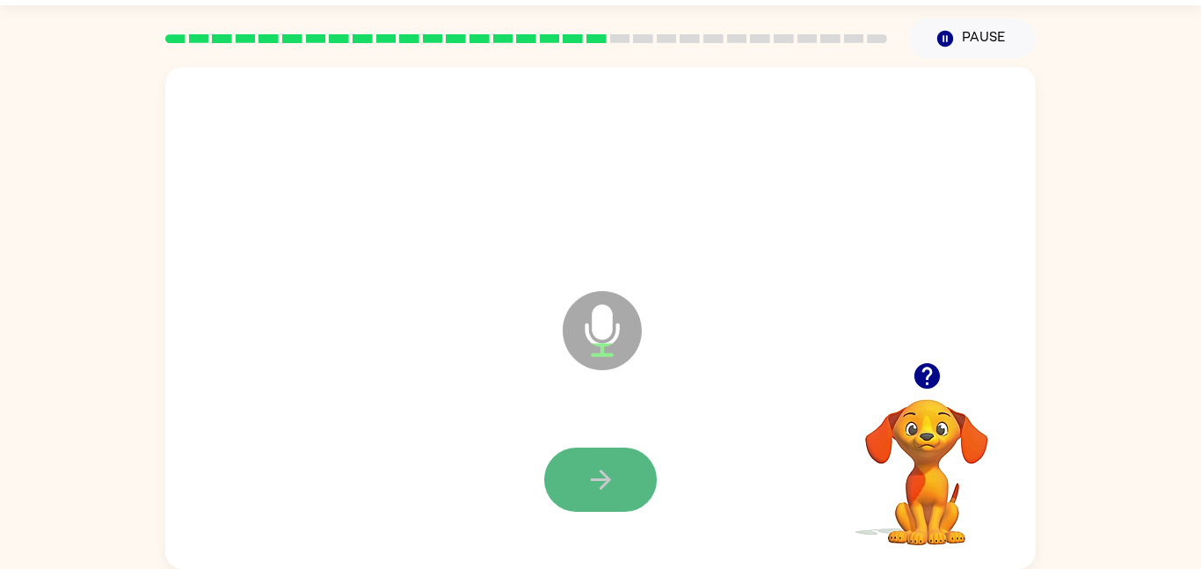
click at [643, 470] on button "button" at bounding box center [600, 479] width 113 height 64
click at [607, 474] on icon "button" at bounding box center [600, 479] width 31 height 31
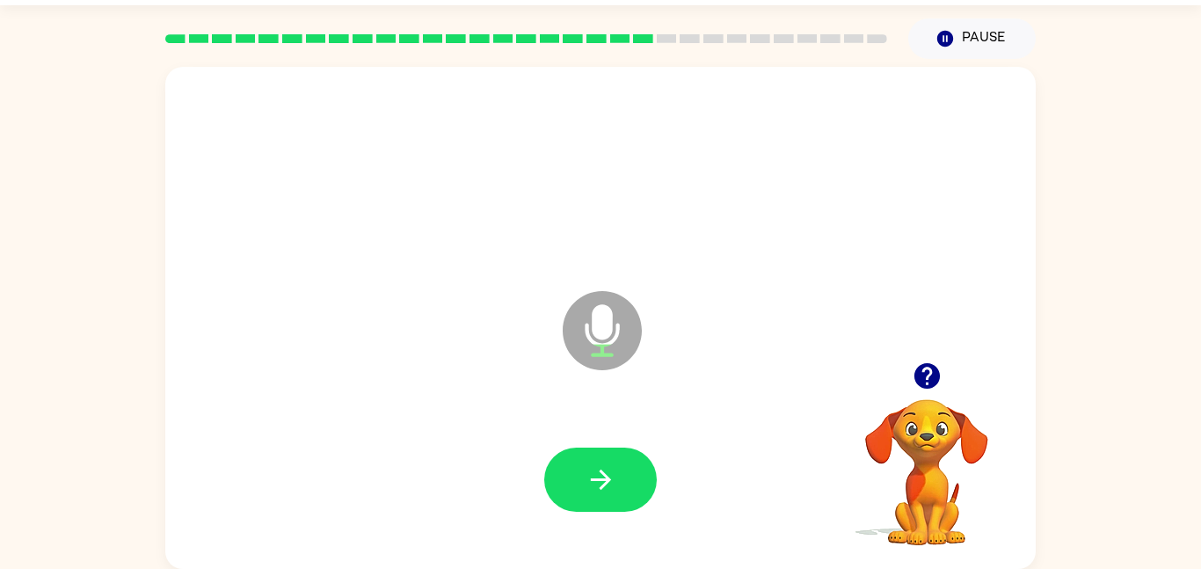
click at [607, 474] on icon "button" at bounding box center [600, 479] width 31 height 31
click at [943, 391] on button "button" at bounding box center [926, 375] width 45 height 45
click at [607, 474] on icon "button" at bounding box center [600, 479] width 31 height 31
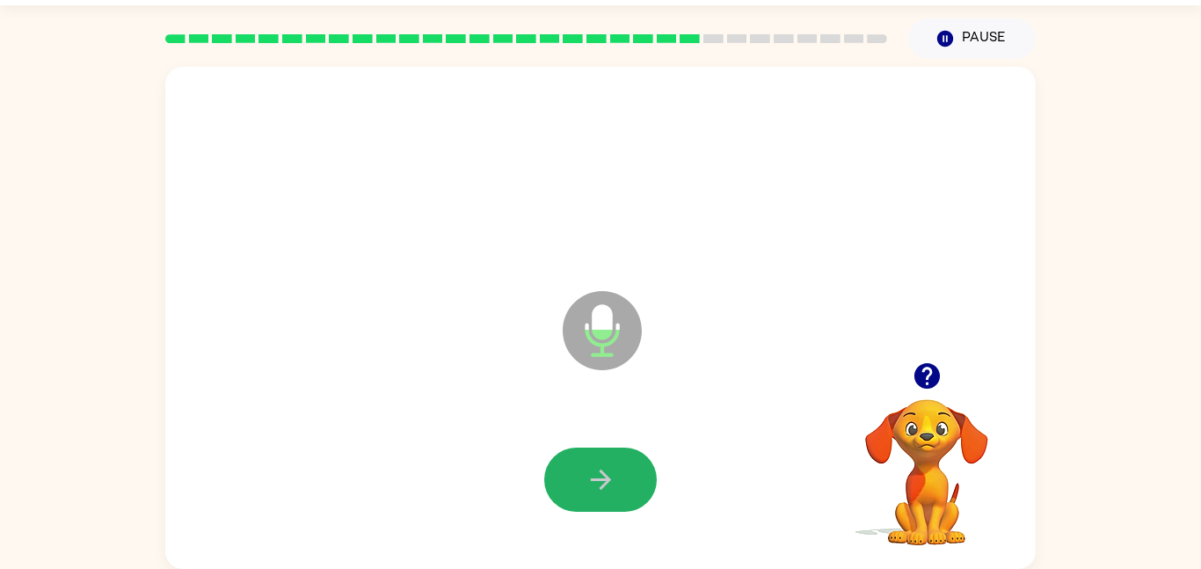
click at [607, 474] on icon "button" at bounding box center [600, 479] width 31 height 31
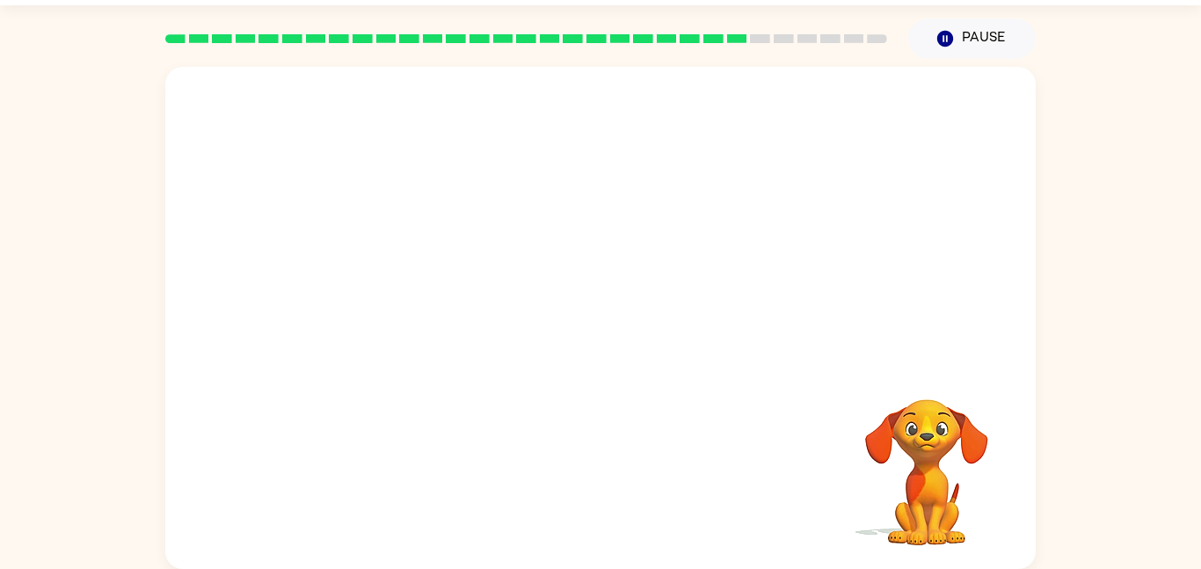
click at [607, 474] on div "Your browser must support playing .mp4 files to use Literably. Please try using…" at bounding box center [600, 318] width 870 height 502
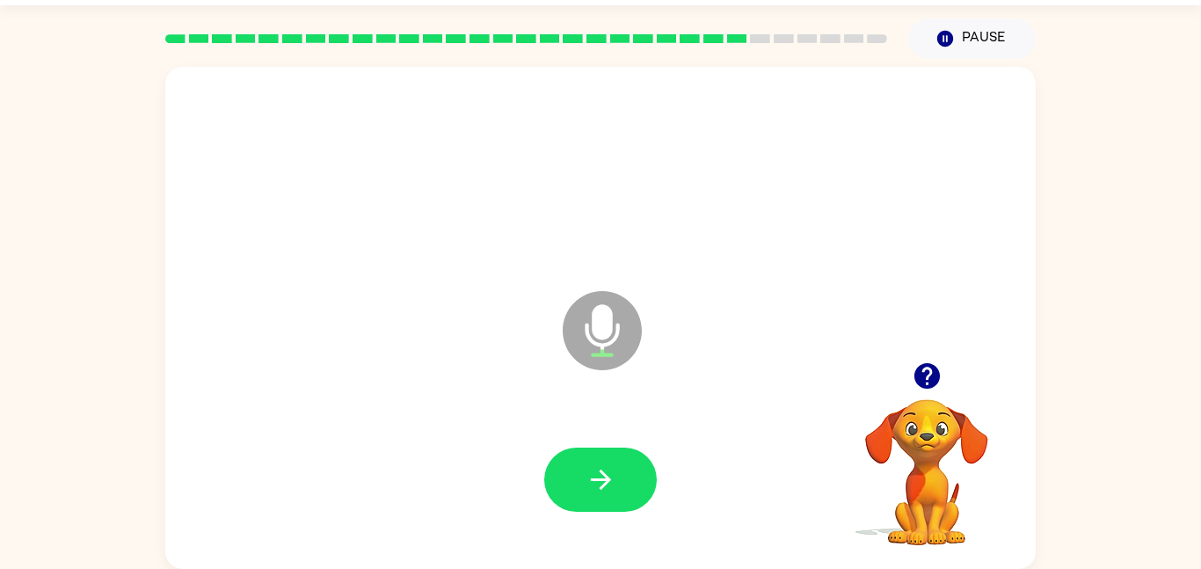
click at [607, 474] on icon "button" at bounding box center [600, 479] width 31 height 31
click at [608, 474] on icon "button" at bounding box center [600, 479] width 31 height 31
click at [941, 386] on icon "button" at bounding box center [926, 375] width 31 height 31
click at [608, 474] on icon "button" at bounding box center [600, 479] width 31 height 31
click at [610, 476] on icon "button" at bounding box center [600, 479] width 31 height 31
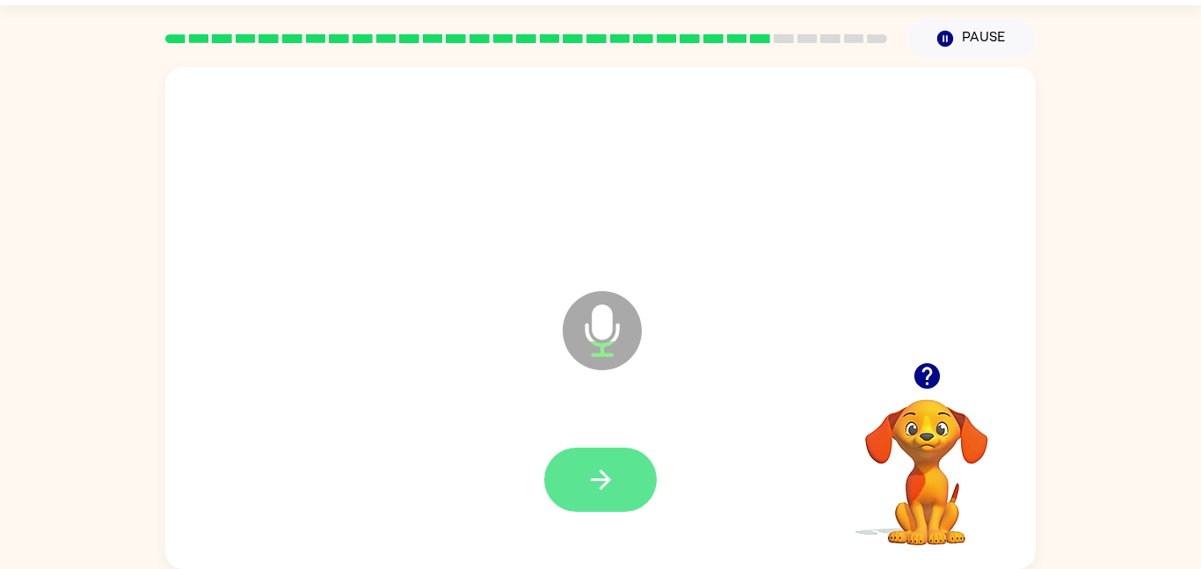
click at [610, 476] on icon "button" at bounding box center [600, 479] width 31 height 31
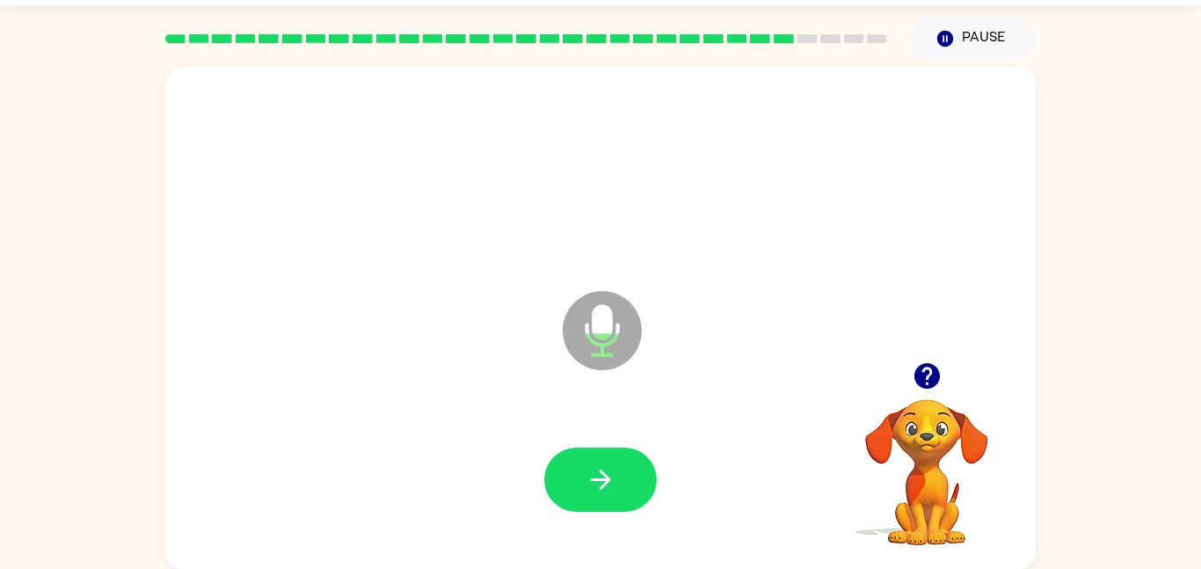
click at [610, 476] on icon "button" at bounding box center [600, 479] width 31 height 31
click at [610, 477] on icon "button" at bounding box center [600, 479] width 31 height 31
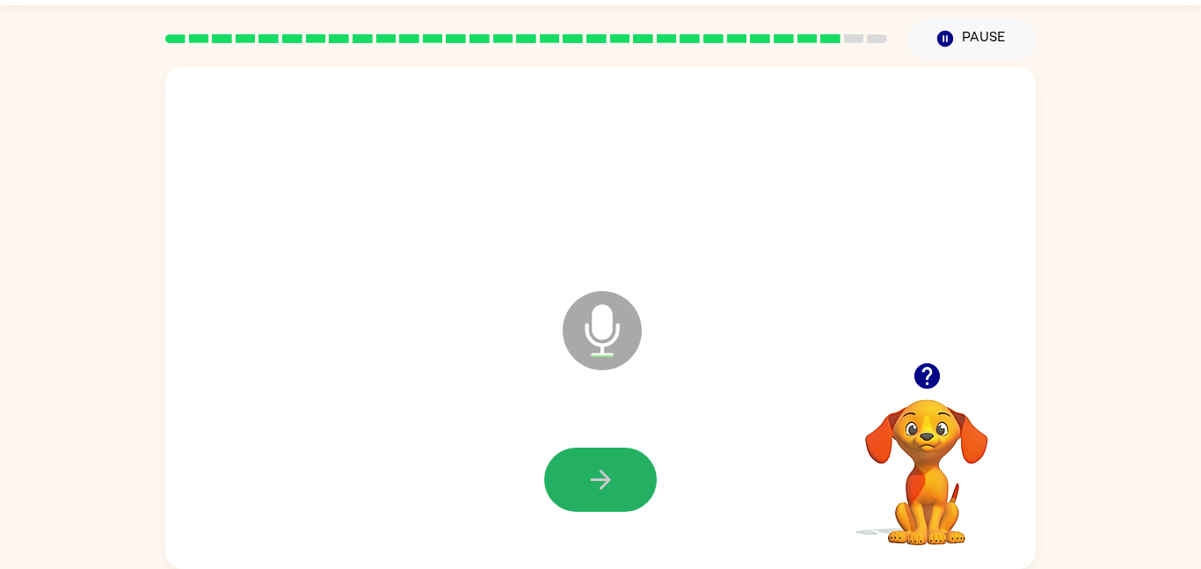
click at [610, 477] on icon "button" at bounding box center [600, 479] width 31 height 31
click at [942, 381] on button "button" at bounding box center [926, 375] width 45 height 45
click at [611, 477] on icon "button" at bounding box center [600, 479] width 31 height 31
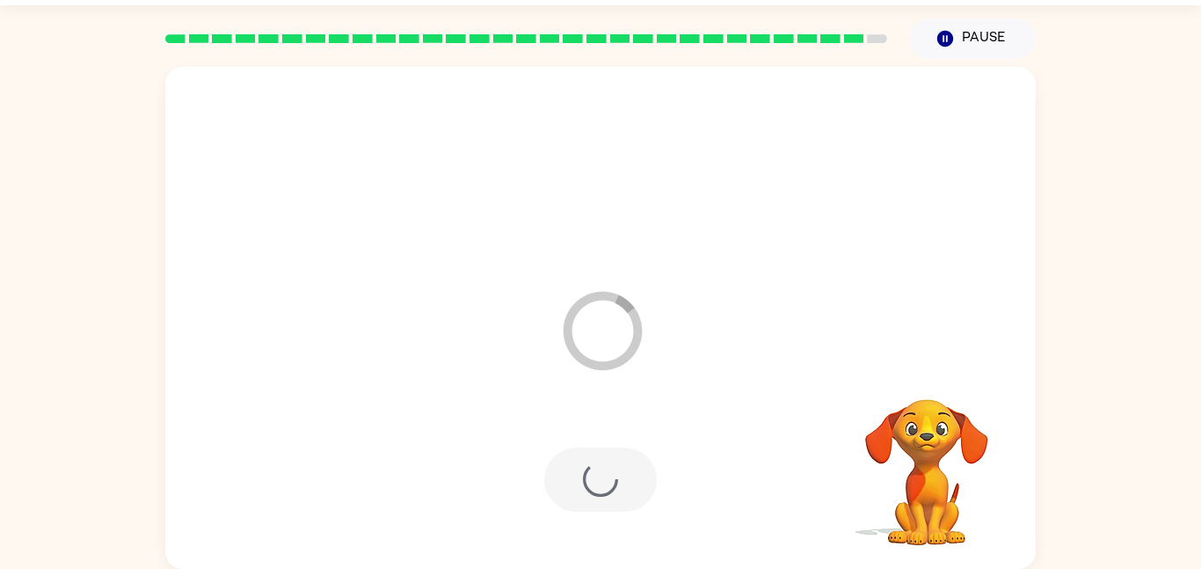
scroll to position [18, 0]
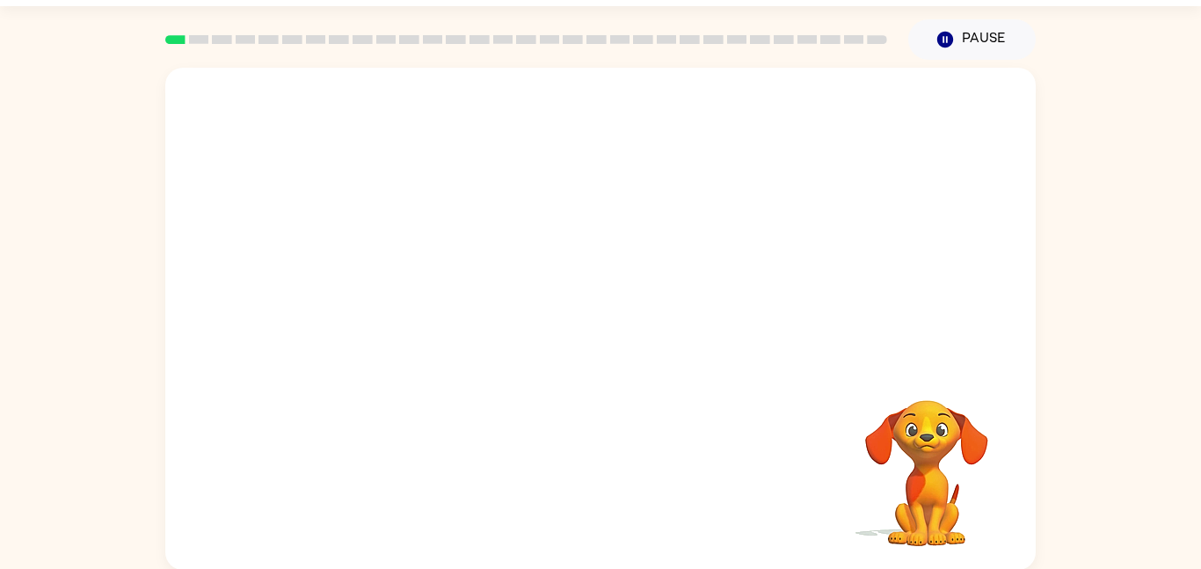
scroll to position [49, 0]
click at [546, 216] on video "Your browser must support playing .mp4 files to use Literably. Please try using…" at bounding box center [600, 214] width 870 height 295
click at [557, 222] on video "Your browser must support playing .mp4 files to use Literably. Please try using…" at bounding box center [600, 214] width 870 height 295
click at [658, 281] on video "Your browser must support playing .mp4 files to use Literably. Please try using…" at bounding box center [600, 214] width 870 height 295
click at [701, 239] on video "Your browser must support playing .mp4 files to use Literably. Please try using…" at bounding box center [600, 214] width 870 height 295
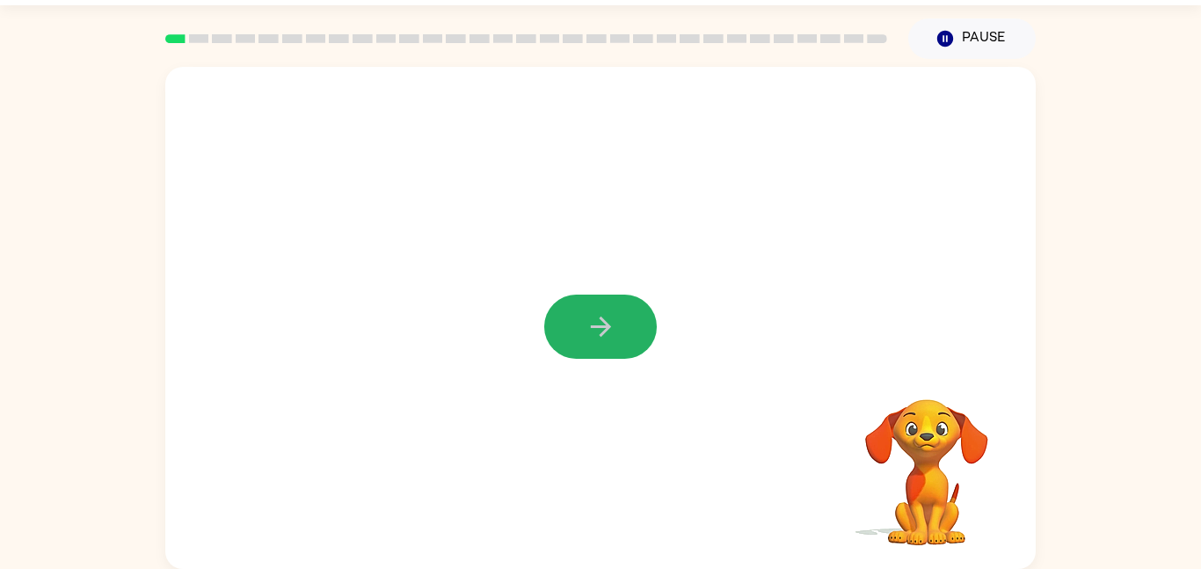
click at [600, 310] on button "button" at bounding box center [600, 326] width 113 height 64
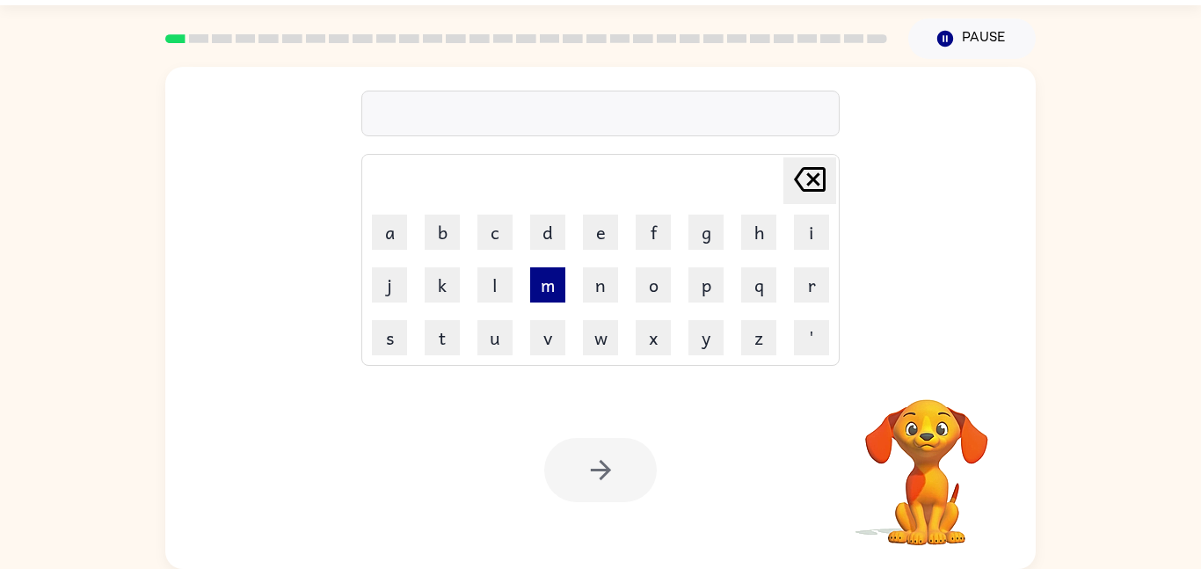
click at [556, 283] on button "m" at bounding box center [547, 284] width 35 height 35
click at [795, 182] on icon "[PERSON_NAME] last character input" at bounding box center [809, 179] width 42 height 42
click at [794, 182] on icon "[PERSON_NAME] last character input" at bounding box center [809, 179] width 42 height 42
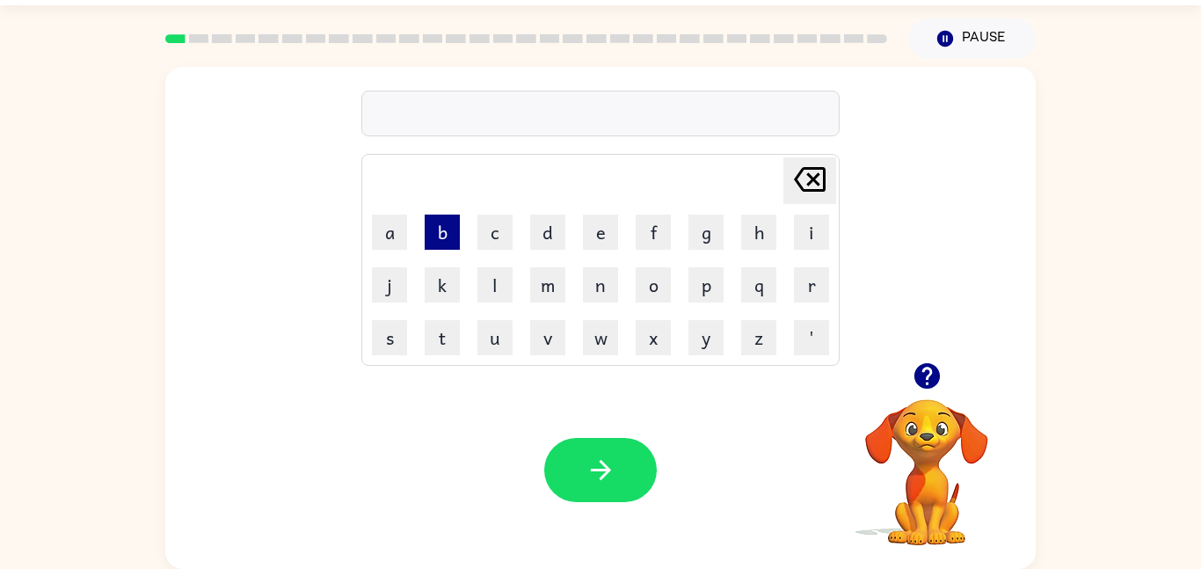
click at [439, 222] on button "b" at bounding box center [442, 231] width 35 height 35
click at [659, 289] on button "o" at bounding box center [652, 284] width 35 height 35
click at [628, 322] on td "x" at bounding box center [653, 337] width 51 height 51
click at [820, 289] on button "r" at bounding box center [811, 284] width 35 height 35
click at [553, 245] on button "d" at bounding box center [547, 231] width 35 height 35
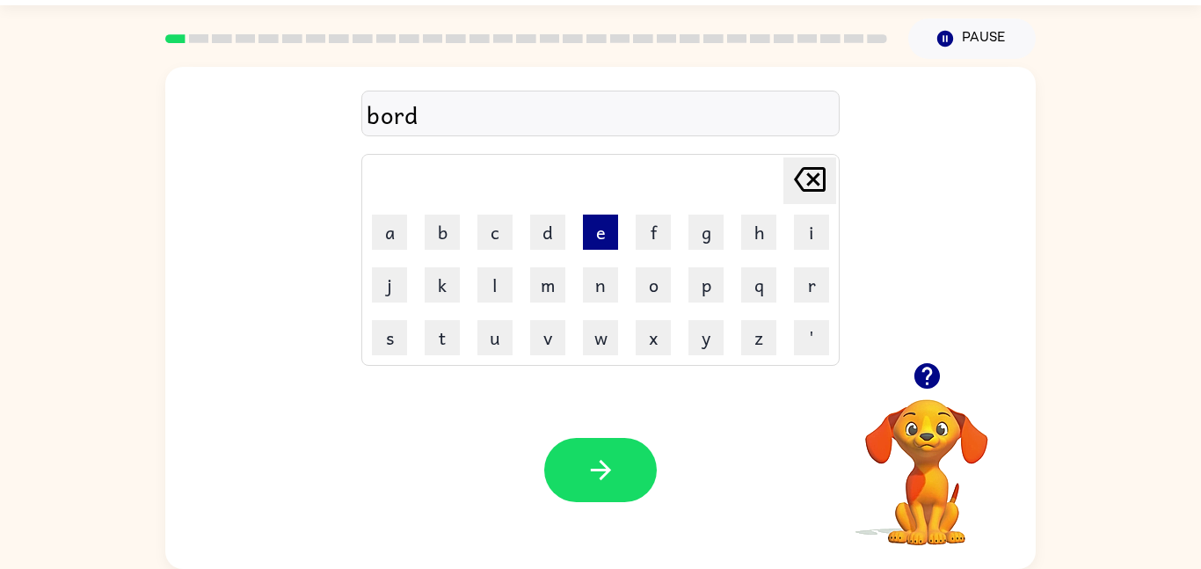
click at [606, 236] on button "e" at bounding box center [600, 231] width 35 height 35
click at [816, 273] on button "r" at bounding box center [811, 284] width 35 height 35
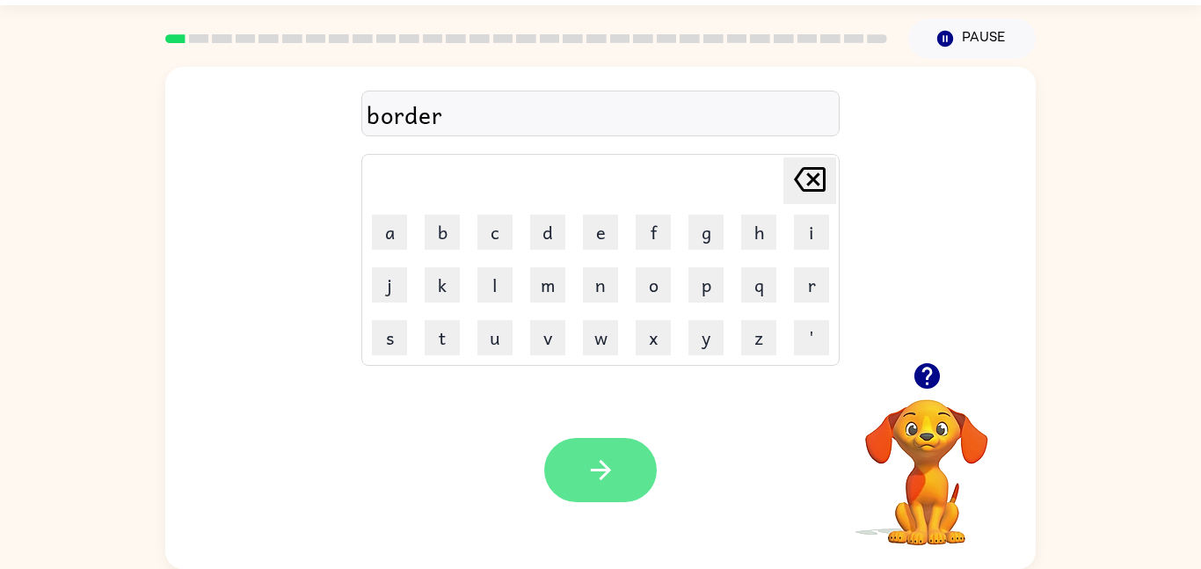
click at [561, 489] on button "button" at bounding box center [600, 470] width 113 height 64
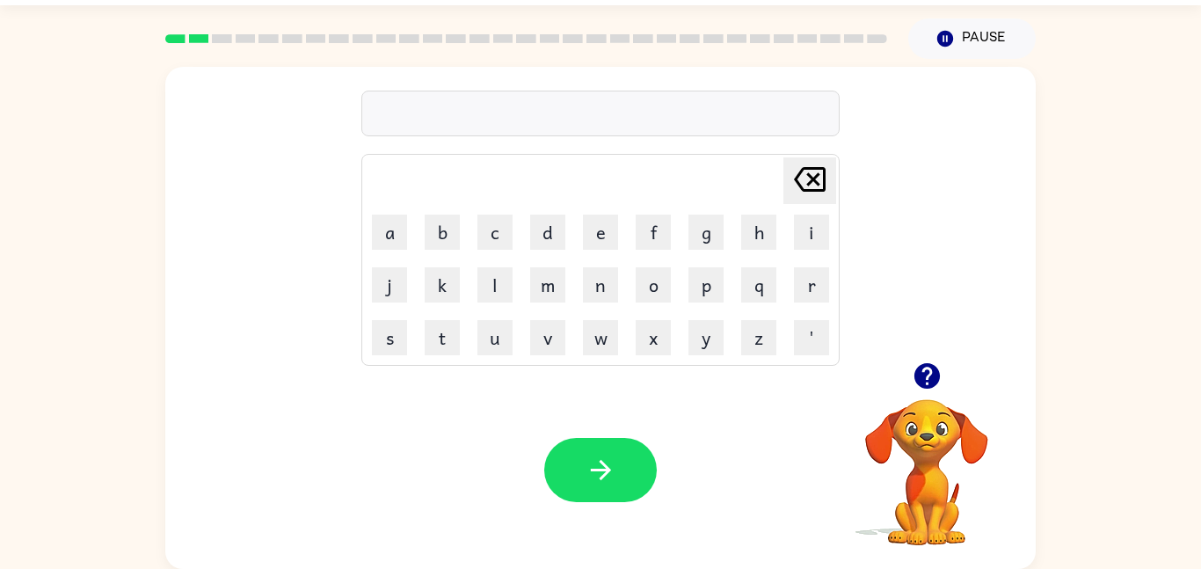
click at [930, 371] on icon "button" at bounding box center [926, 375] width 31 height 31
click at [491, 230] on button "c" at bounding box center [494, 231] width 35 height 35
click at [385, 236] on button "a" at bounding box center [389, 231] width 35 height 35
click at [603, 344] on button "w" at bounding box center [600, 337] width 35 height 35
click at [446, 337] on button "t" at bounding box center [442, 337] width 35 height 35
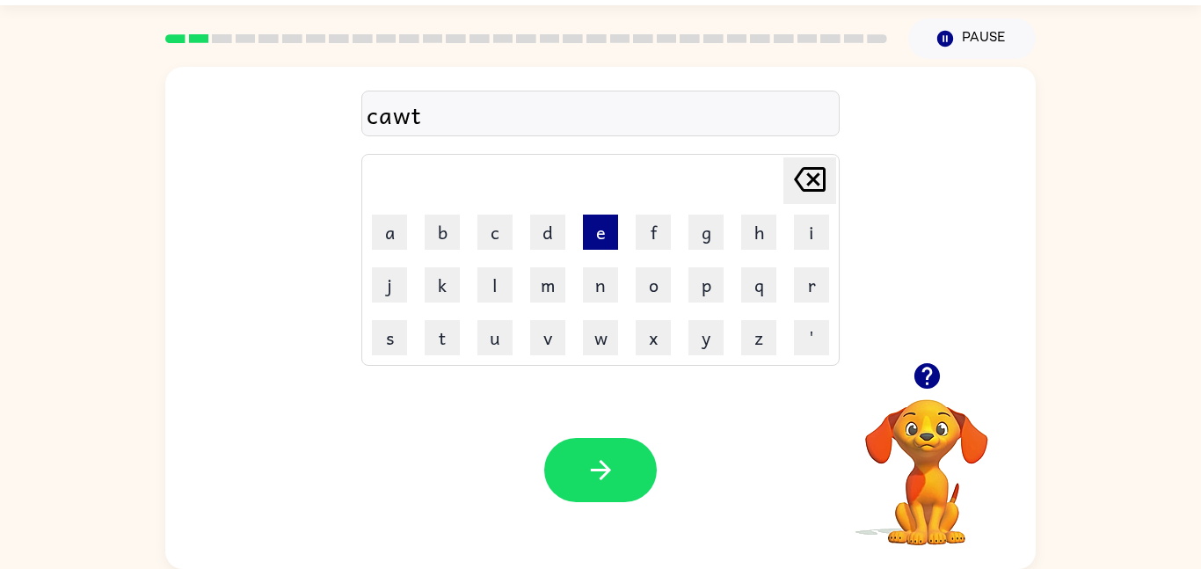
click at [607, 237] on button "e" at bounding box center [600, 231] width 35 height 35
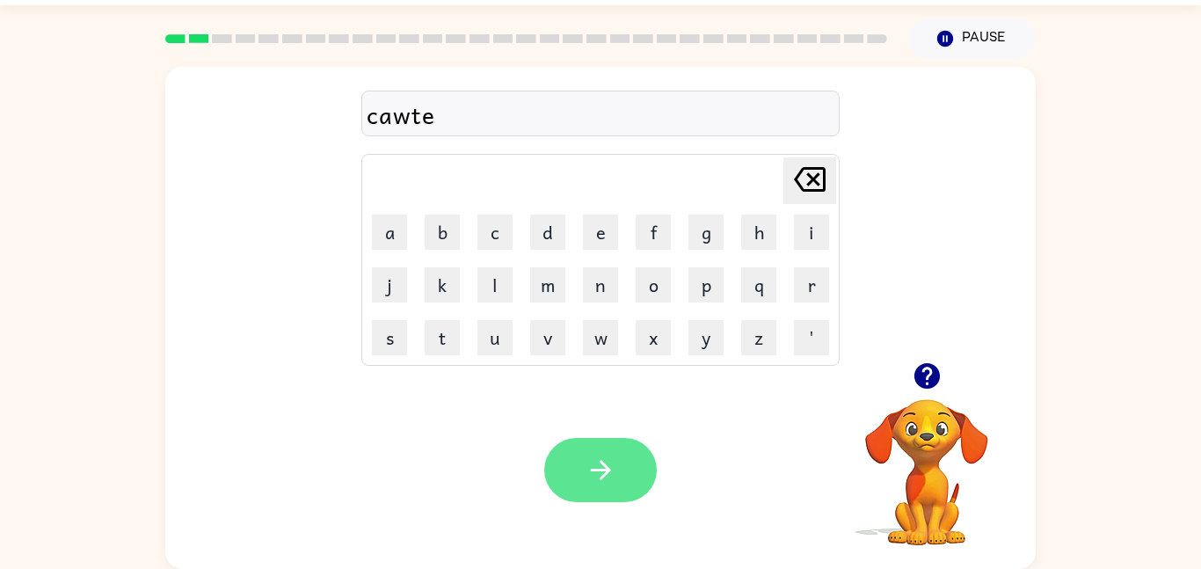
click at [587, 461] on icon "button" at bounding box center [600, 469] width 31 height 31
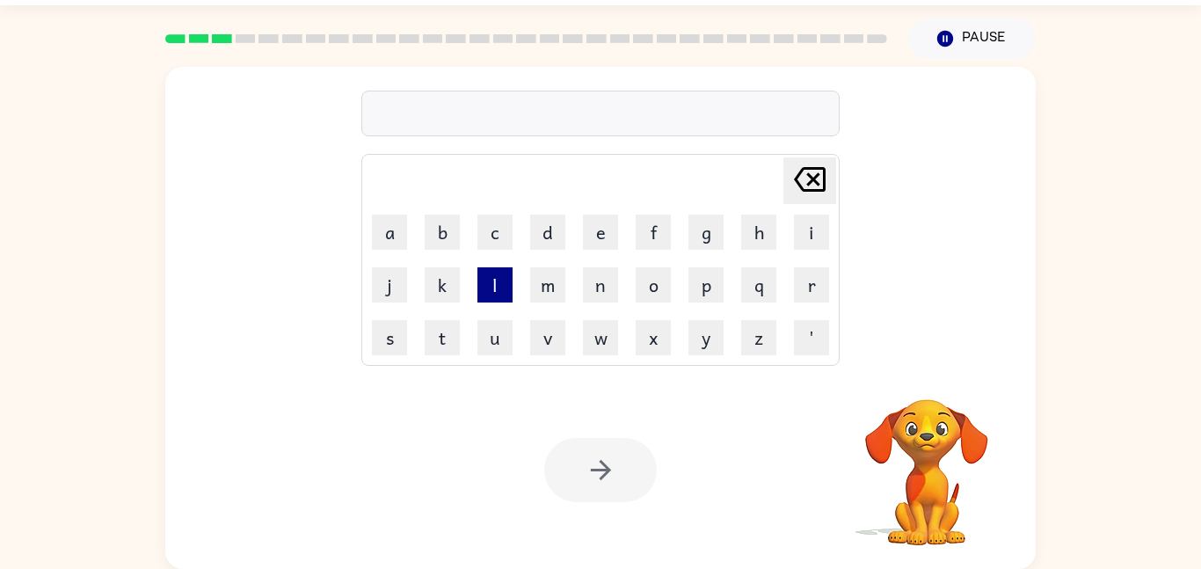
click at [483, 289] on button "l" at bounding box center [494, 284] width 35 height 35
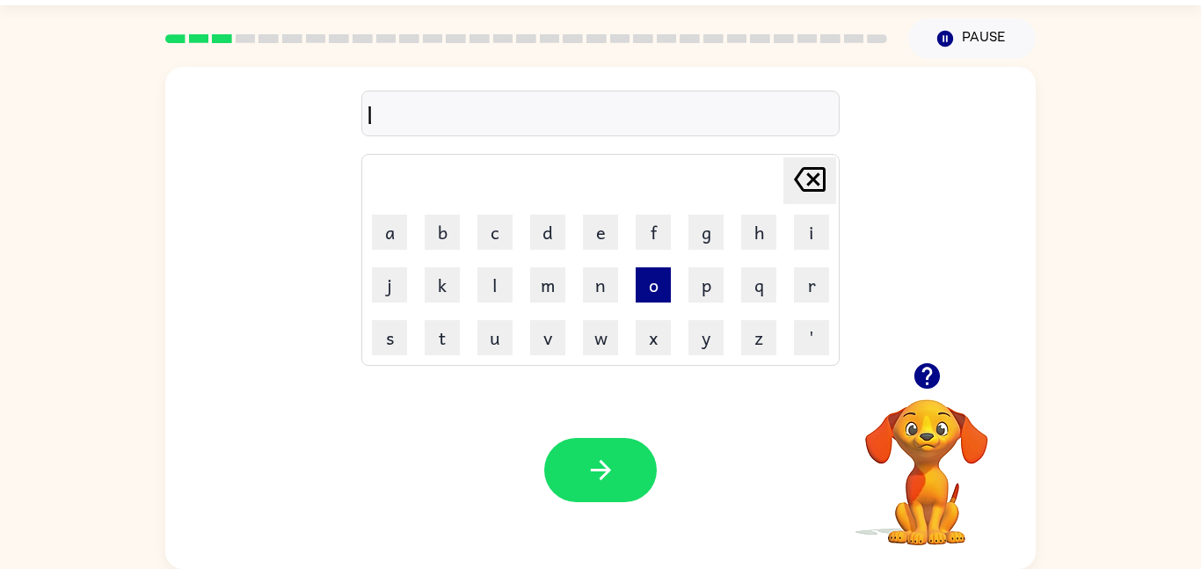
click at [645, 272] on button "o" at bounding box center [652, 284] width 35 height 35
click at [447, 281] on button "k" at bounding box center [442, 284] width 35 height 35
click at [390, 231] on button "a" at bounding box center [389, 231] width 35 height 35
type button "a"
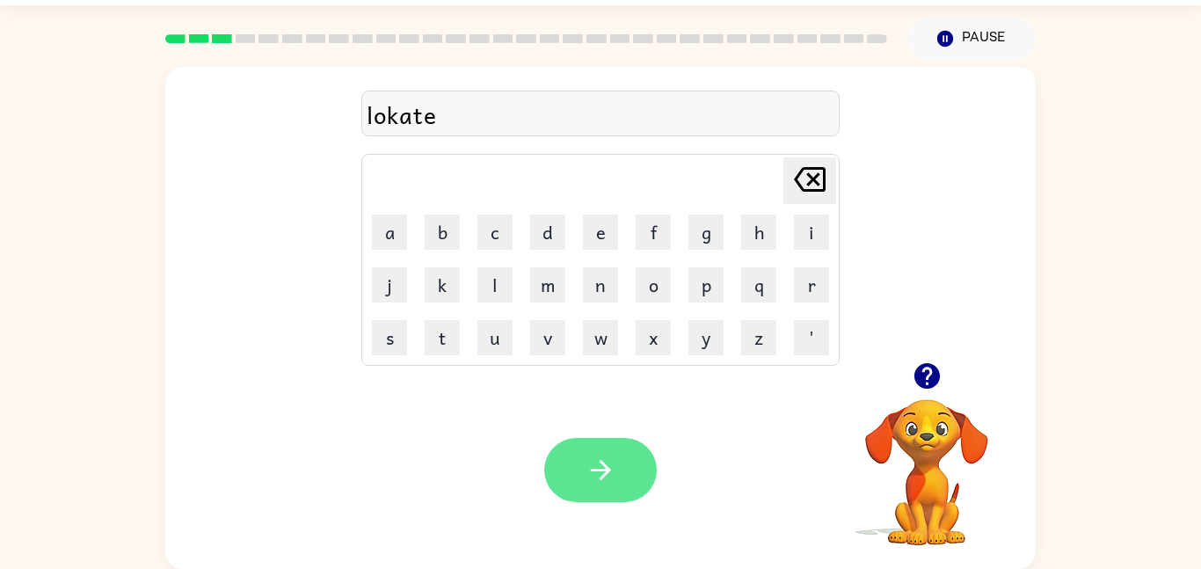
click at [589, 483] on icon "button" at bounding box center [600, 469] width 31 height 31
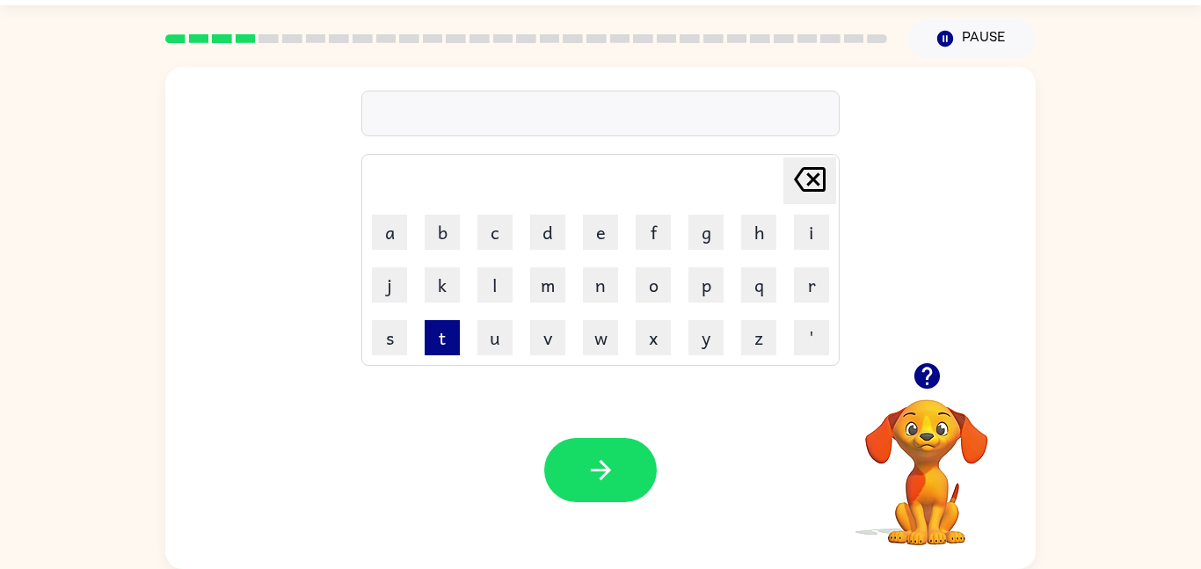
click at [434, 330] on button "t" at bounding box center [442, 337] width 35 height 35
click at [598, 330] on button "w" at bounding box center [600, 337] width 35 height 35
click at [804, 242] on button "i" at bounding box center [811, 231] width 35 height 35
click at [599, 283] on button "n" at bounding box center [600, 284] width 35 height 35
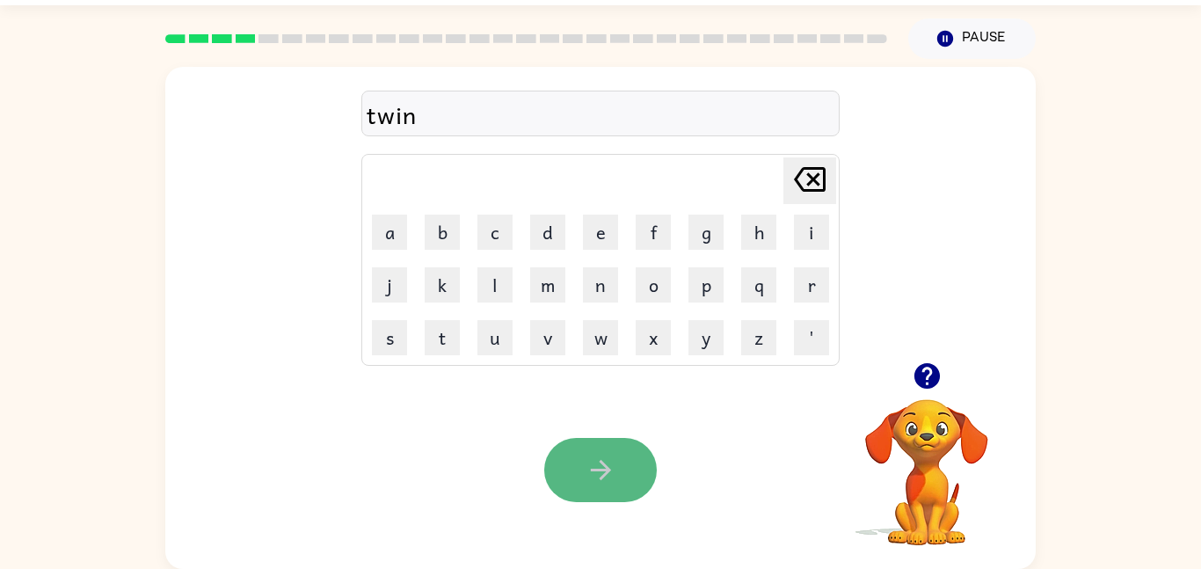
click at [621, 446] on button "button" at bounding box center [600, 470] width 113 height 64
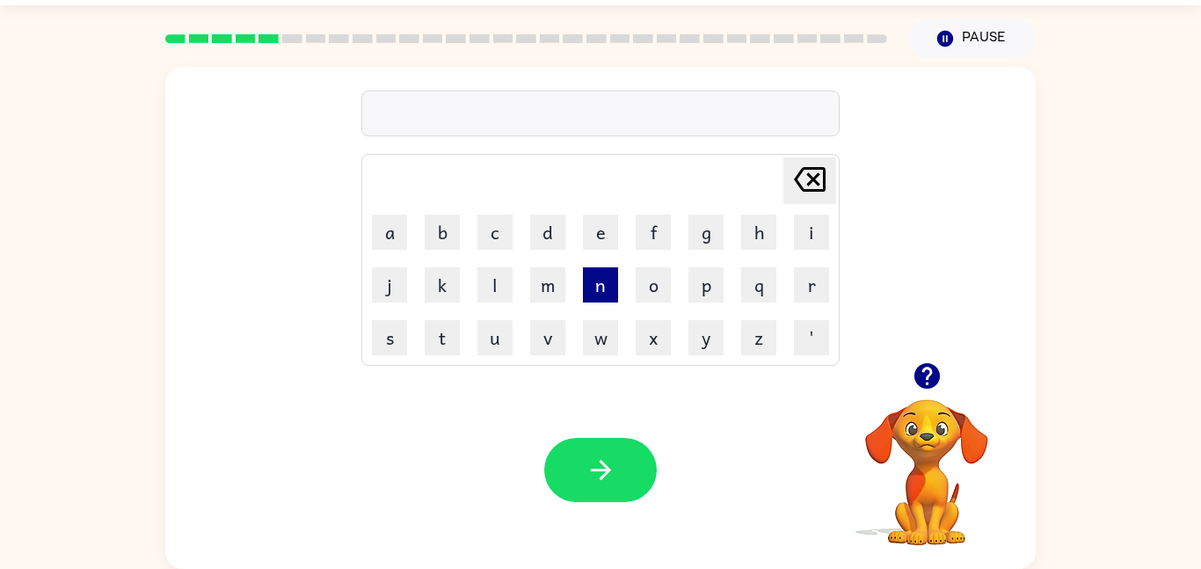
click at [605, 293] on button "n" at bounding box center [600, 284] width 35 height 35
click at [600, 233] on button "e" at bounding box center [600, 231] width 35 height 35
click at [802, 297] on button "r" at bounding box center [811, 284] width 35 height 35
click at [594, 243] on button "e" at bounding box center [600, 231] width 35 height 35
click at [493, 283] on button "l" at bounding box center [494, 284] width 35 height 35
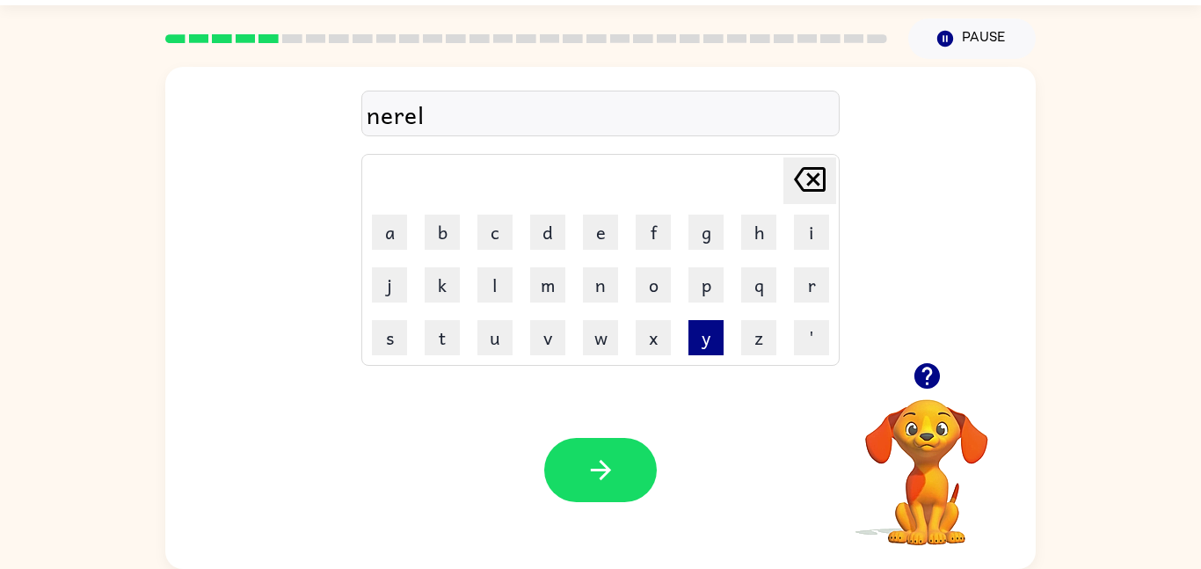
click at [701, 344] on button "y" at bounding box center [705, 337] width 35 height 35
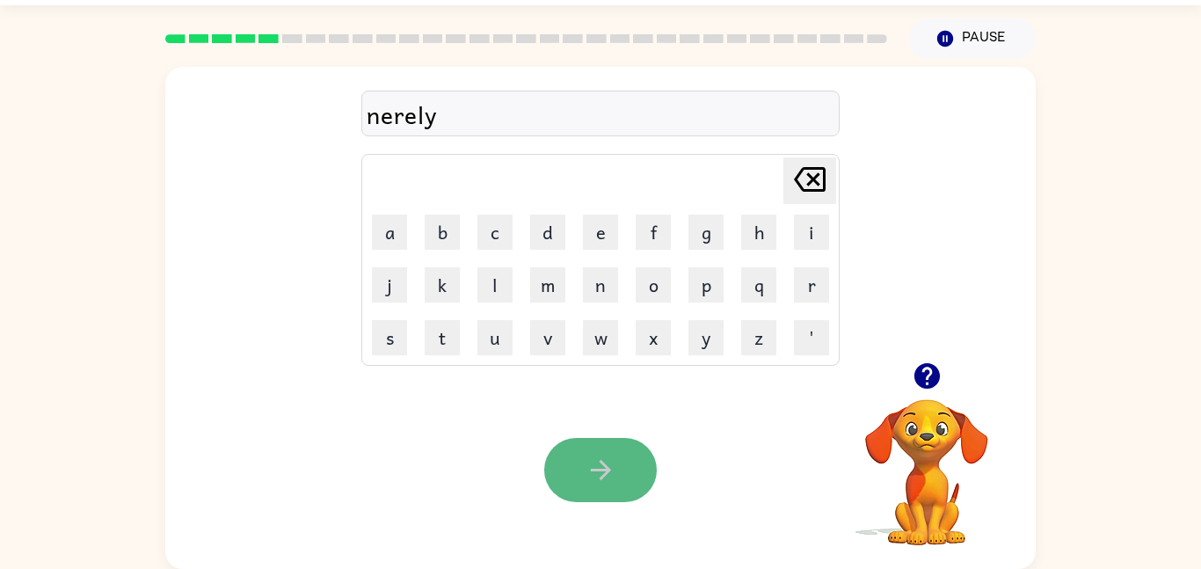
click at [591, 460] on icon "button" at bounding box center [600, 469] width 31 height 31
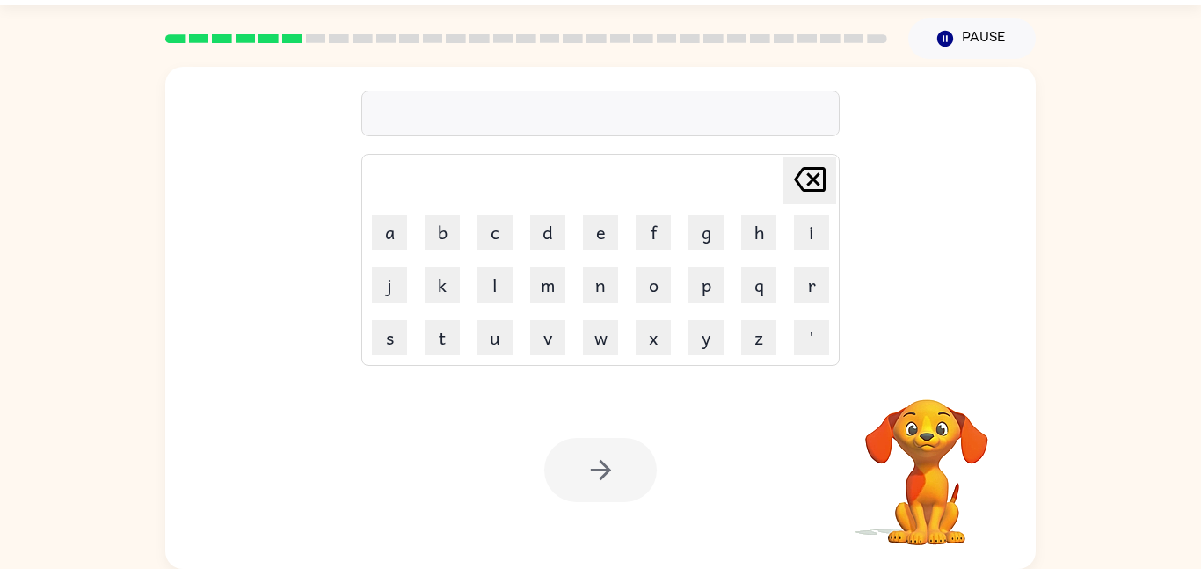
click at [455, 152] on div "[PERSON_NAME] last character input a b c d e f g h i j k l m n o p q r s t u v …" at bounding box center [600, 214] width 478 height 301
click at [436, 225] on button "b" at bounding box center [442, 231] width 35 height 35
click at [599, 224] on button "e" at bounding box center [600, 231] width 35 height 35
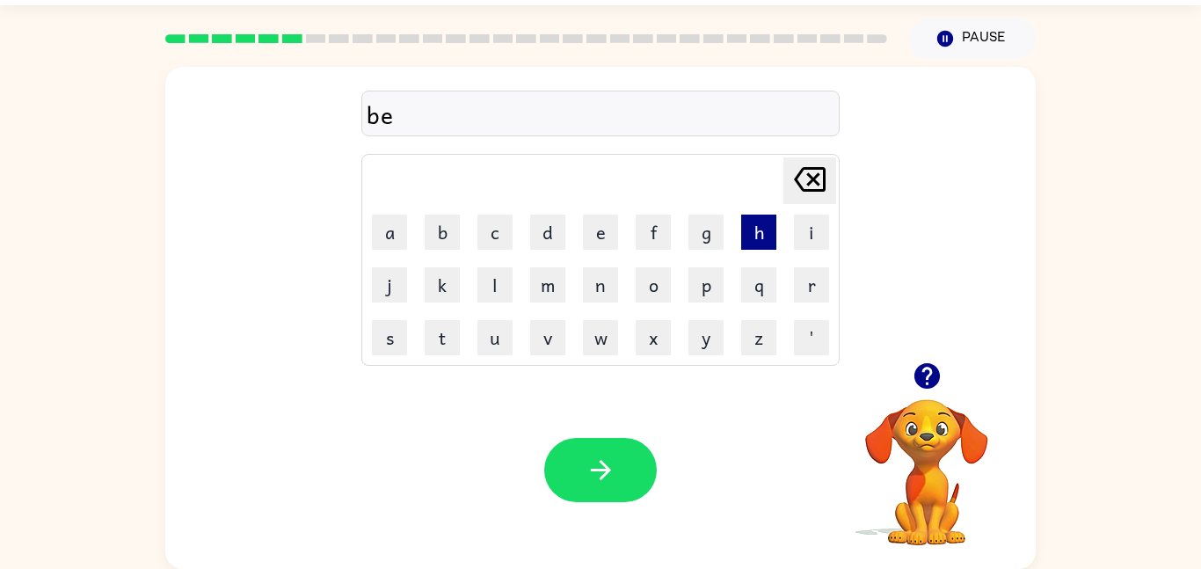
click at [754, 233] on button "h" at bounding box center [758, 231] width 35 height 35
click at [800, 241] on button "i" at bounding box center [811, 231] width 35 height 35
click at [602, 284] on button "n" at bounding box center [600, 284] width 35 height 35
click at [548, 237] on button "d" at bounding box center [547, 231] width 35 height 35
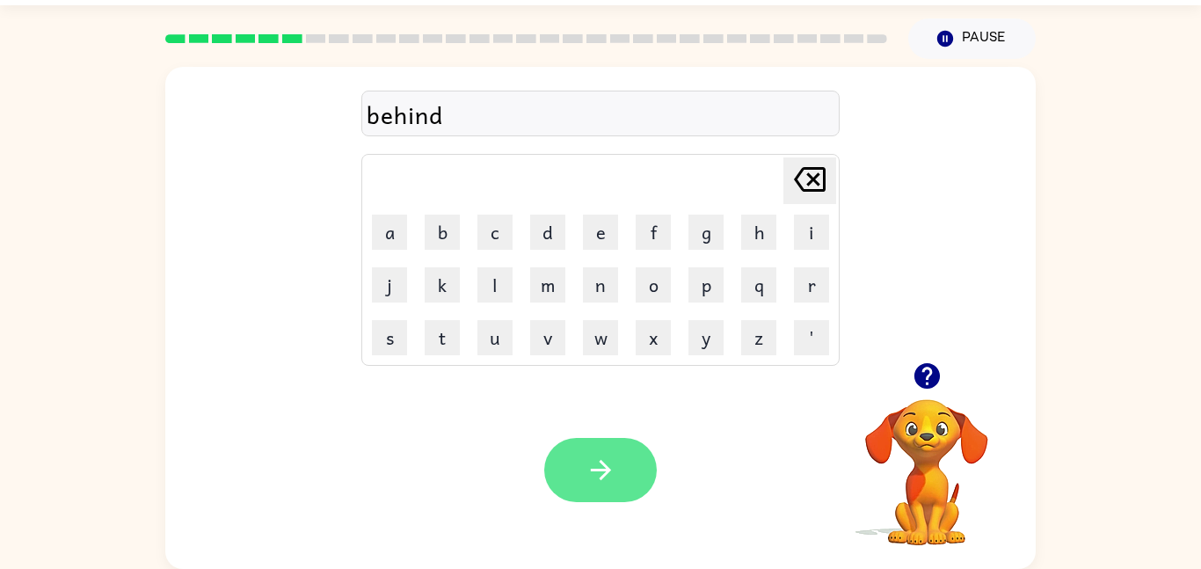
click at [610, 454] on icon "button" at bounding box center [600, 469] width 31 height 31
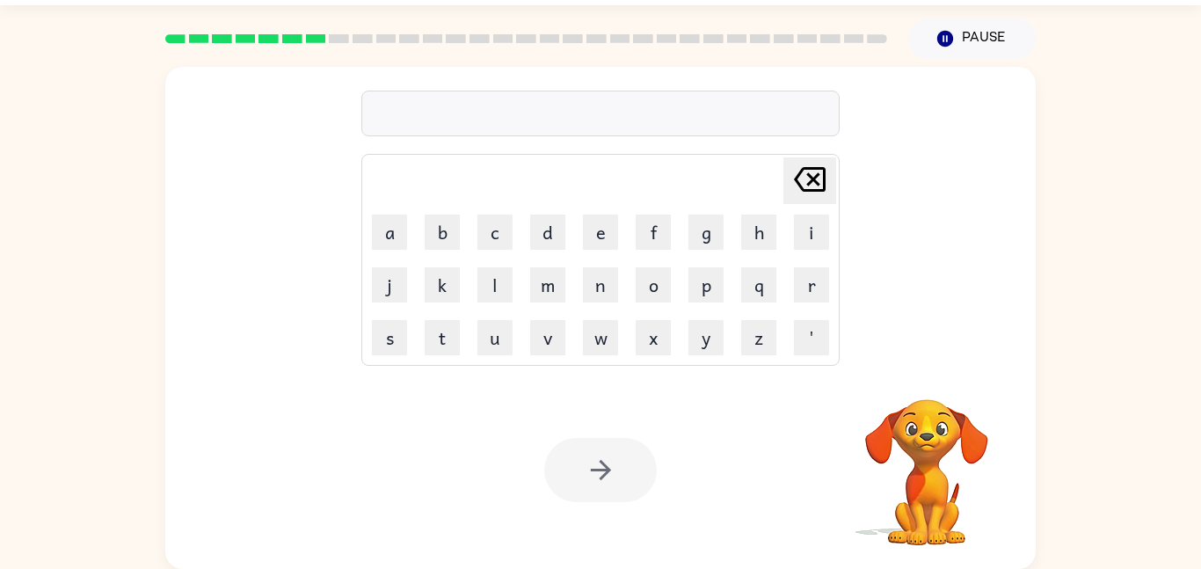
click at [892, 471] on video "Your browser must support playing .mp4 files to use Literably. Please try using…" at bounding box center [927, 460] width 176 height 176
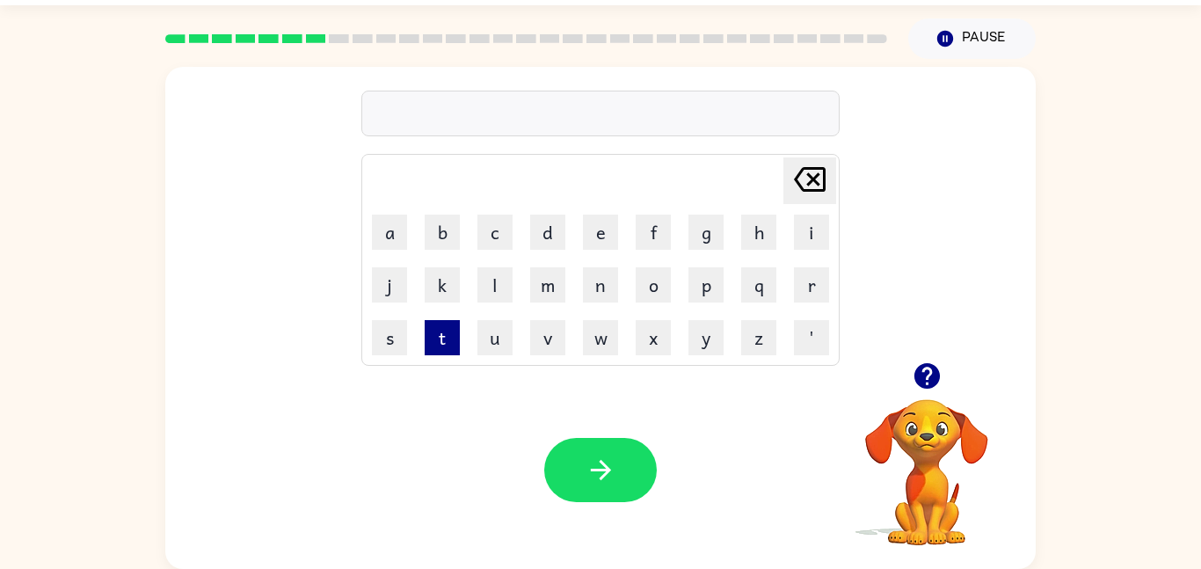
click at [436, 331] on button "t" at bounding box center [442, 337] width 35 height 35
click at [809, 280] on button "r" at bounding box center [811, 284] width 35 height 35
click at [803, 238] on button "i" at bounding box center [811, 231] width 35 height 35
click at [430, 265] on td "k" at bounding box center [442, 284] width 51 height 51
click at [434, 269] on button "k" at bounding box center [442, 284] width 35 height 35
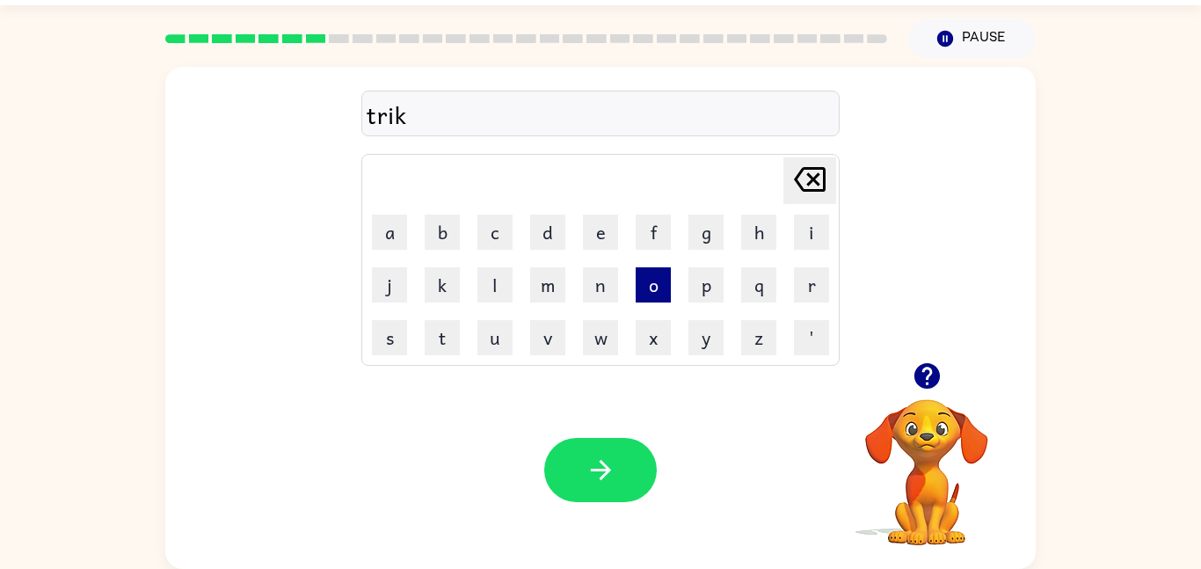
click at [654, 286] on button "o" at bounding box center [652, 284] width 35 height 35
click at [504, 294] on button "l" at bounding box center [494, 284] width 35 height 35
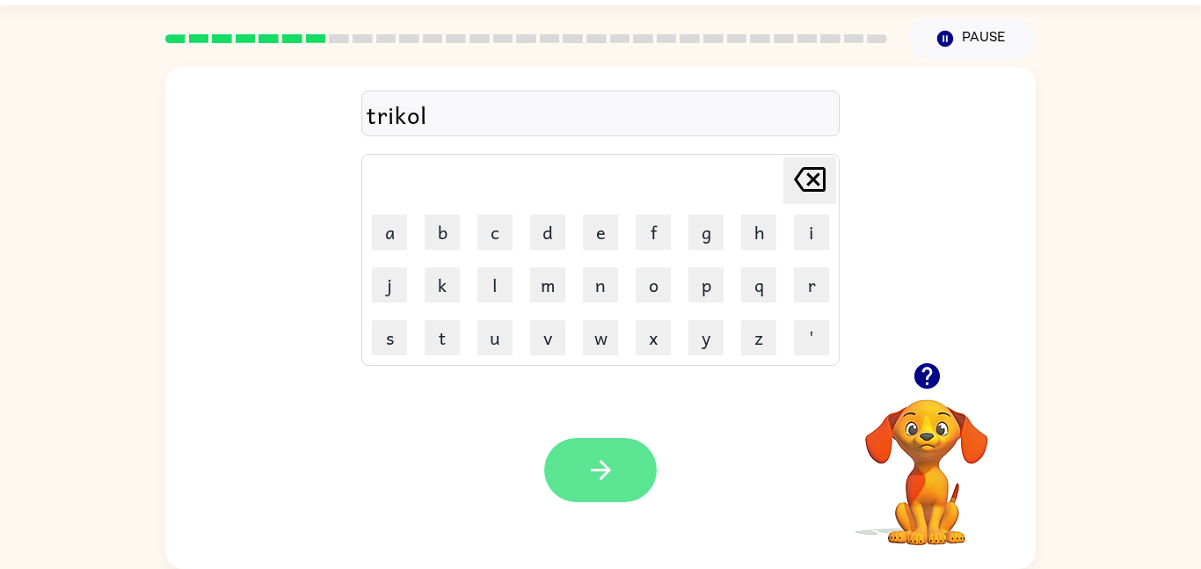
click at [625, 448] on button "button" at bounding box center [600, 470] width 113 height 64
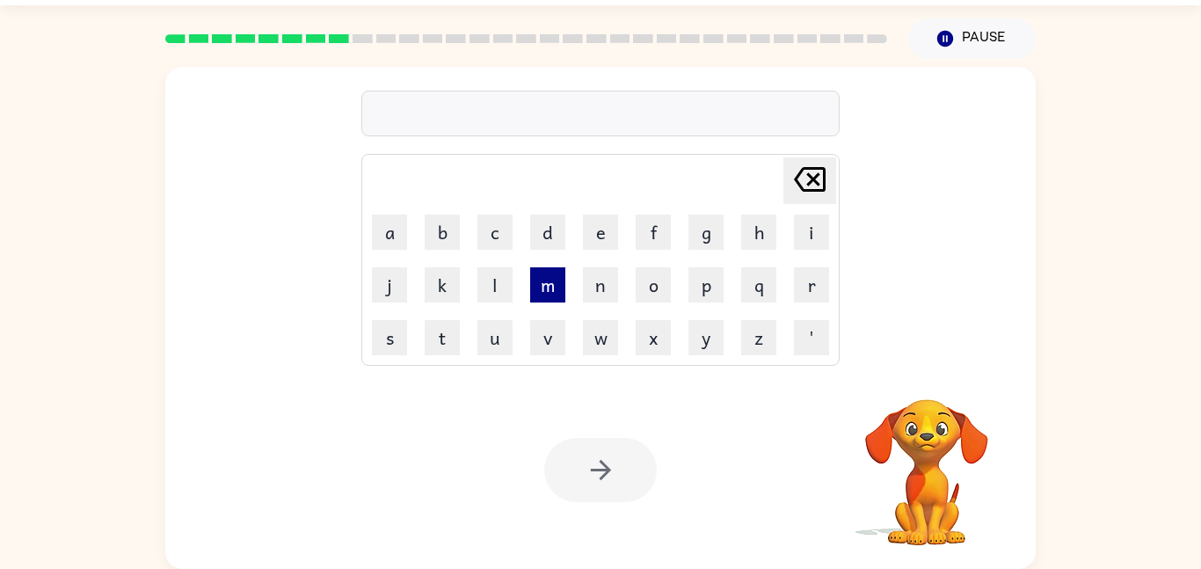
click at [549, 294] on button "m" at bounding box center [547, 284] width 35 height 35
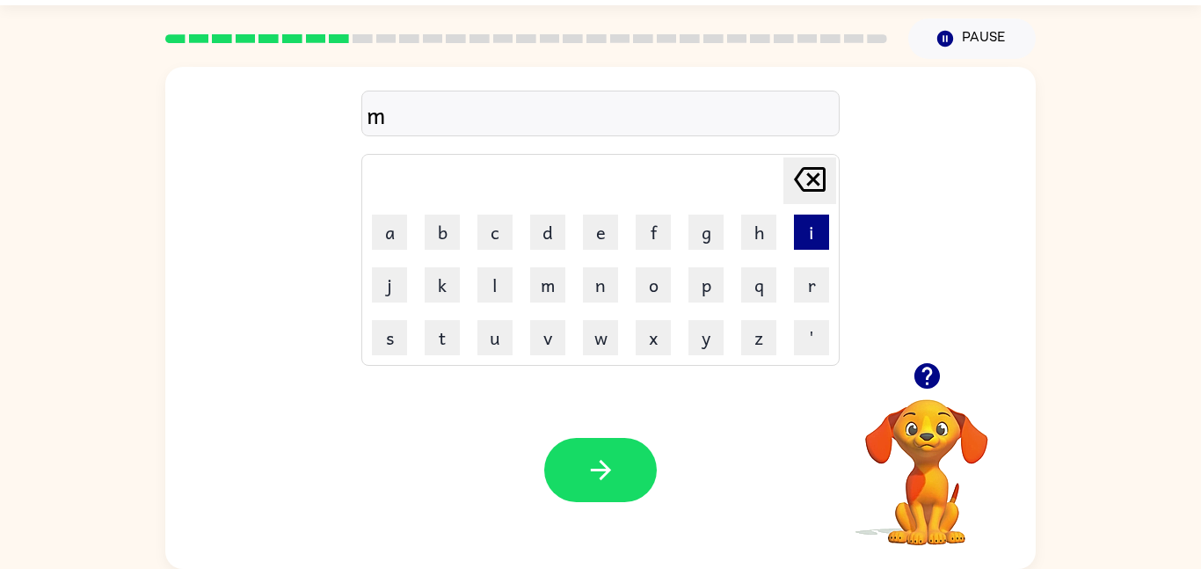
click at [811, 236] on button "i" at bounding box center [811, 231] width 35 height 35
click at [991, 38] on button "Pause Pause" at bounding box center [971, 38] width 127 height 40
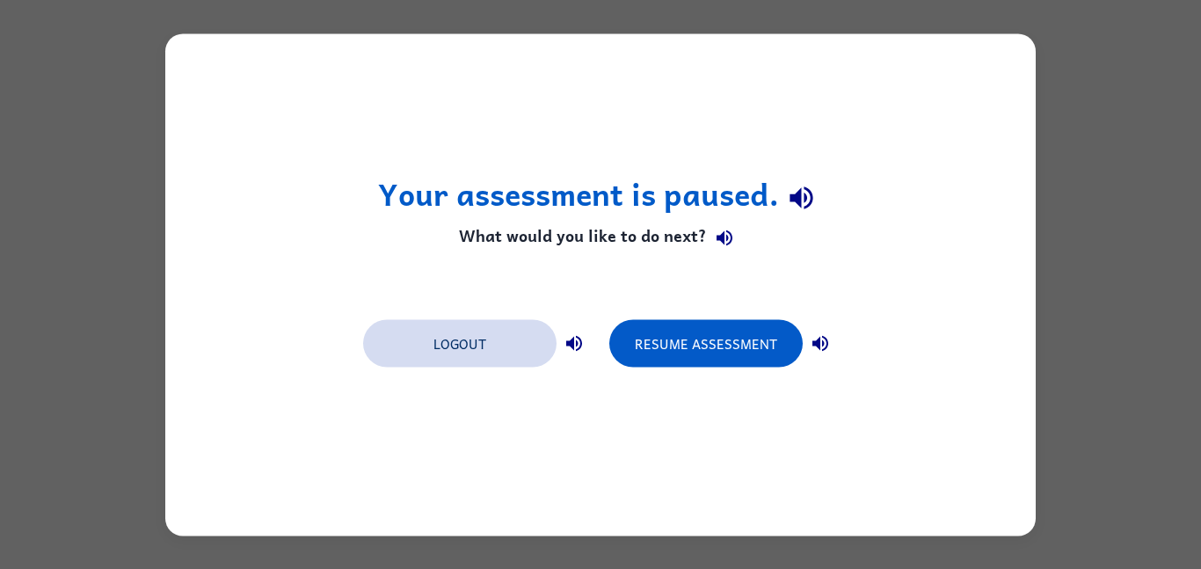
click at [498, 332] on button "Logout" at bounding box center [459, 342] width 193 height 47
